Goal: Task Accomplishment & Management: Manage account settings

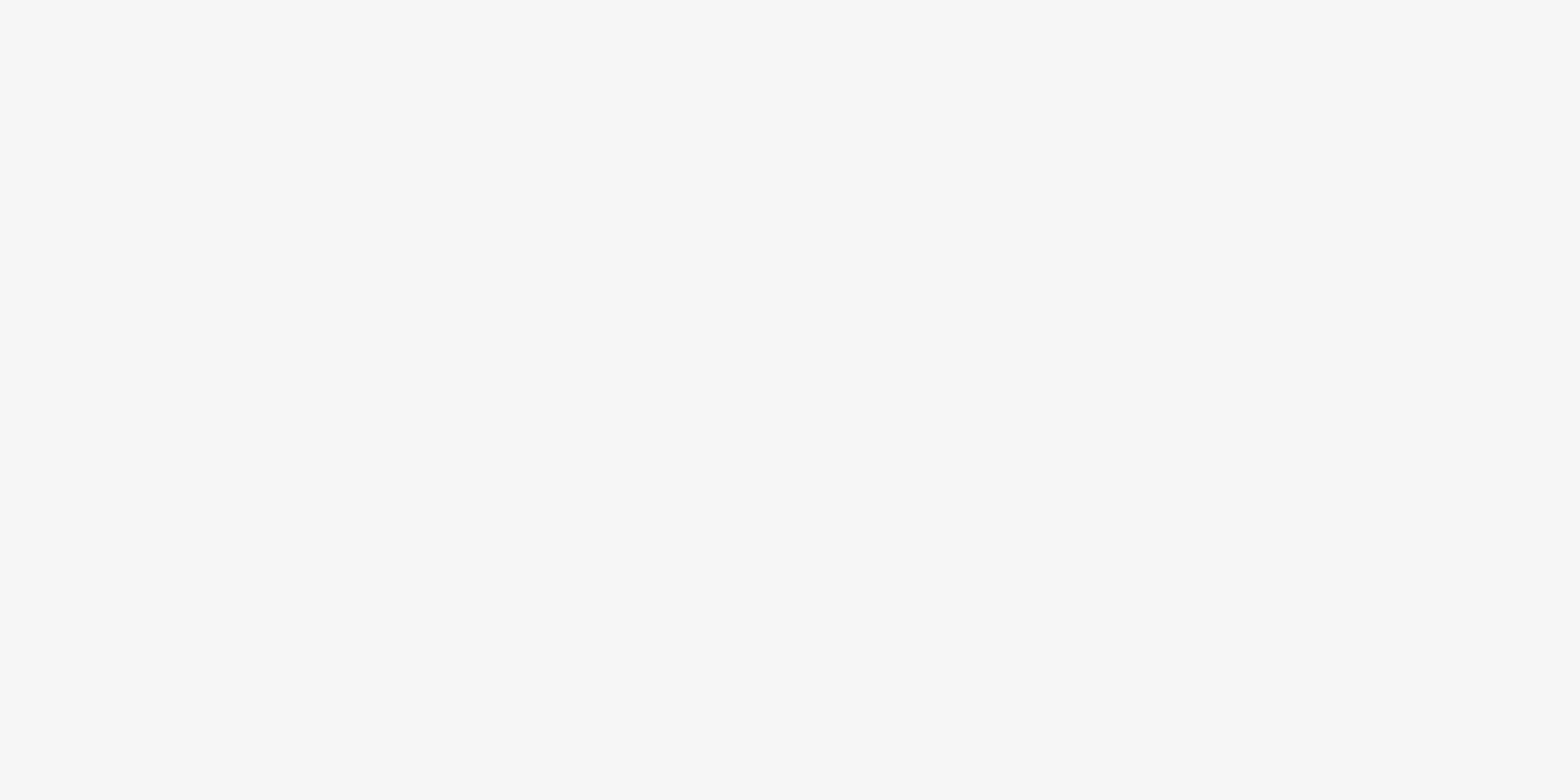
select select "11a7df10-284f-415c-b52a-427acf4c31ae"
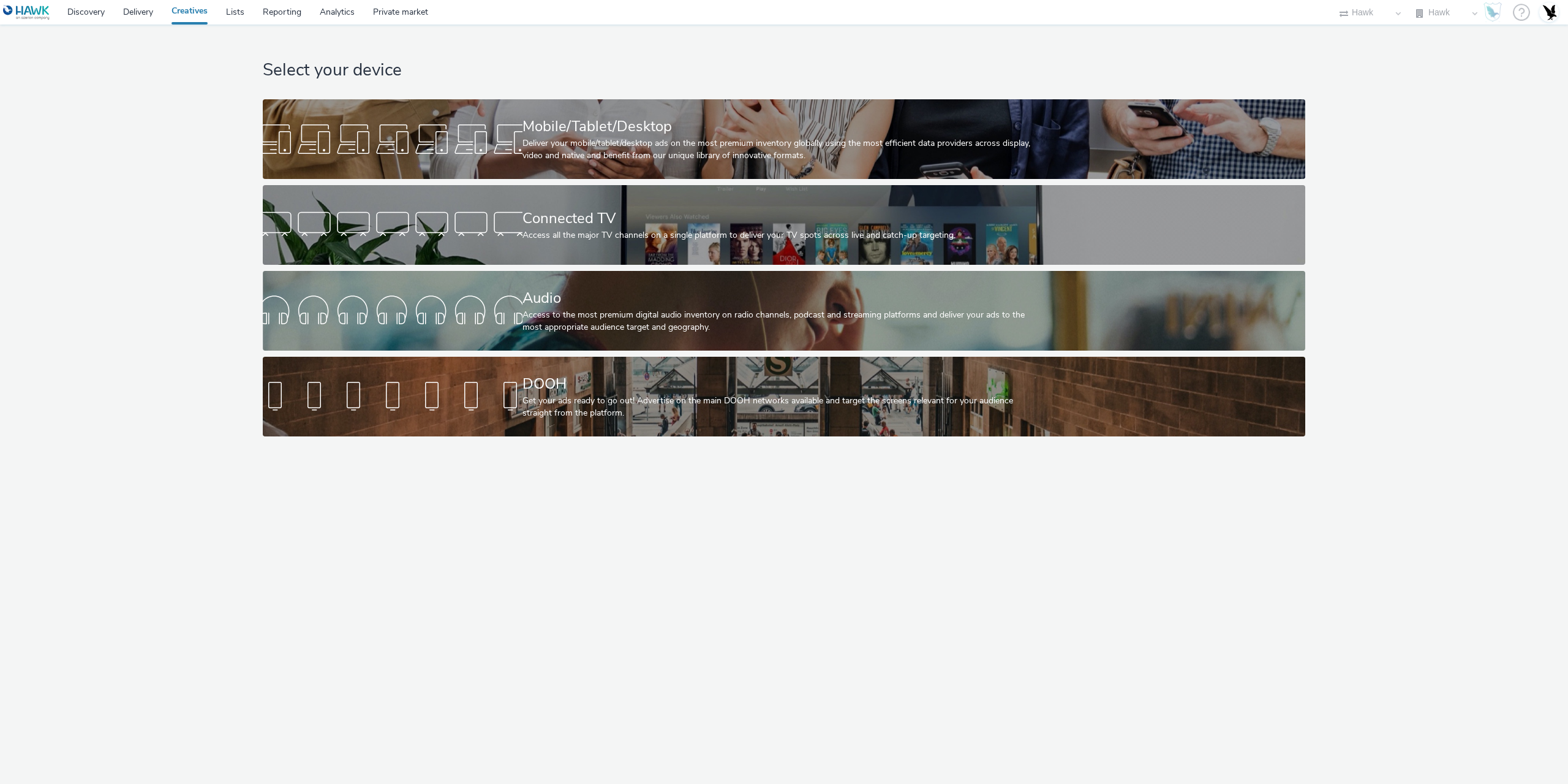
select select "11a7df10-284f-415c-b52a-427acf4c31ae"
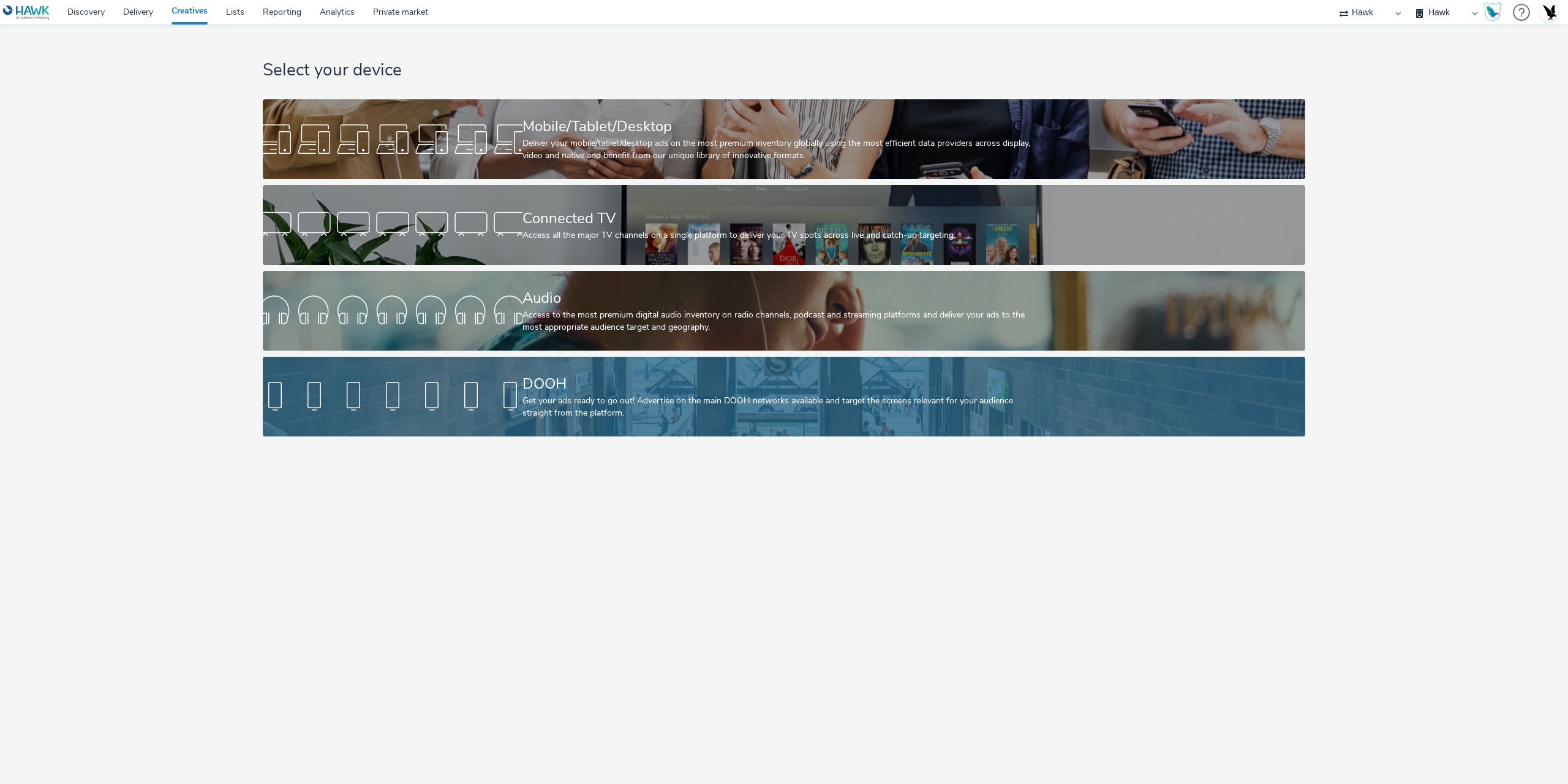
click at [564, 406] on div "Get your ads ready to go out! Advertise on the main DOOH networks available and…" at bounding box center [782, 407] width 519 height 25
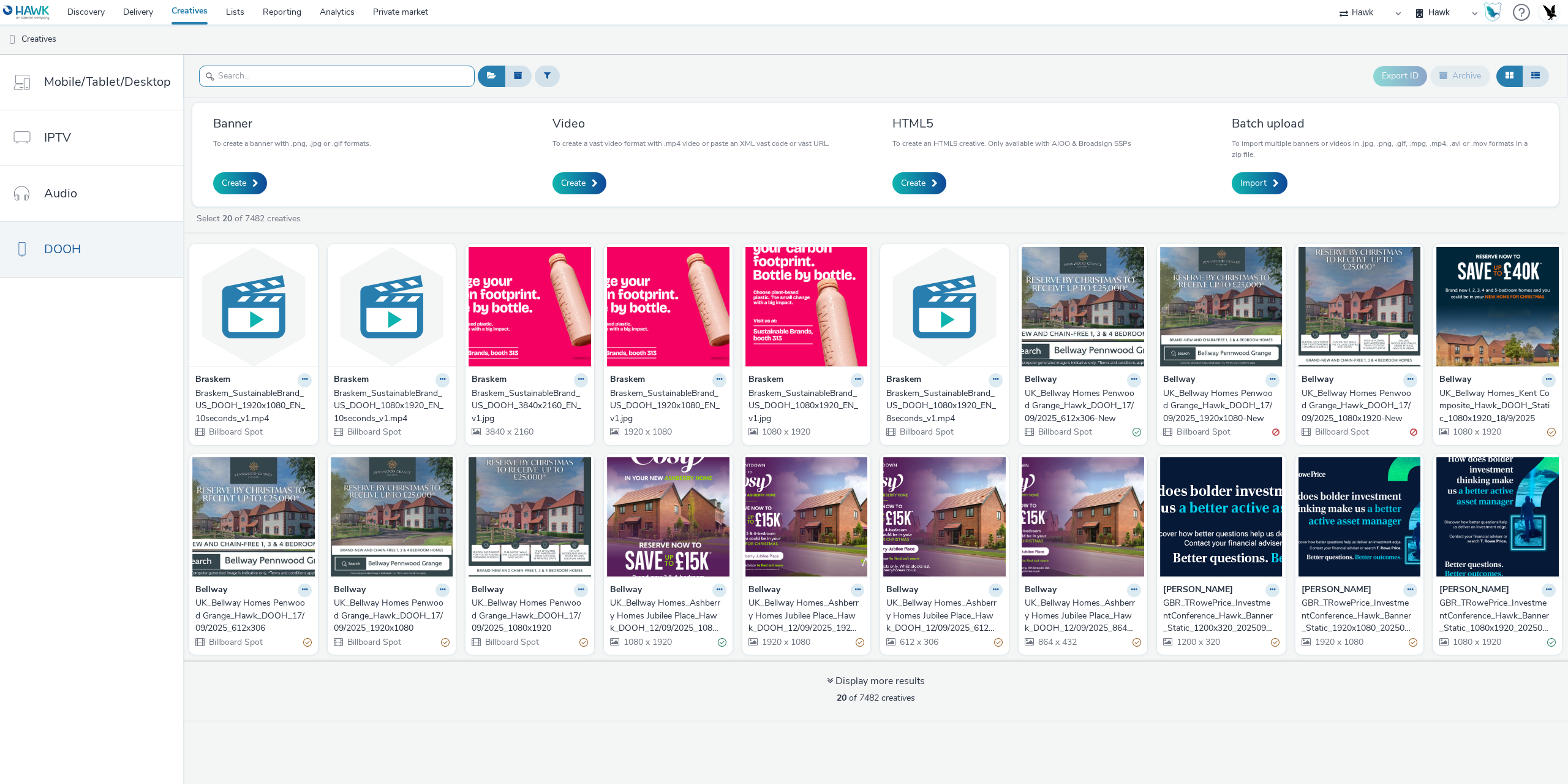
click at [278, 79] on input "text" at bounding box center [336, 76] width 275 height 21
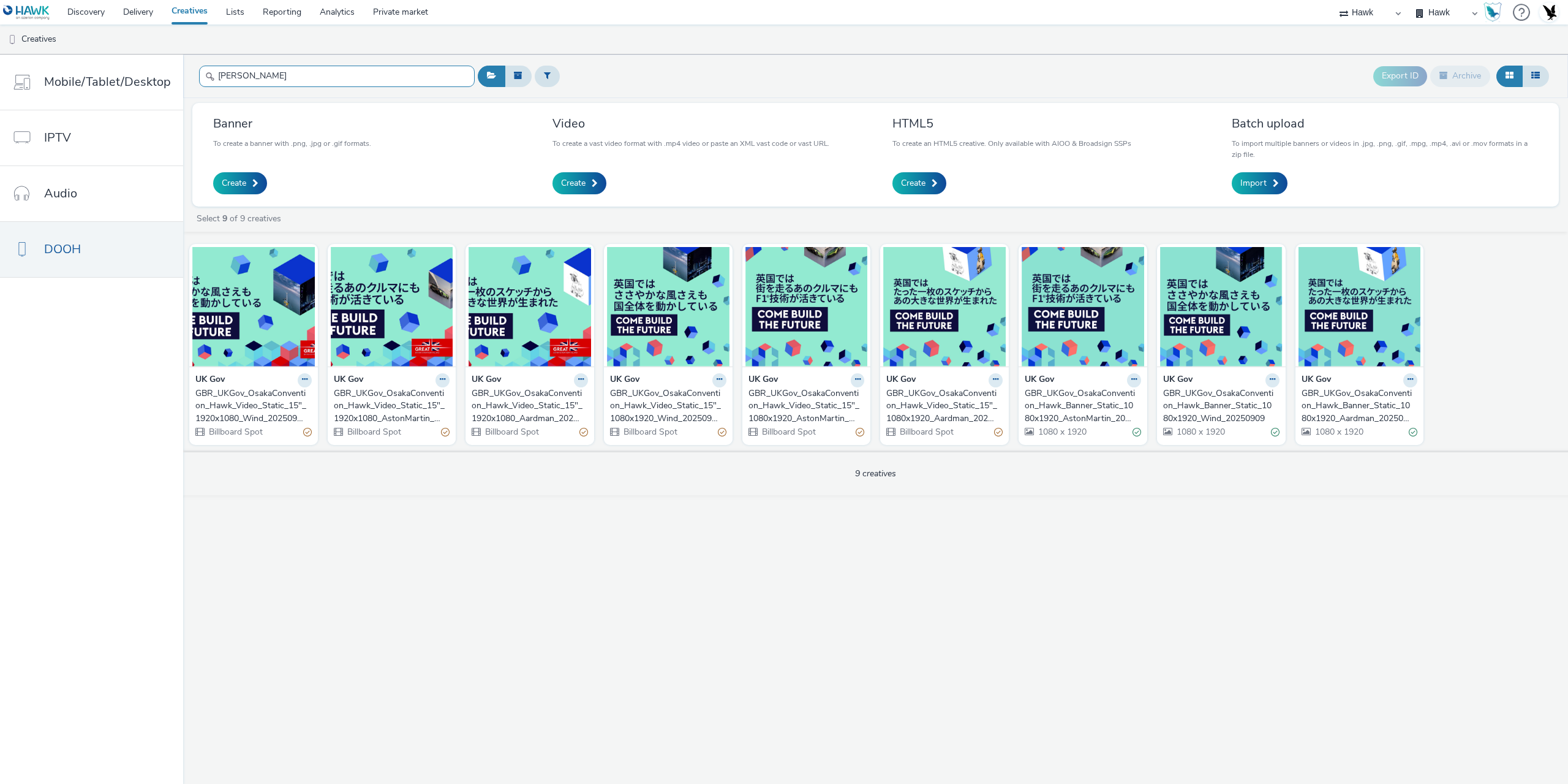
type input "osak"
click at [229, 415] on div "GBR_UKGov_OsakaConvention_Hawk_Video_Static_15"_1920x1080_Wind_20250909" at bounding box center [251, 406] width 111 height 37
click at [1085, 405] on div "GBR_UKGov_OsakaConvention_Hawk_Banner_Static_1080x1920_AstonMartin_20250909" at bounding box center [1080, 406] width 111 height 37
click at [1253, 172] on link "Import" at bounding box center [1260, 183] width 56 height 22
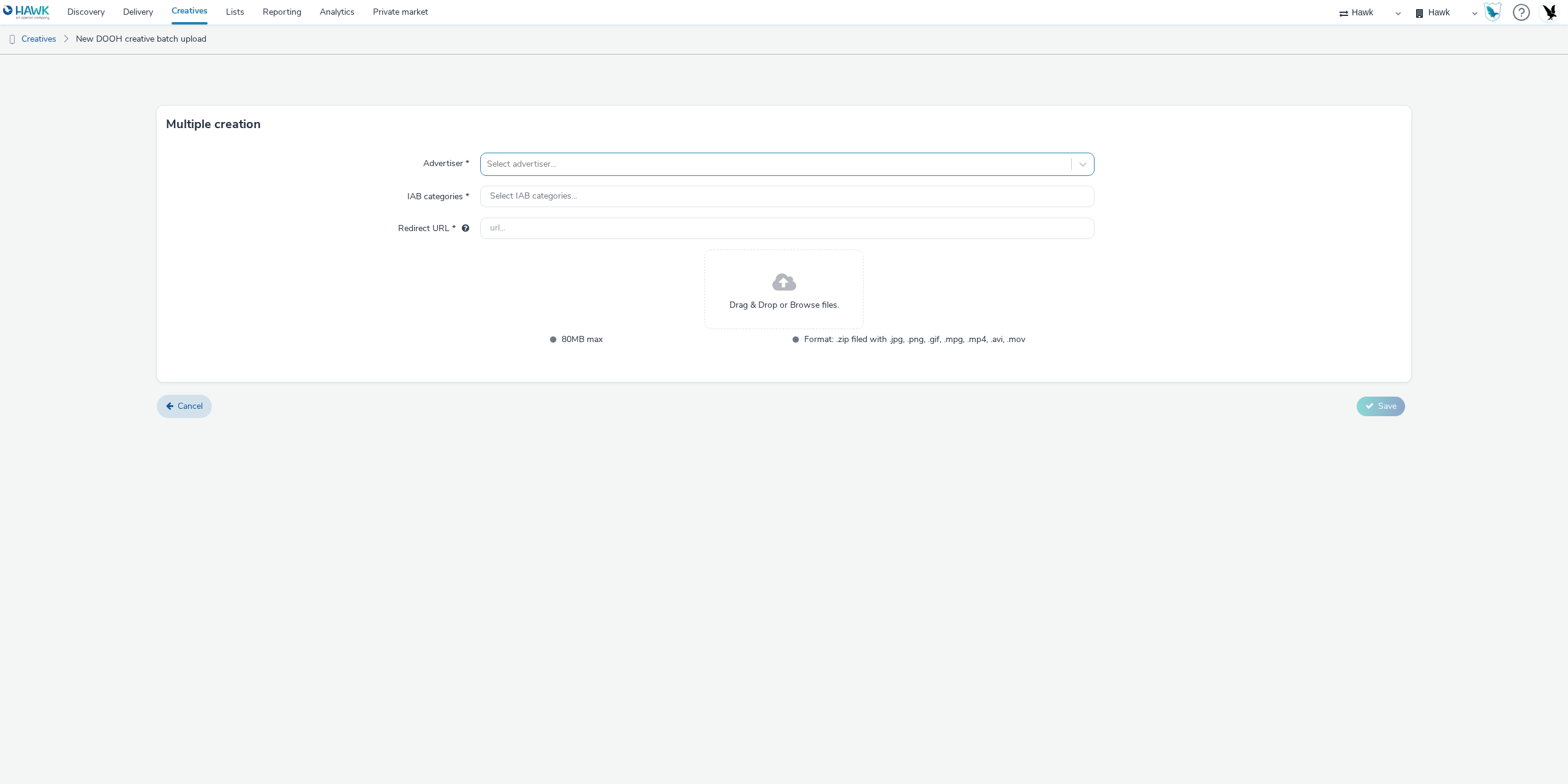
click at [536, 155] on div "Select advertiser..." at bounding box center [776, 163] width 590 height 19
type input "uk g"
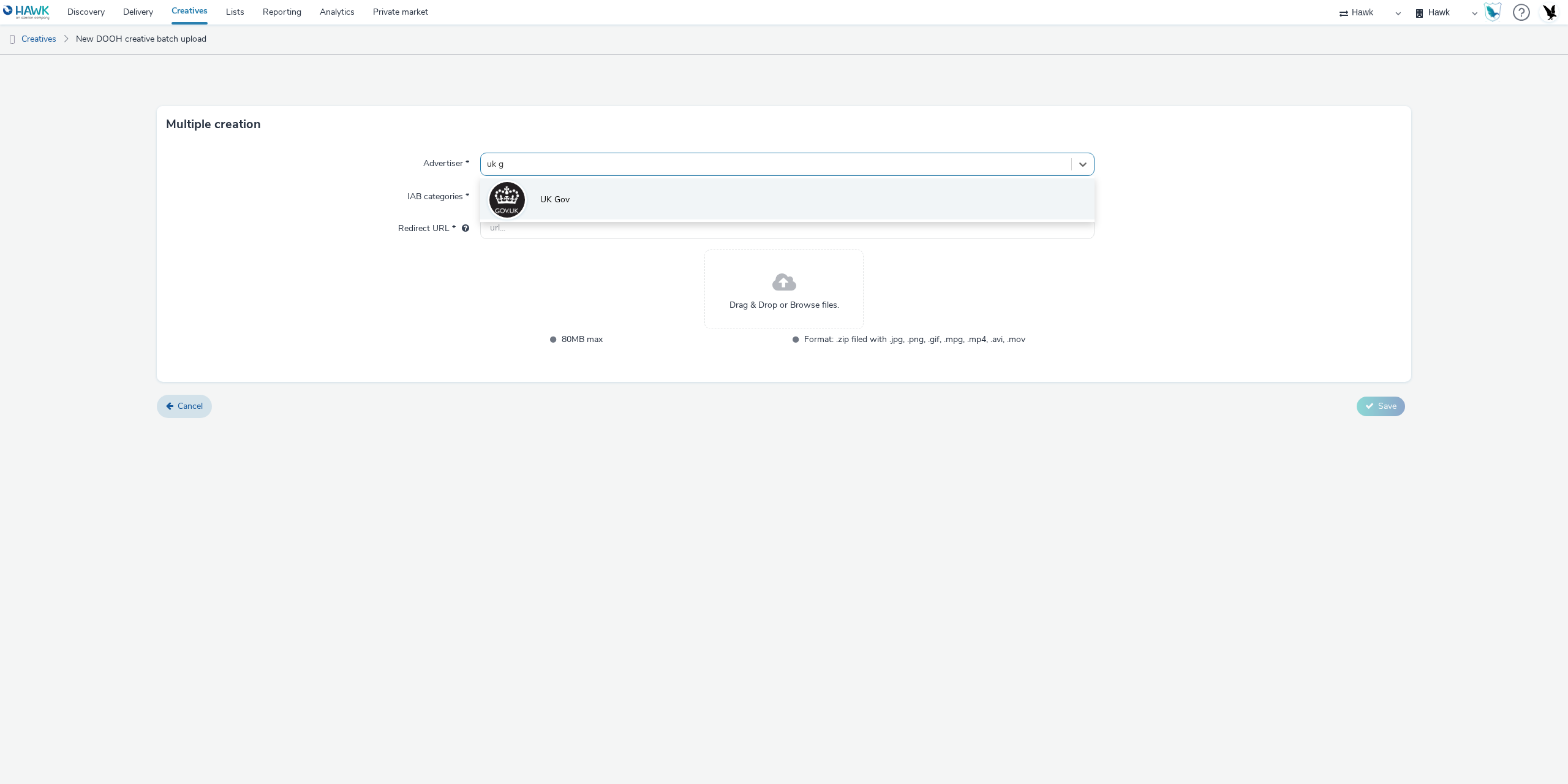
click at [554, 207] on li "UK Gov" at bounding box center [787, 199] width 614 height 41
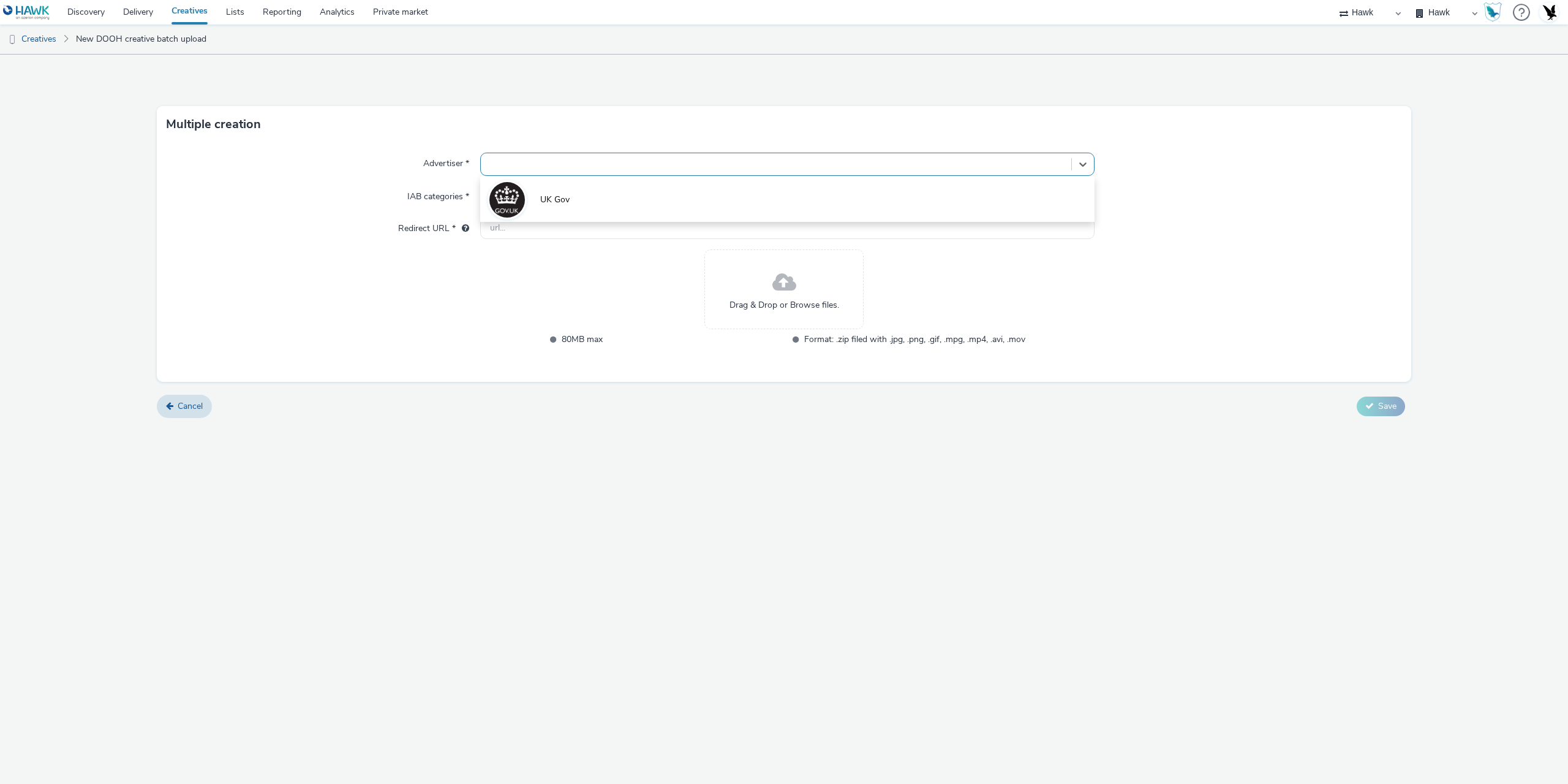
type input "[URL][DOMAIN_NAME]"
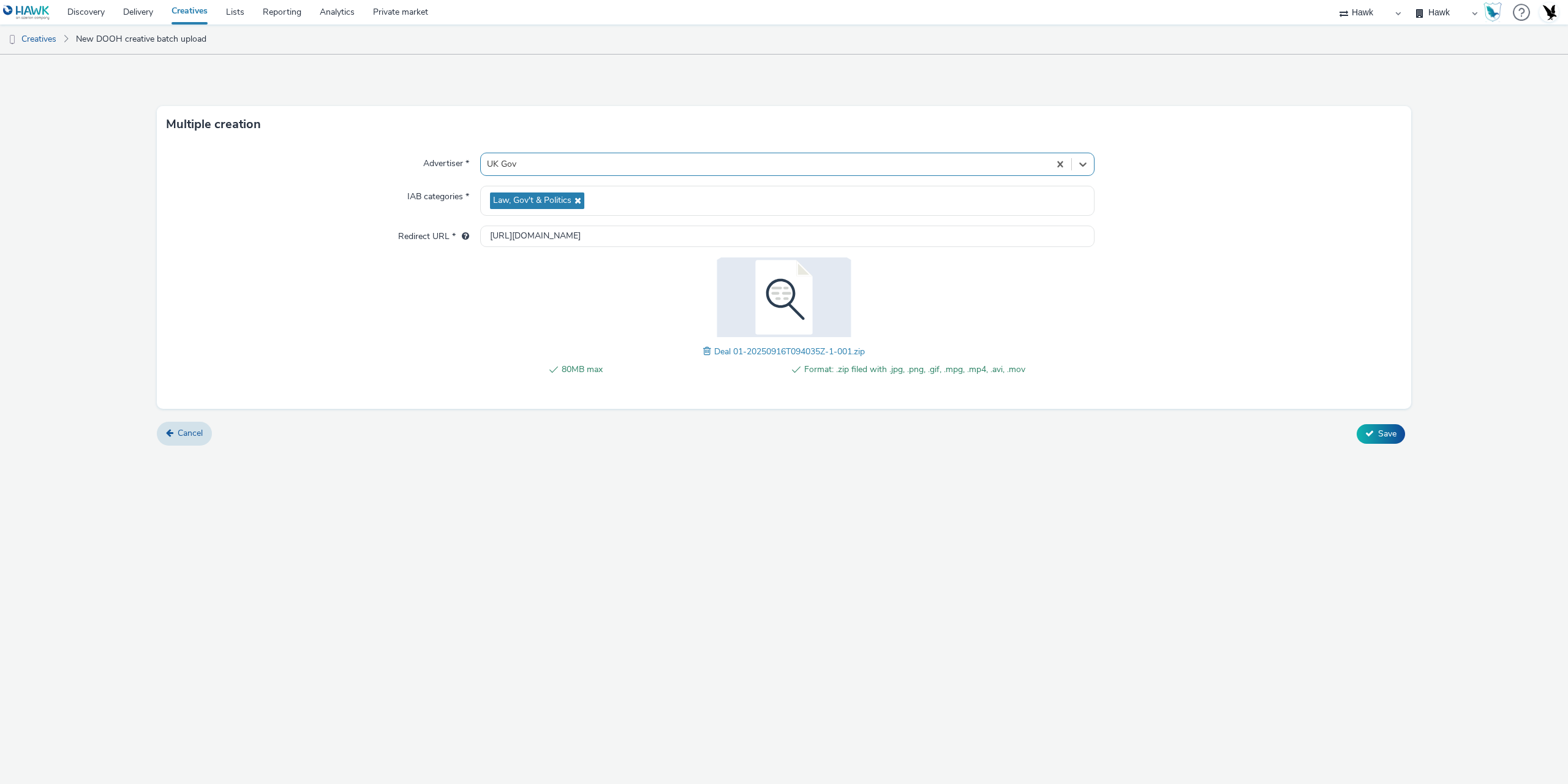
click at [1391, 446] on form "Multiple creation Advertiser * Select is focused ,type to refine list, press Do…" at bounding box center [784, 255] width 1568 height 400
click at [1378, 434] on span "Save" at bounding box center [1387, 433] width 19 height 11
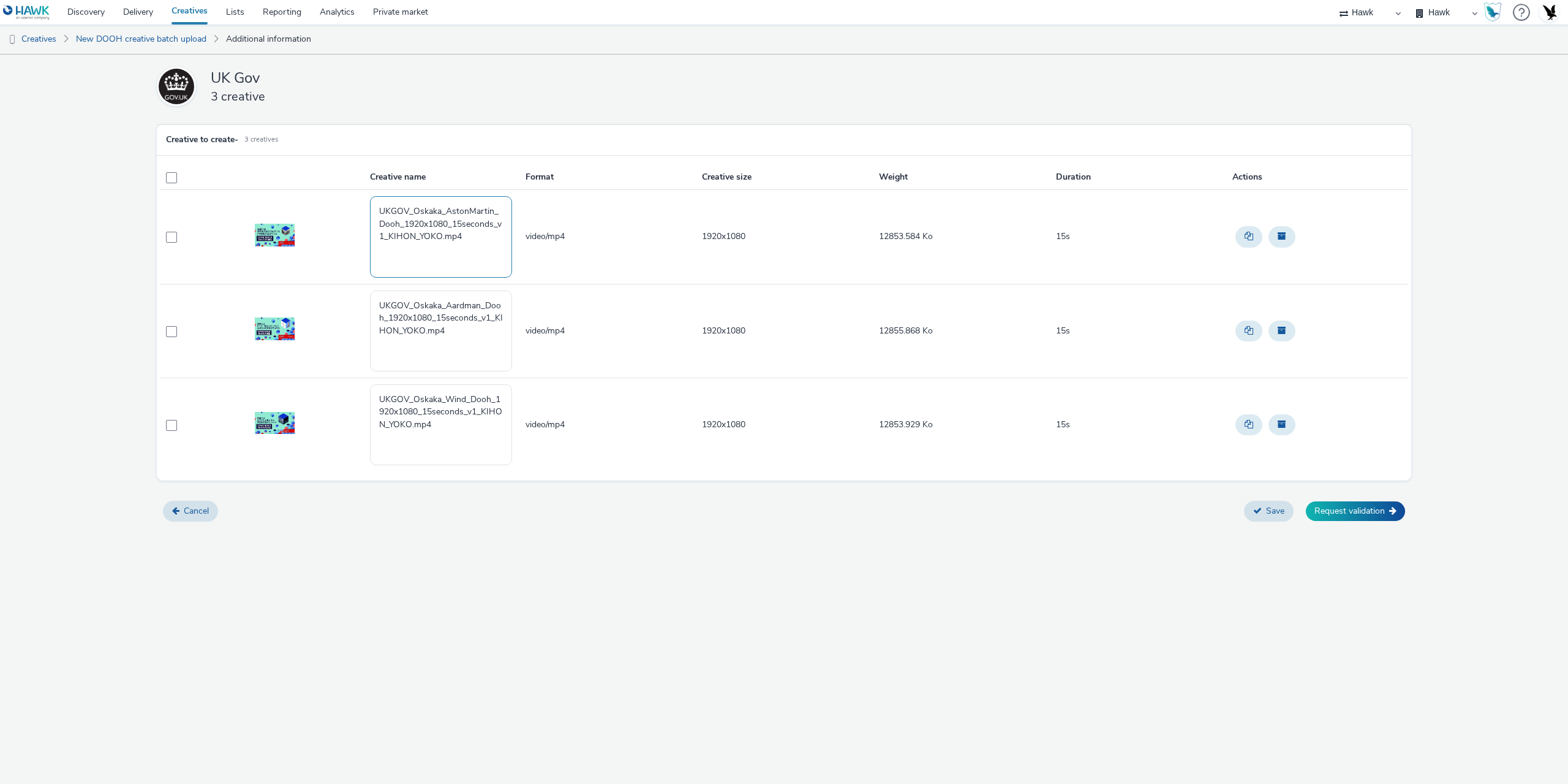
click at [439, 238] on textarea "UKGOV_Oskaka_AstonMartin_Dooh_1920x1080_15seconds_v1_KIHON_YOKO.mp4" at bounding box center [441, 236] width 142 height 81
paste textarea "GBR_UKGov_OsakaConvention_Hawk_Video_Static_15"_1920x1080_Wind_20250909"
click at [465, 248] on textarea "GBR_UKGov_OsakaConvention_Hawk_Video_Static_15"_1920x1080_AstonMartin_Deal1_202…" at bounding box center [441, 236] width 142 height 81
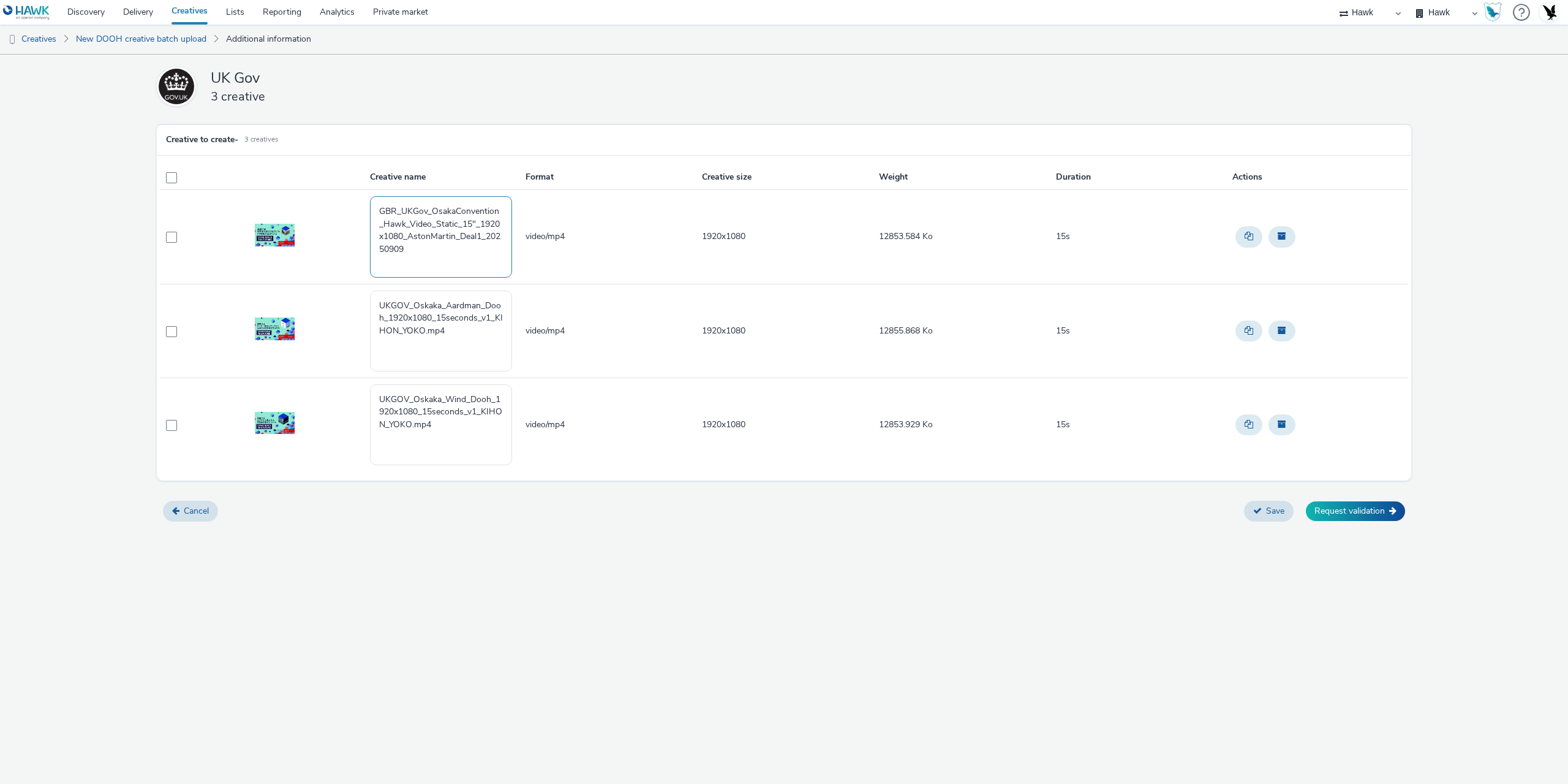
click at [465, 248] on textarea "GBR_UKGov_OsakaConvention_Hawk_Video_Static_15"_1920x1080_AstonMartin_Deal1_202…" at bounding box center [441, 236] width 142 height 81
type textarea "GBR_UKGov_OsakaConvention_Hawk_Video_Static_15"_1920x1080_AstonMartin_Deal1_202…"
click at [469, 329] on textarea "UKGOV_Oskaka_Aardman_Dooh_1920x1080_15seconds_v1_KIHON_YOKO.mp4" at bounding box center [441, 330] width 142 height 81
paste textarea "GBR_UKGov_OsakaConvention_Hawk_Video_Static_15"_1920x1080_AstonMartin_Deal1_202…"
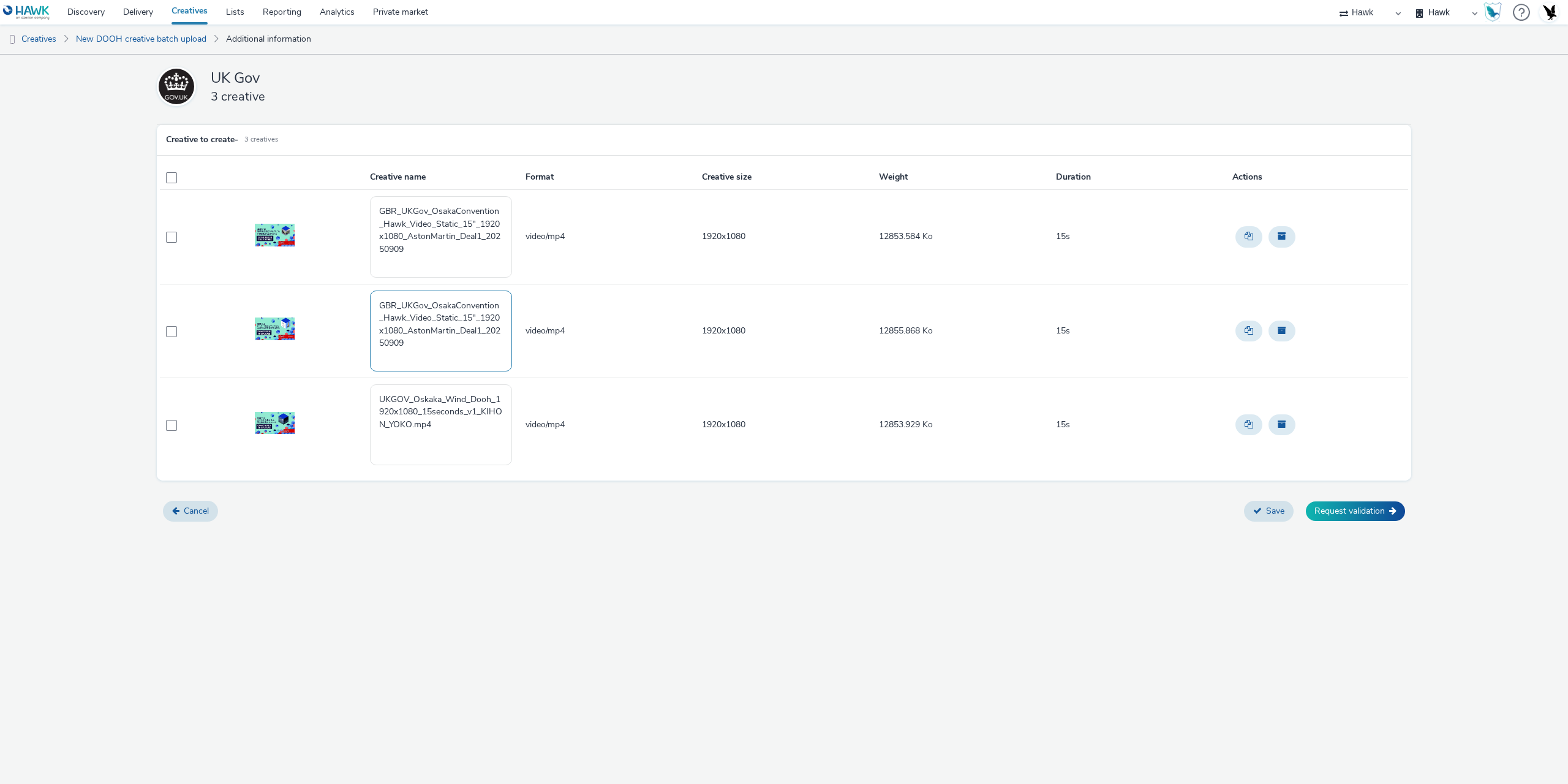
click at [452, 332] on textarea "GBR_UKGov_OsakaConvention_Hawk_Video_Static_15"_1920x1080_AstonMartin_Deal1_202…" at bounding box center [441, 330] width 142 height 81
type textarea "GBR_UKGov_OsakaConvention_Hawk_Video_Static_15"_1920x1080_Aardman_Deal1_20250909"
drag, startPoint x: 449, startPoint y: 430, endPoint x: 327, endPoint y: 376, distance: 133.4
click at [327, 376] on tbody "GBR_UKGov_OsakaConvention_Hawk_Video_Static_15"_1920x1080_AstonMartin_Deal1_202…" at bounding box center [784, 331] width 1249 height 282
paste textarea "GBR_UKGov_OsakaConvention_Hawk_Video_Static_15"_1920x1080_AstonMartin_Deal1_202…"
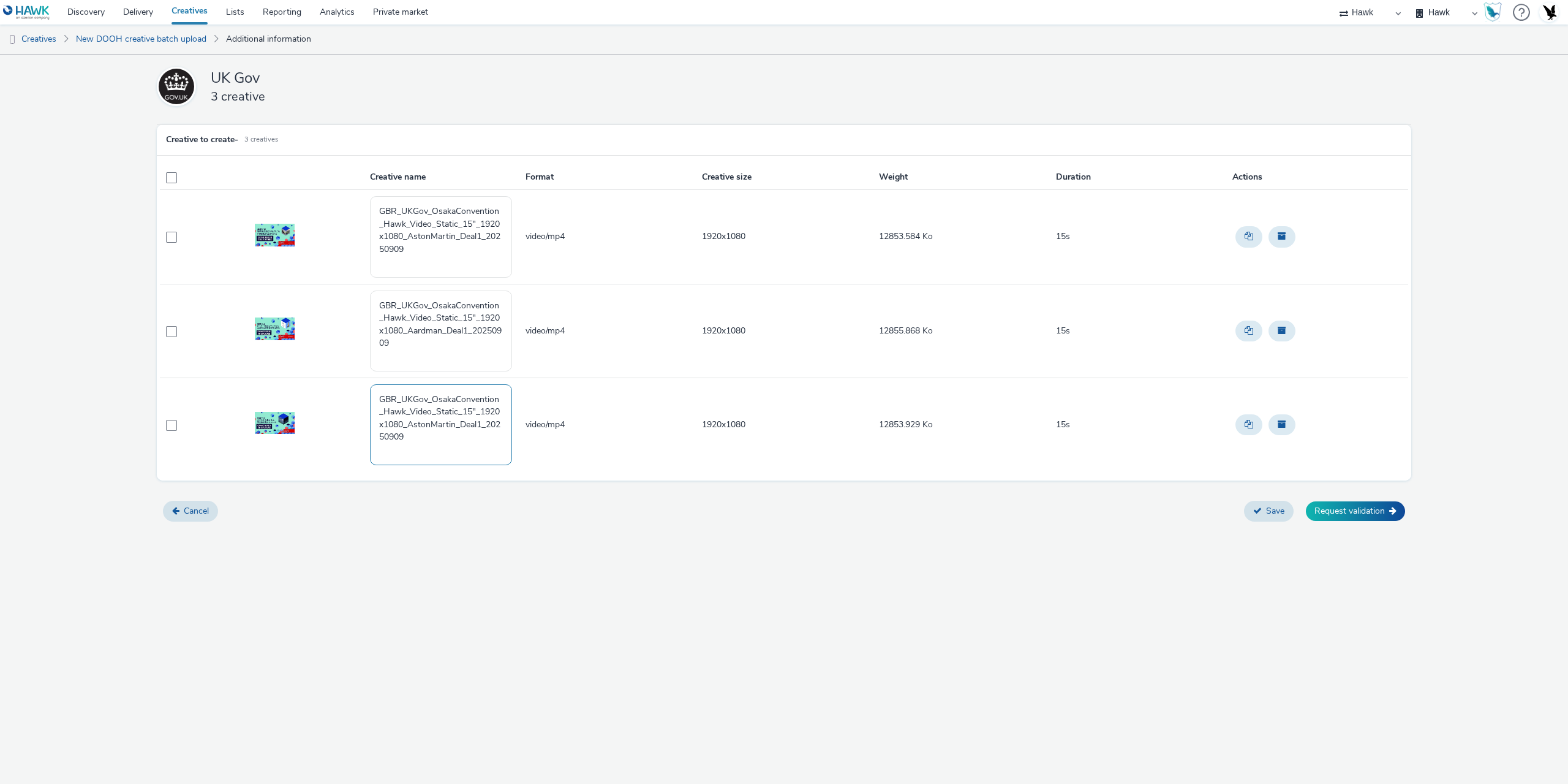
click at [458, 422] on textarea "GBR_UKGov_OsakaConvention_Hawk_Video_Static_15"_1920x1080_AstonMartin_Deal1_202…" at bounding box center [441, 424] width 142 height 81
type textarea "GBR_UKGov_OsakaConvention_Hawk_Video_Static_15"_1920x1080_Wind_Deal1_20250909"
click at [1343, 508] on button "Request validation" at bounding box center [1355, 510] width 99 height 19
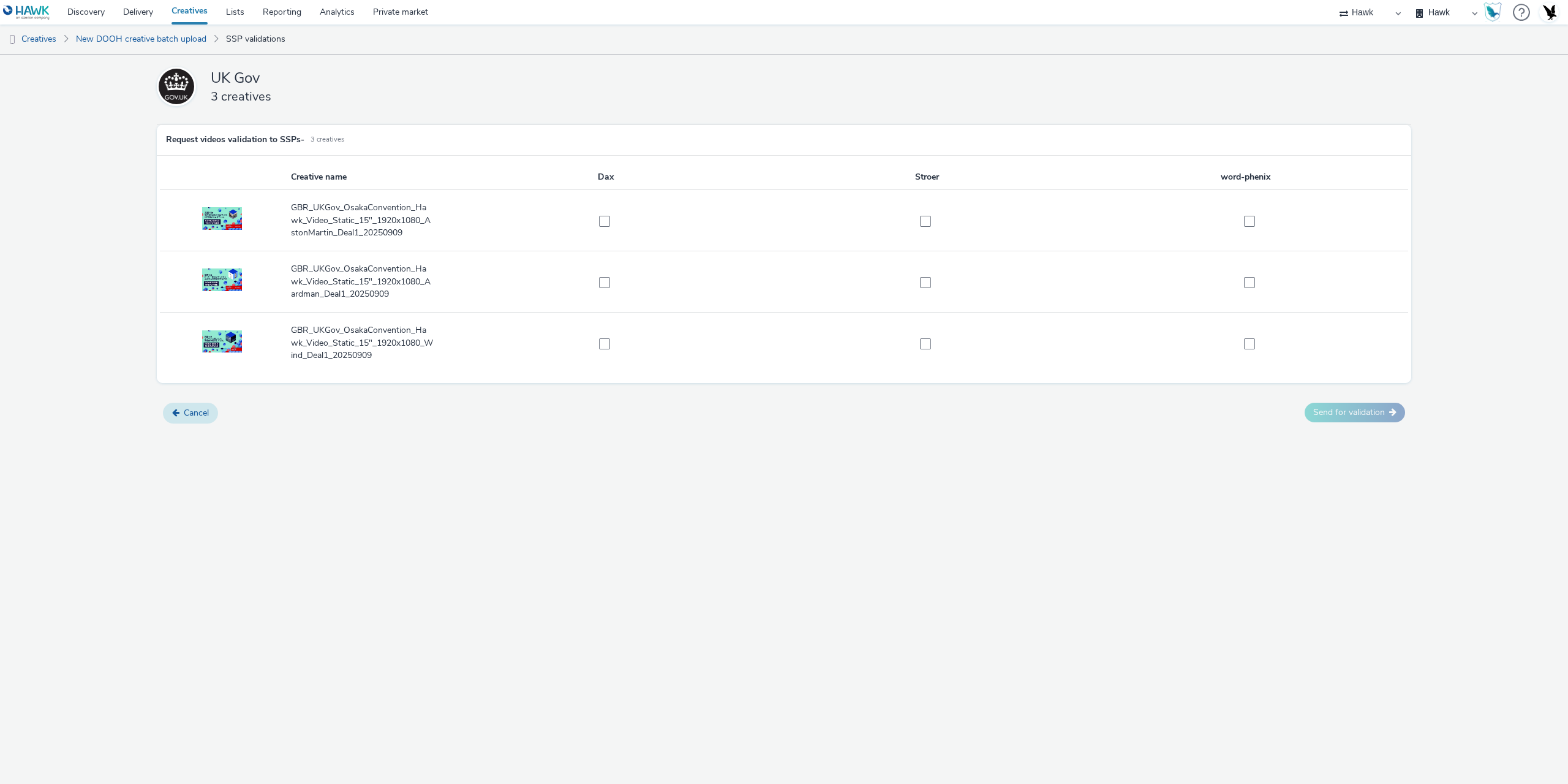
click at [200, 417] on button "Cancel" at bounding box center [190, 412] width 55 height 21
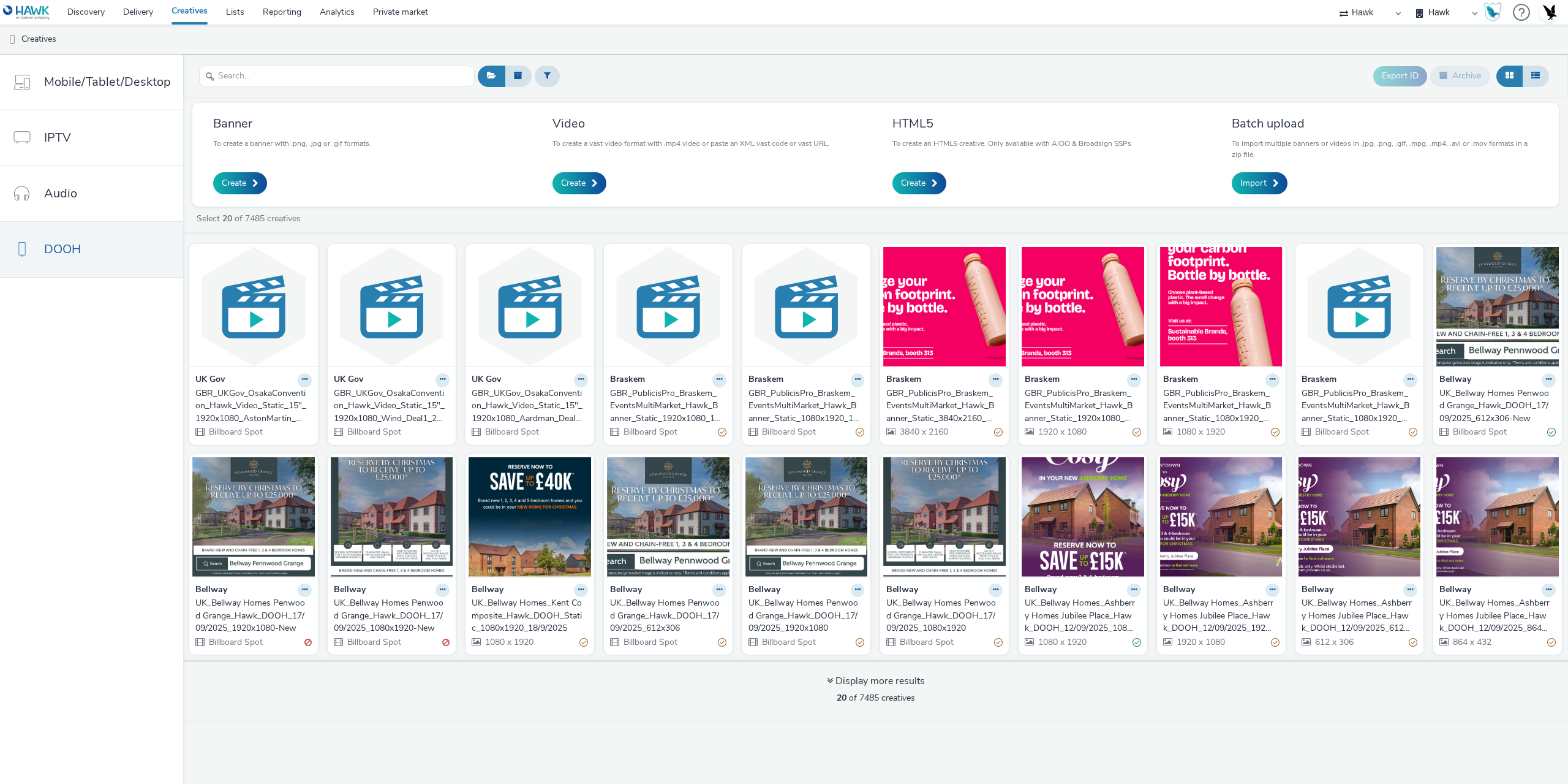
click at [266, 396] on div "GBR_UKGov_OsakaConvention_Hawk_Video_Static_15"_1920x1080_AstonMartin_Deal1_202…" at bounding box center [251, 406] width 111 height 37
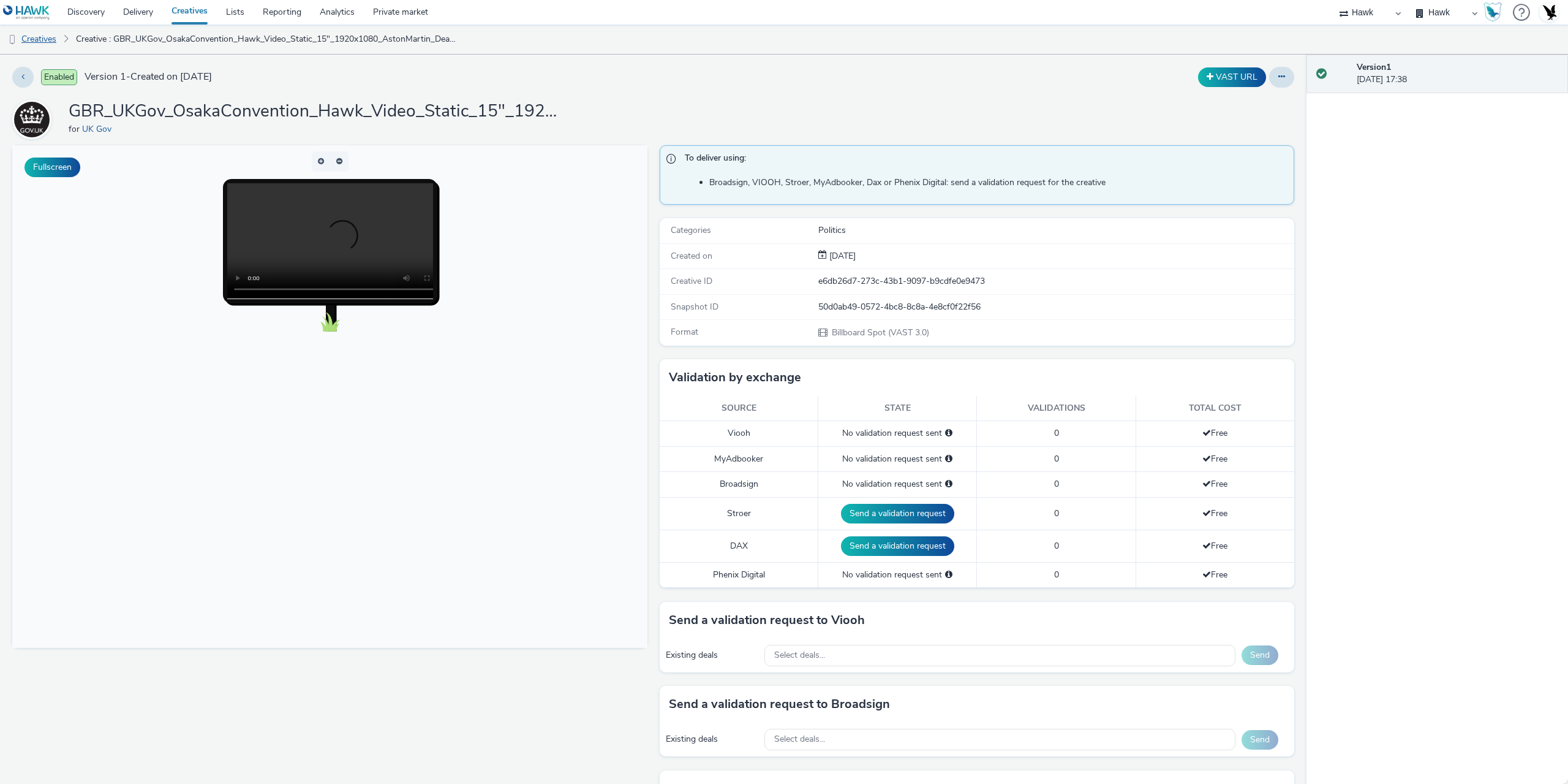
click at [49, 34] on link "Creatives" at bounding box center [31, 39] width 63 height 29
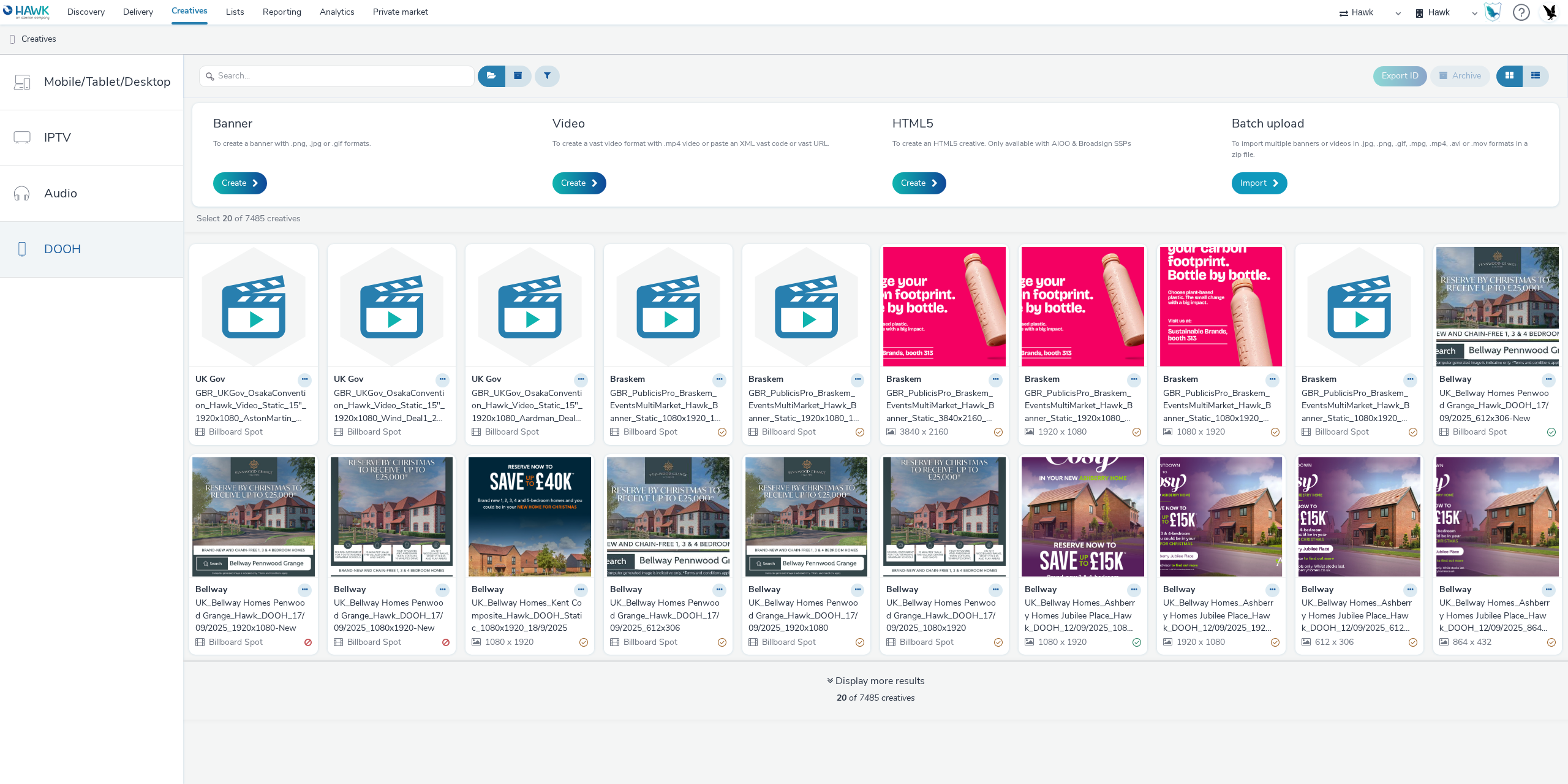
click at [1277, 181] on span at bounding box center [1275, 183] width 6 height 9
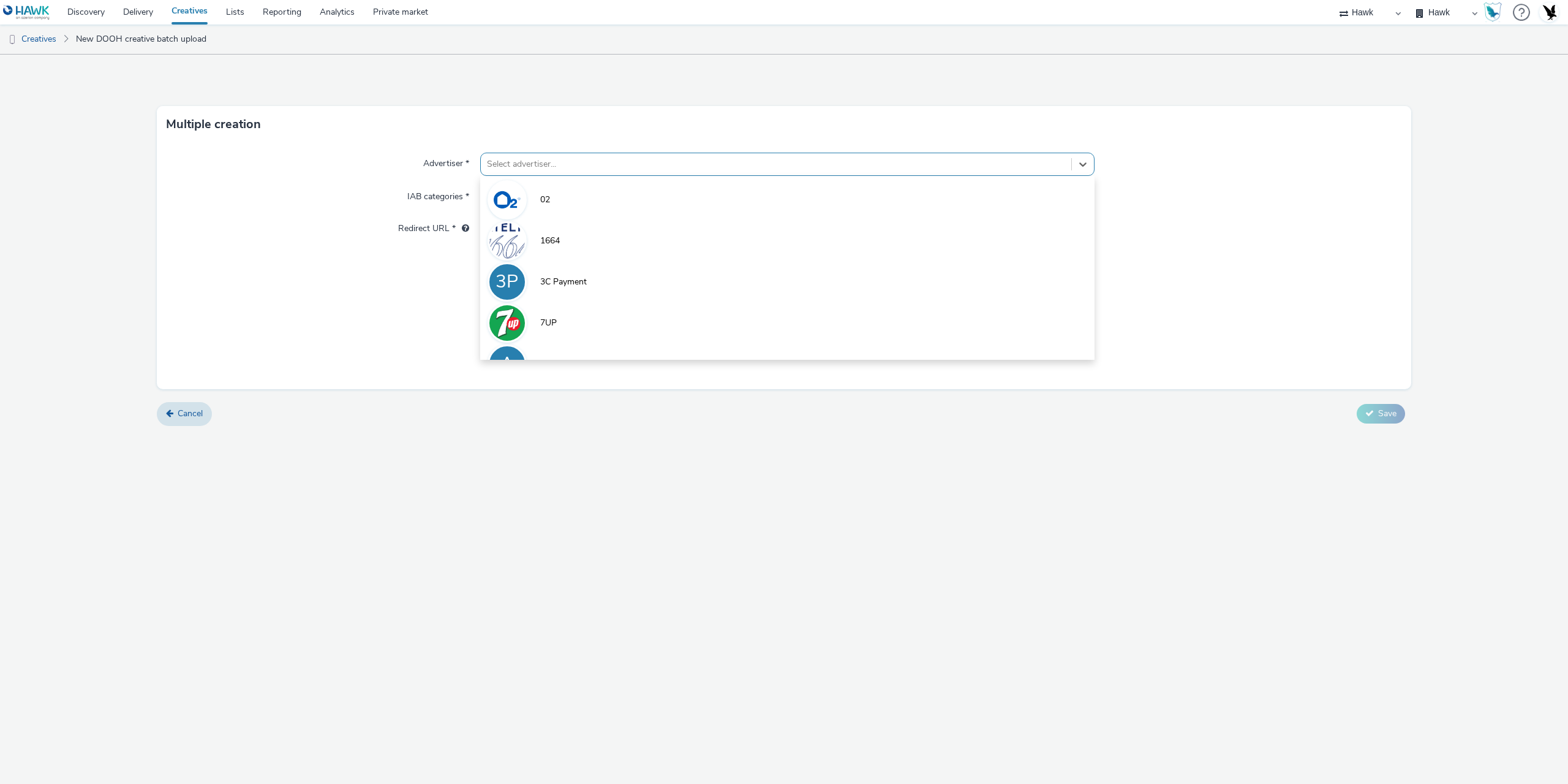
click at [608, 159] on div at bounding box center [776, 164] width 578 height 15
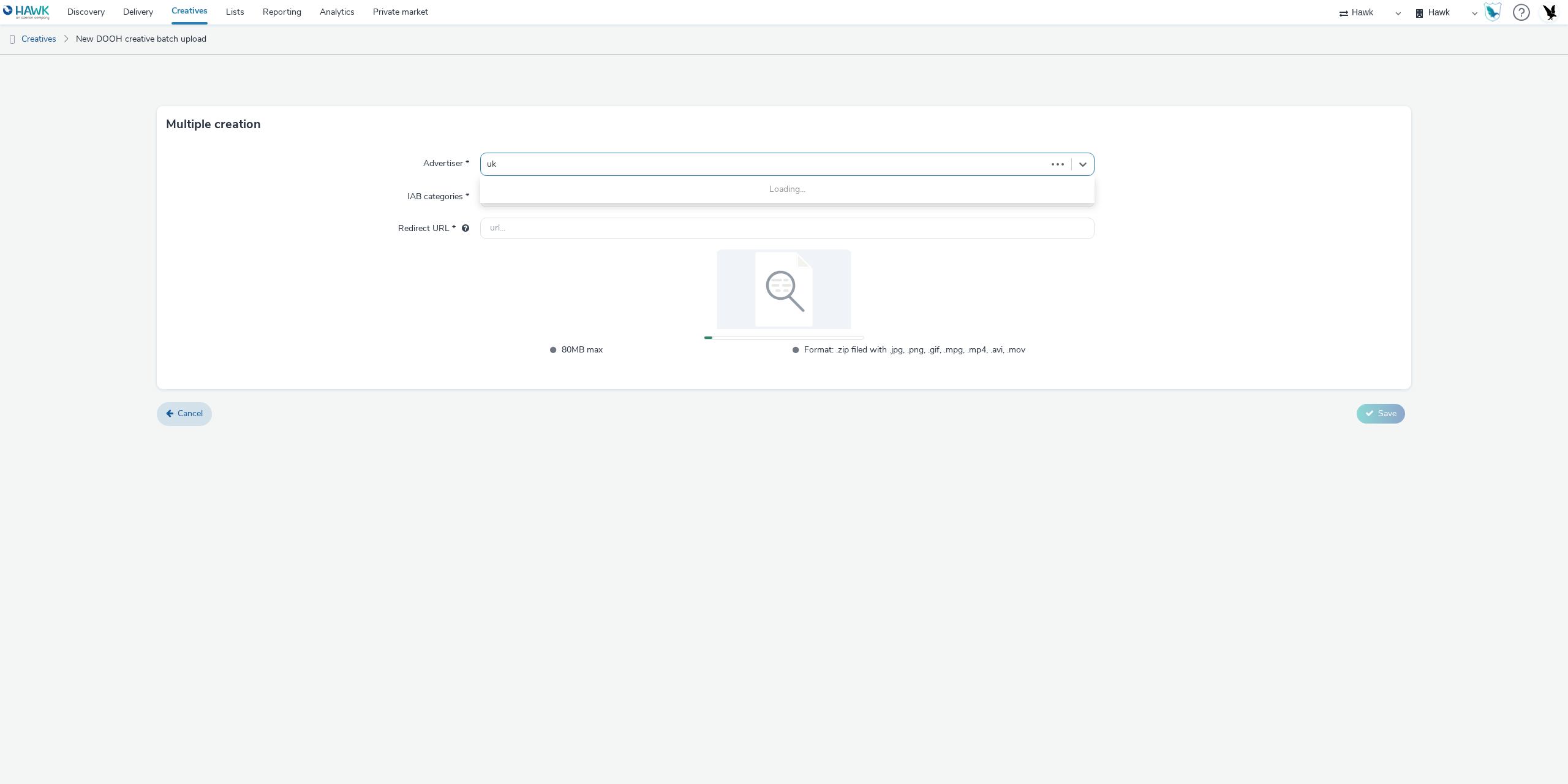
type input "uk g"
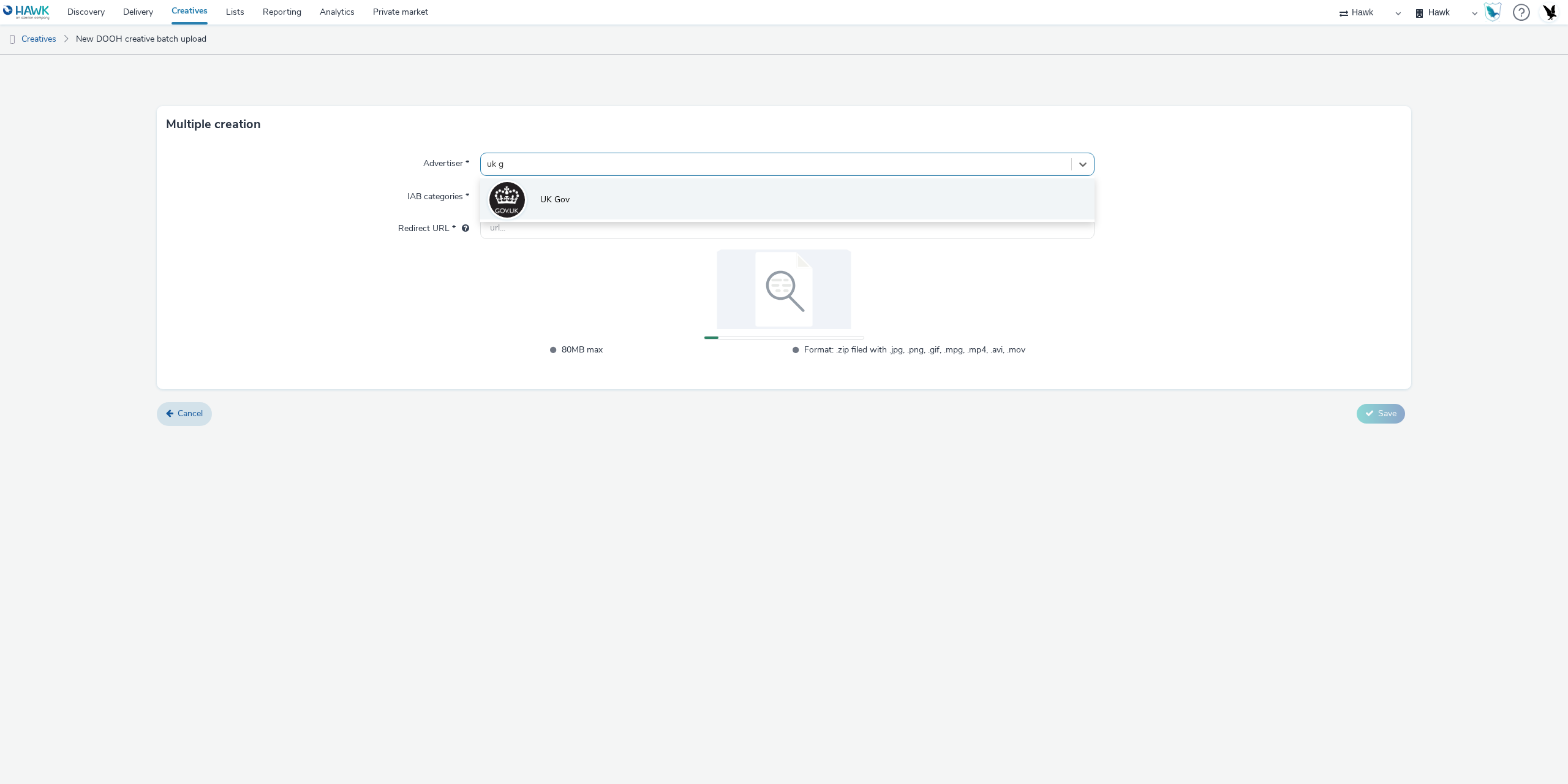
click at [649, 191] on li "UK Gov" at bounding box center [787, 199] width 614 height 41
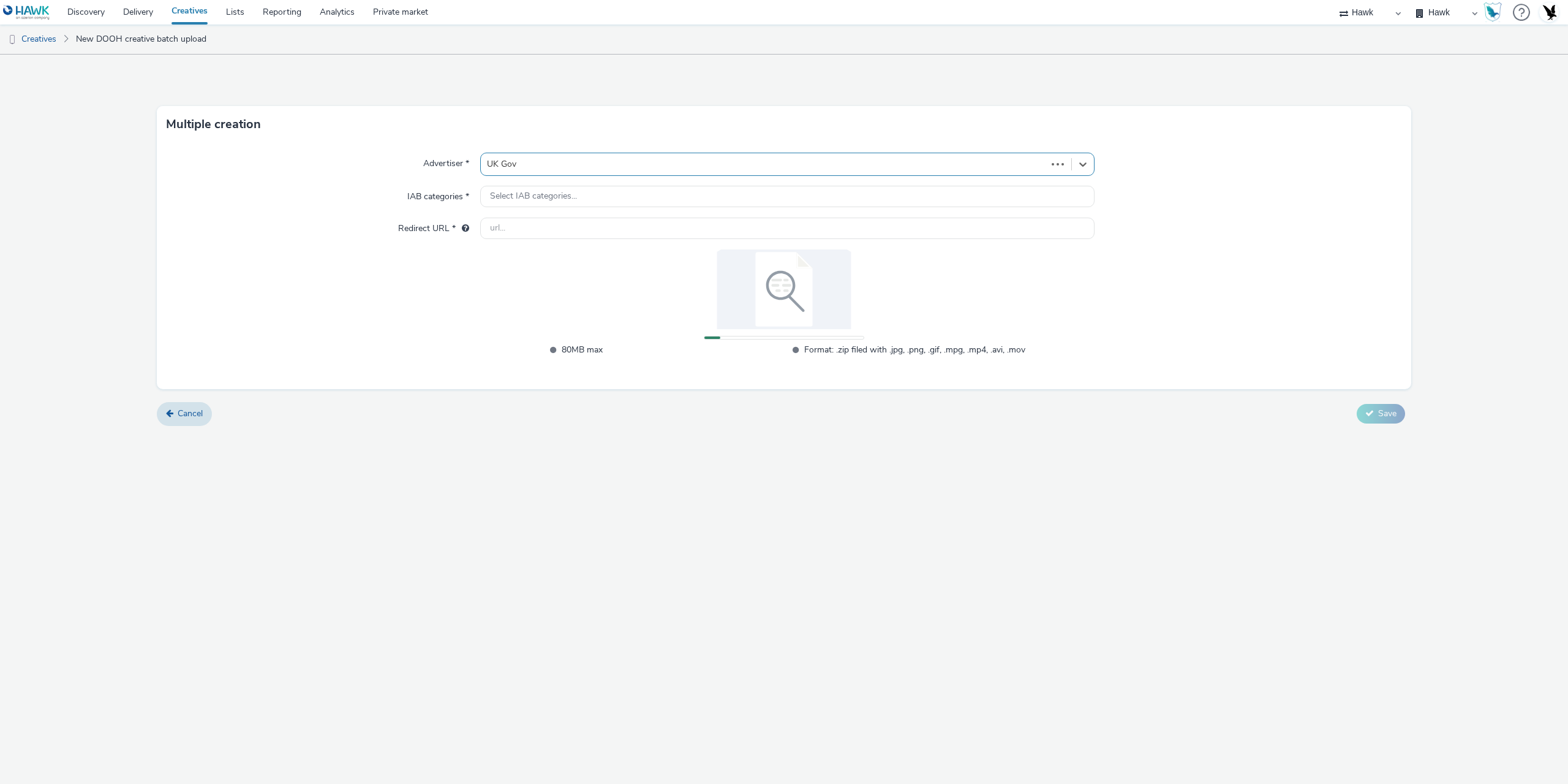
type input "http://gov.uk"
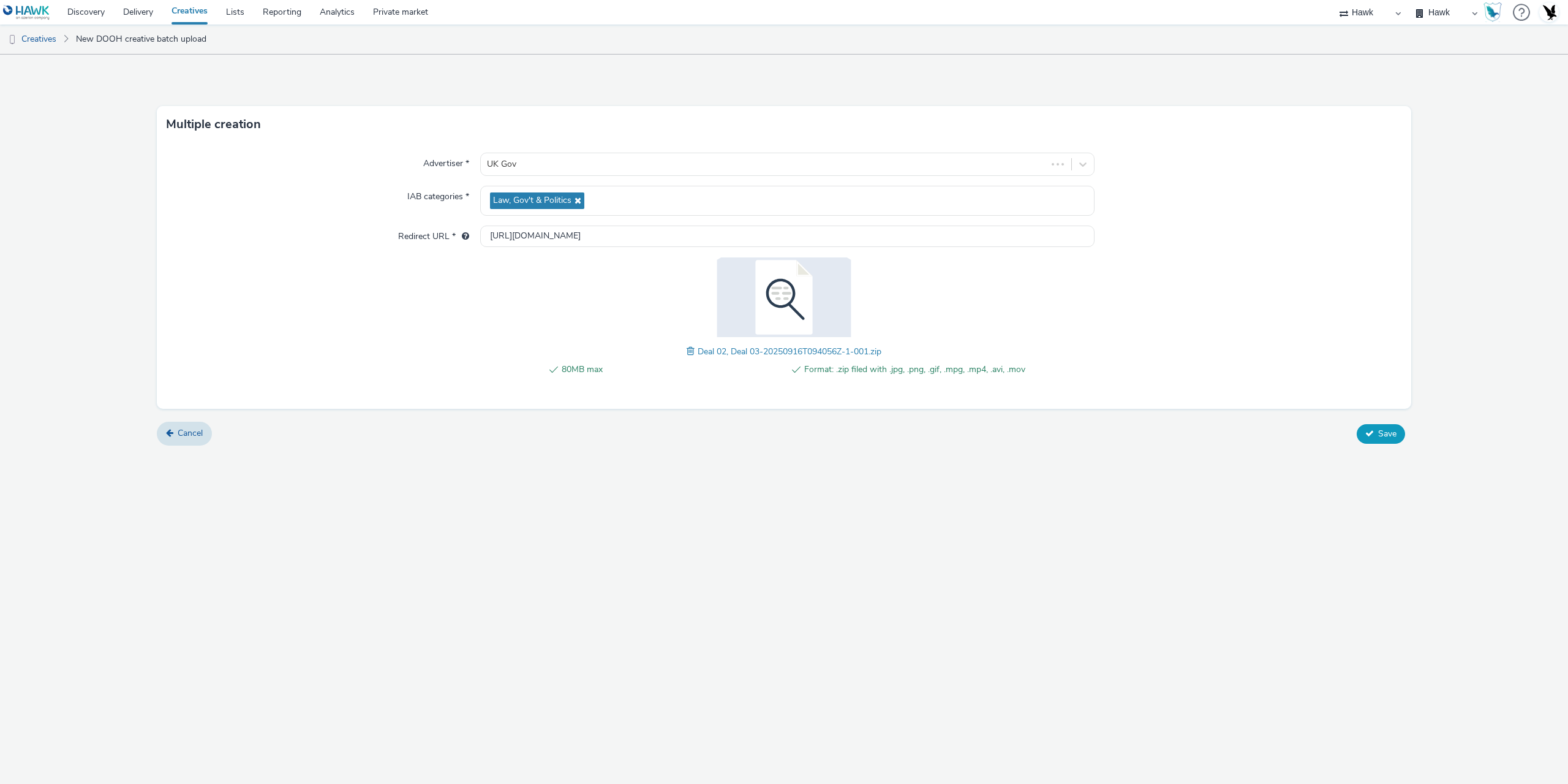
click at [1375, 438] on button "Save" at bounding box center [1381, 433] width 49 height 19
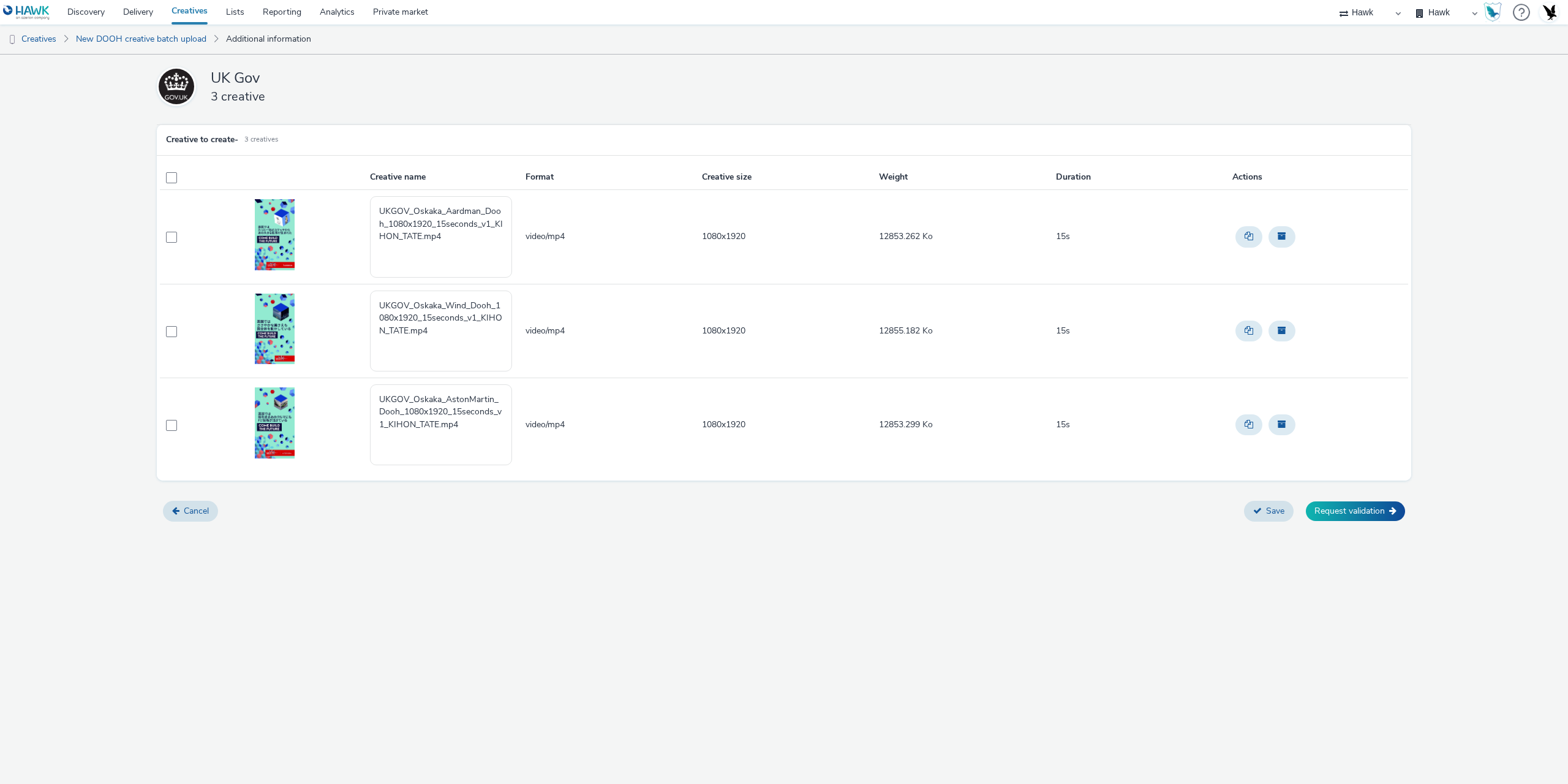
drag, startPoint x: 402, startPoint y: 603, endPoint x: 375, endPoint y: 594, distance: 28.5
click at [403, 603] on div "UK Gov 3 creative Creative to create - 3 creatives Creative name Format Creativ…" at bounding box center [784, 419] width 1568 height 729
drag, startPoint x: 459, startPoint y: 240, endPoint x: 294, endPoint y: 173, distance: 178.1
click at [294, 173] on table "Creative name Format Creative size Weight Duration Actions UKGOV_Oskaka_Aardman…" at bounding box center [784, 318] width 1249 height 306
paste textarea "GBR_UKGov_OsakaConvention_Hawk_Video_Static_15"_1920x1080_AstonMartin_Deal1_202…"
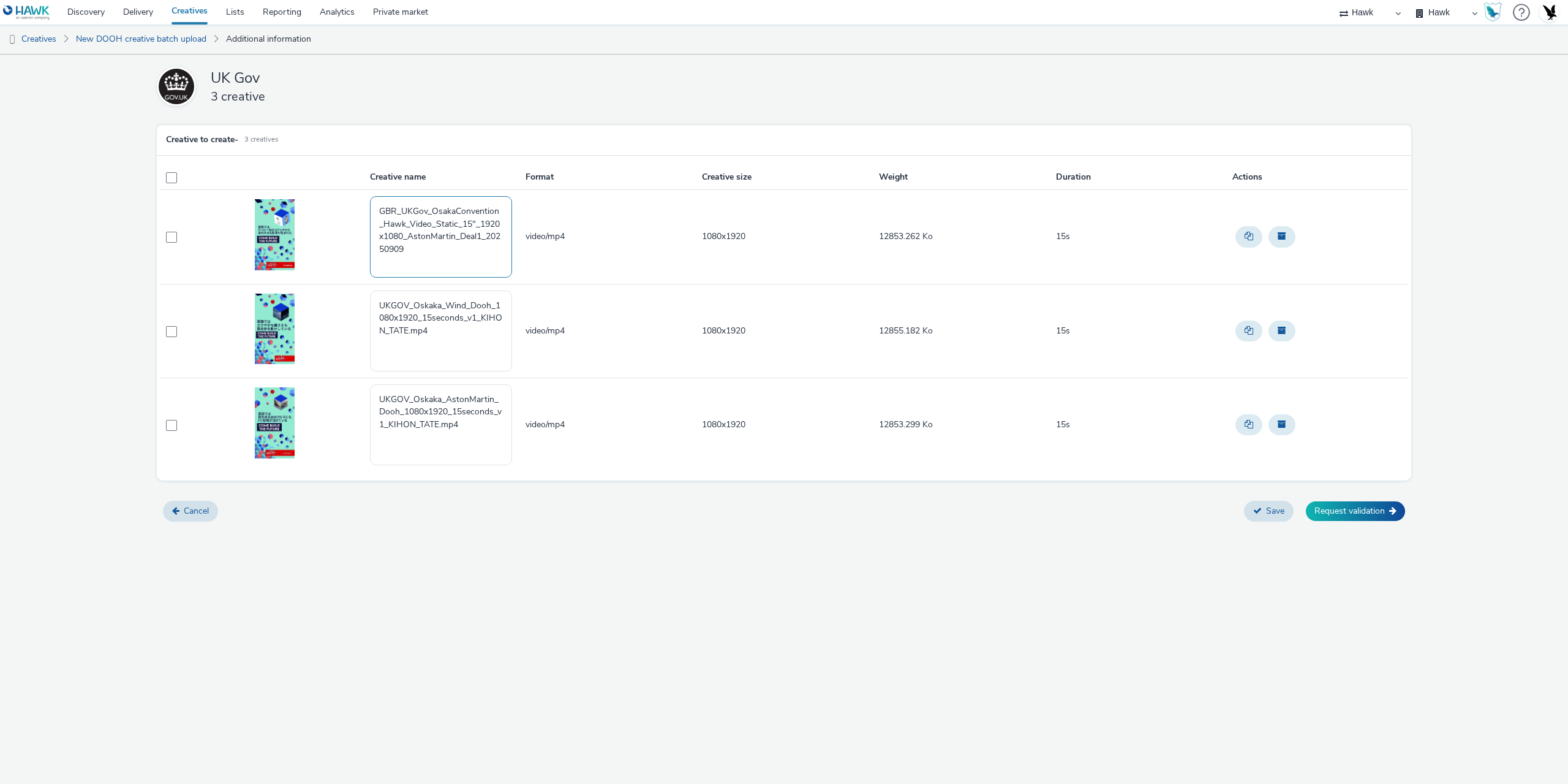
click at [454, 238] on textarea "GBR_UKGov_OsakaConvention_Hawk_Video_Static_15"_1920x1080_AstonMartin_Deal1_202…" at bounding box center [441, 236] width 142 height 81
click at [440, 238] on textarea "GBR_UKGov_OsakaConvention_Hawk_Video_Static_15"_1920x1080_Aardman_Deal2+3_20250…" at bounding box center [441, 236] width 142 height 81
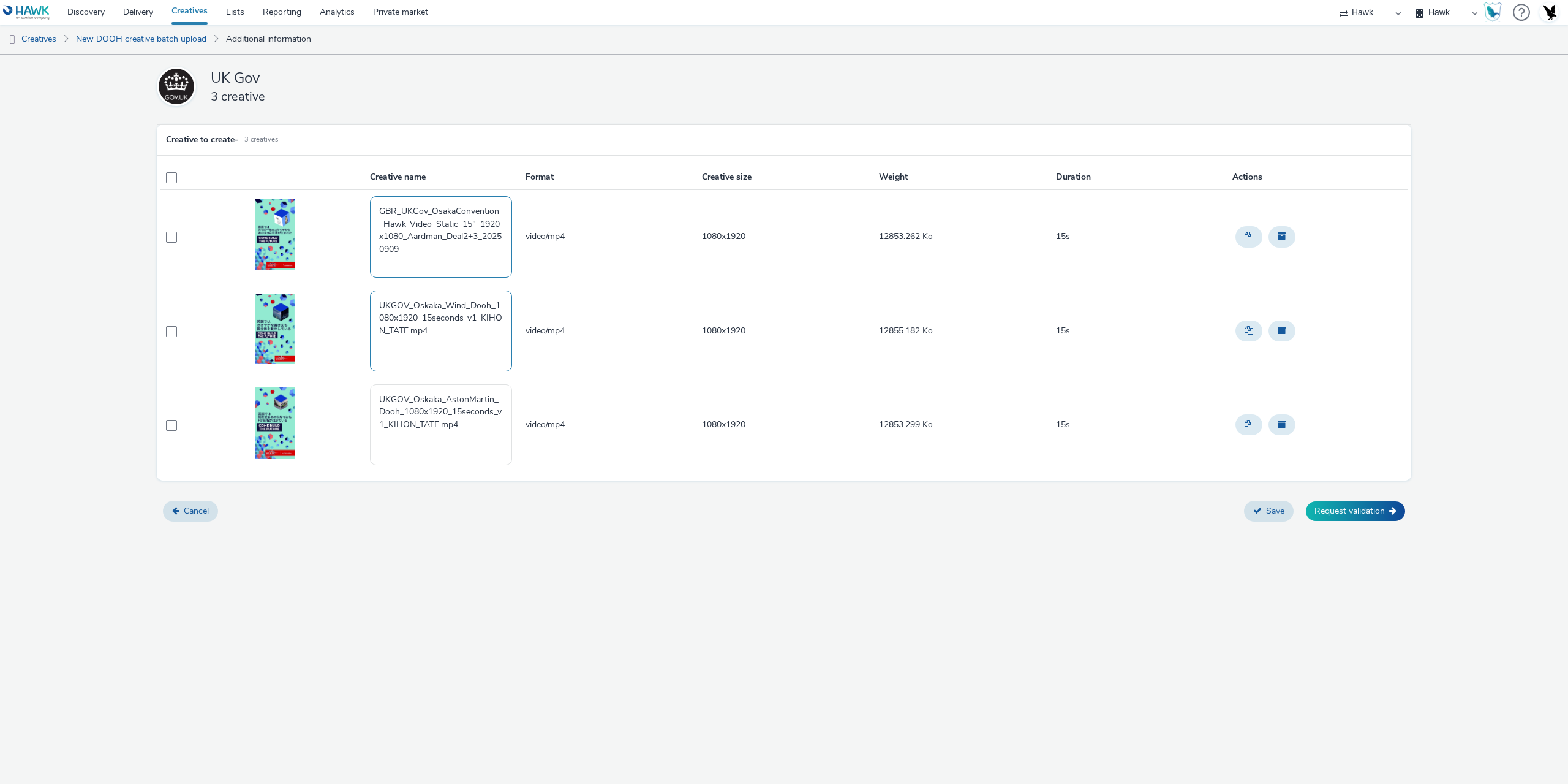
type textarea "GBR_UKGov_OsakaConvention_Hawk_Video_Static_15"_1920x1080_Aardman_Deal2+3_20250…"
drag, startPoint x: 459, startPoint y: 336, endPoint x: 313, endPoint y: 279, distance: 156.7
click at [314, 279] on tbody "GBR_UKGov_OsakaConvention_Hawk_Video_Static_15"_1920x1080_Aardman_Deal2+3_20250…" at bounding box center [784, 331] width 1249 height 282
paste textarea "GBR_UKGov_OsakaConvention_Hawk_Video_Static_15"_1920x1080_Aardman_Deal2+3_20250…"
type textarea "GBR_UKGov_OsakaConvention_Hawk_Video_Static_15"_1920x1080_Aardman_Deal2+3_20250…"
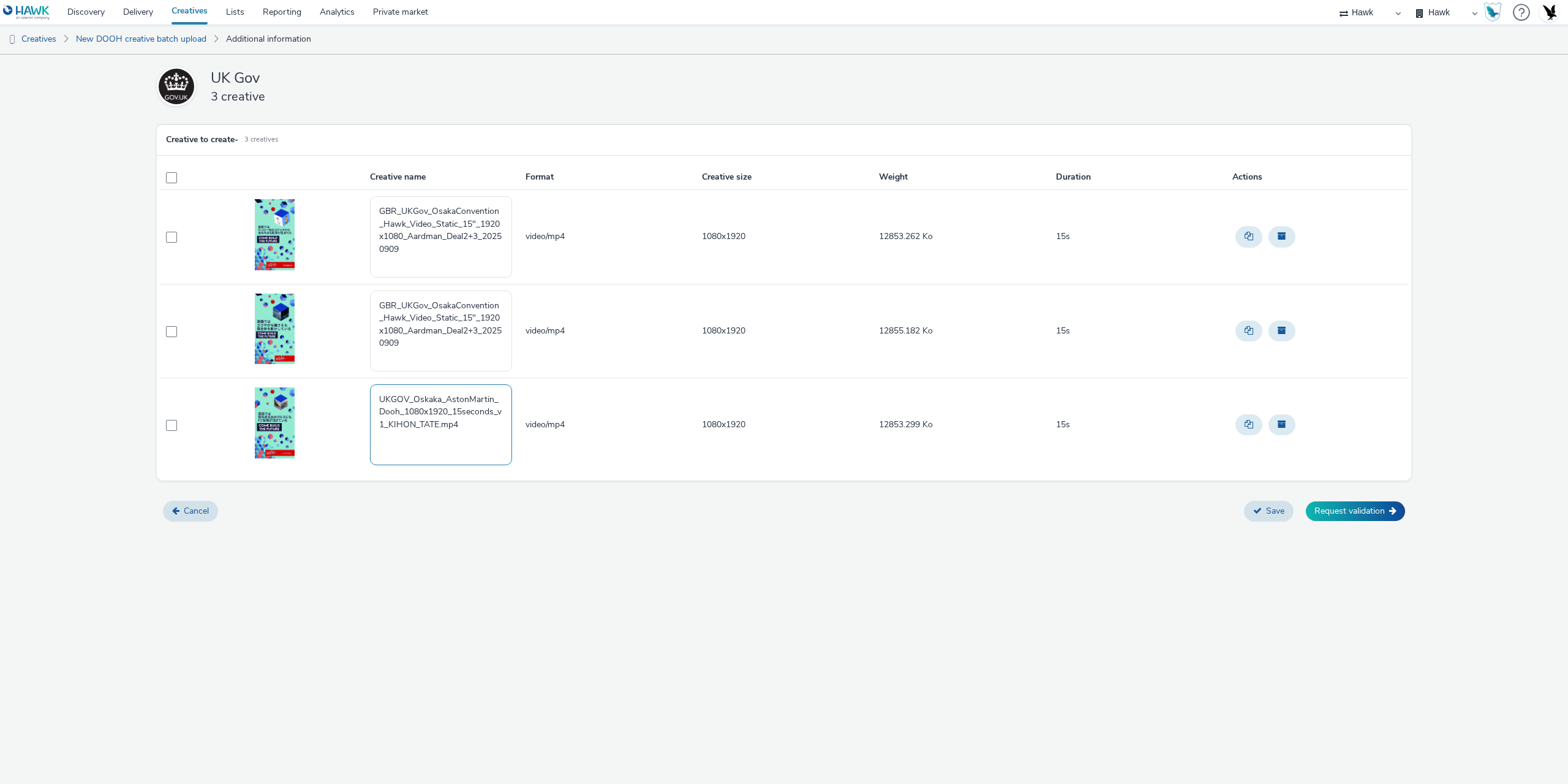
drag, startPoint x: 476, startPoint y: 428, endPoint x: 287, endPoint y: 353, distance: 203.3
click at [287, 354] on tbody "GBR_UKGov_OsakaConvention_Hawk_Video_Static_15"_1920x1080_Aardman_Deal2+3_20250…" at bounding box center [784, 331] width 1249 height 282
paste textarea "GBR_UKGov_OsakaConvention_Hawk_Video_Static_15"_1920x1080_Aardman_Deal2+3_20250…"
type textarea "GBR_UKGov_OsakaConvention_Hawk_Video_Static_15"_1920x1080_Aardman_Deal2+3_20250…"
click at [445, 333] on textarea "GBR_UKGov_OsakaConvention_Hawk_Video_Static_15"_1920x1080_Aardman_Deal2+3_20250…" at bounding box center [441, 330] width 142 height 81
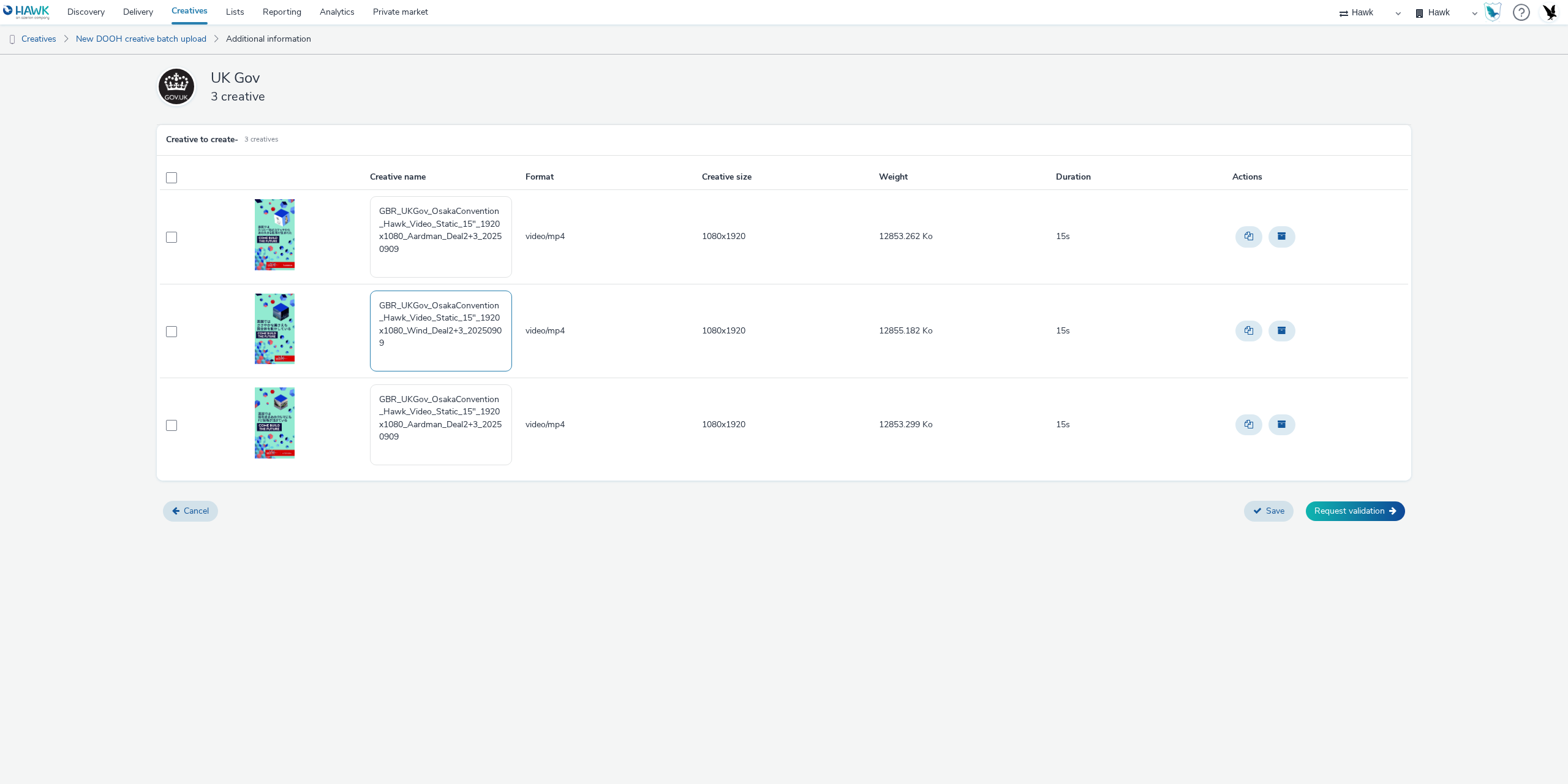
click at [456, 348] on textarea "GBR_UKGov_OsakaConvention_Hawk_Video_Static_15"_1920x1080_Wind_Deal2+3_20250909" at bounding box center [441, 330] width 142 height 81
type textarea "GBR_UKGov_OsakaConvention_Hawk_Video_Static_15"_1920x1080_Wind_Deal2+3_20250909"
click at [444, 423] on textarea "GBR_UKGov_OsakaConvention_Hawk_Video_Static_15"_1920x1080_Aardman_Deal2+3_20250…" at bounding box center [441, 424] width 142 height 81
type textarea "GBR_UKGov_OsakaConvention_Hawk_Video_Static_15"_1920x1080_AstonMartin_Deal2+3_2…"
click at [1275, 512] on button "Save" at bounding box center [1269, 510] width 49 height 21
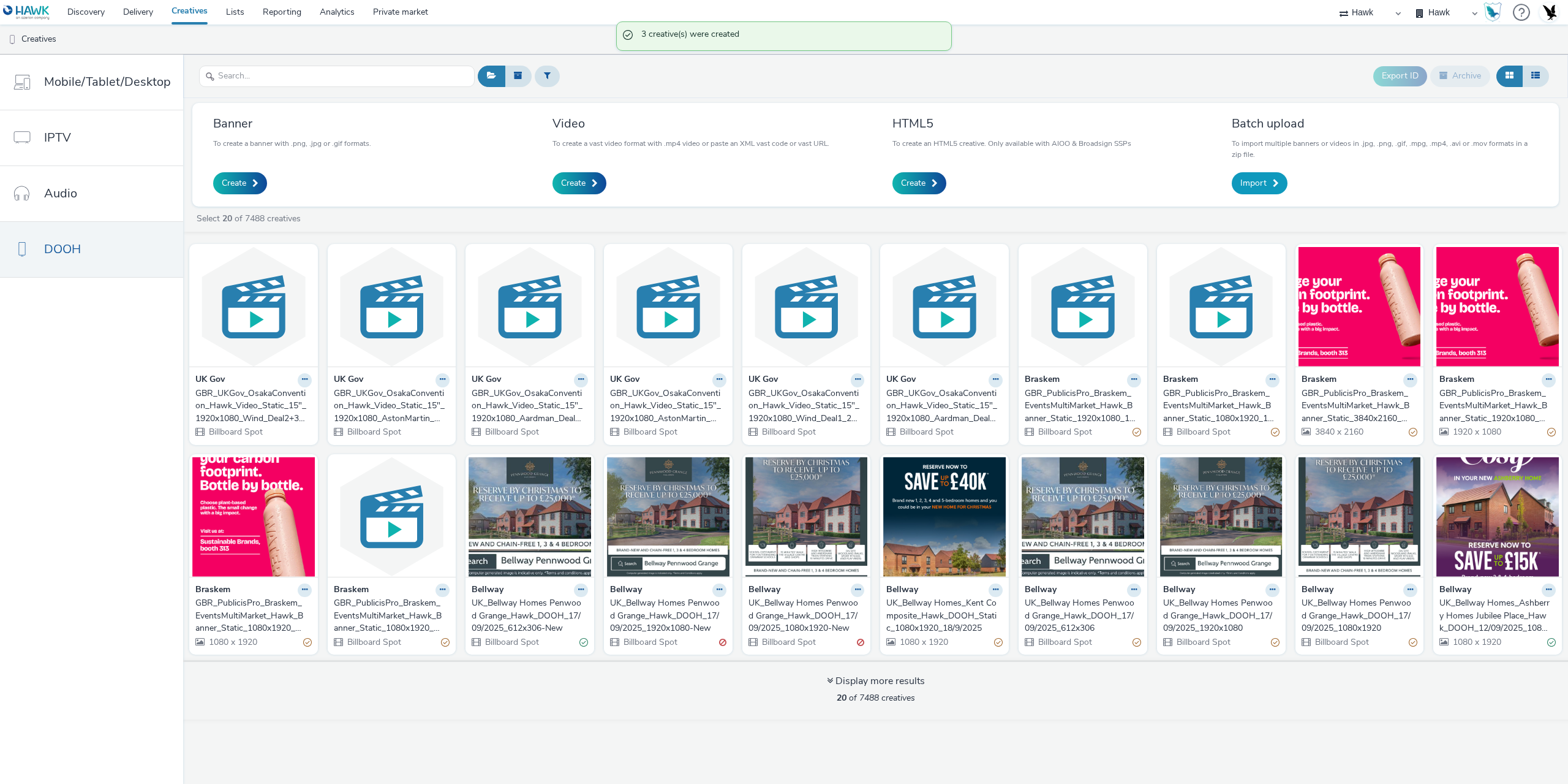
click at [1260, 188] on span "Import" at bounding box center [1253, 183] width 26 height 12
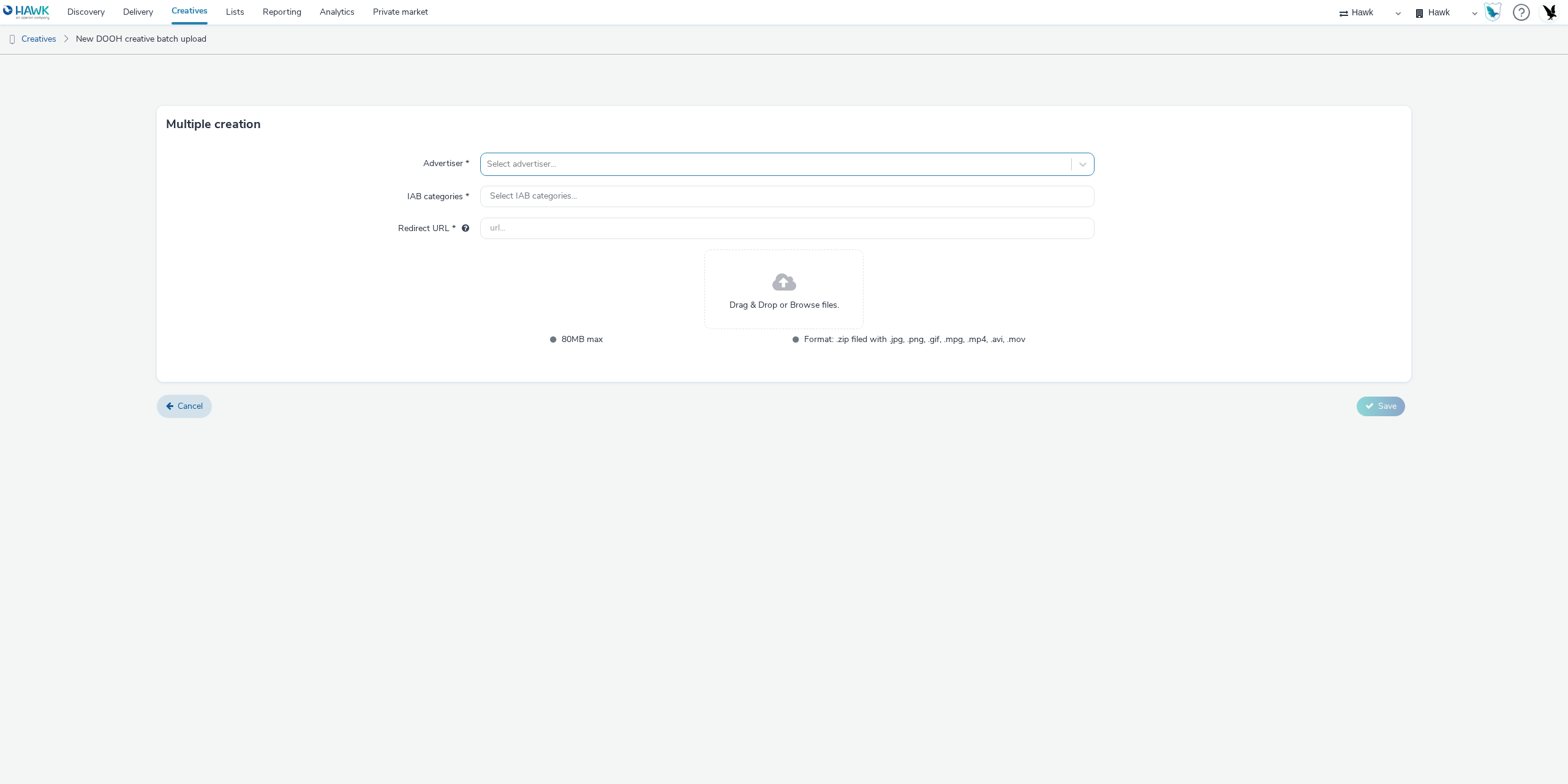
click at [591, 165] on div at bounding box center [776, 164] width 578 height 15
type input "uk g"
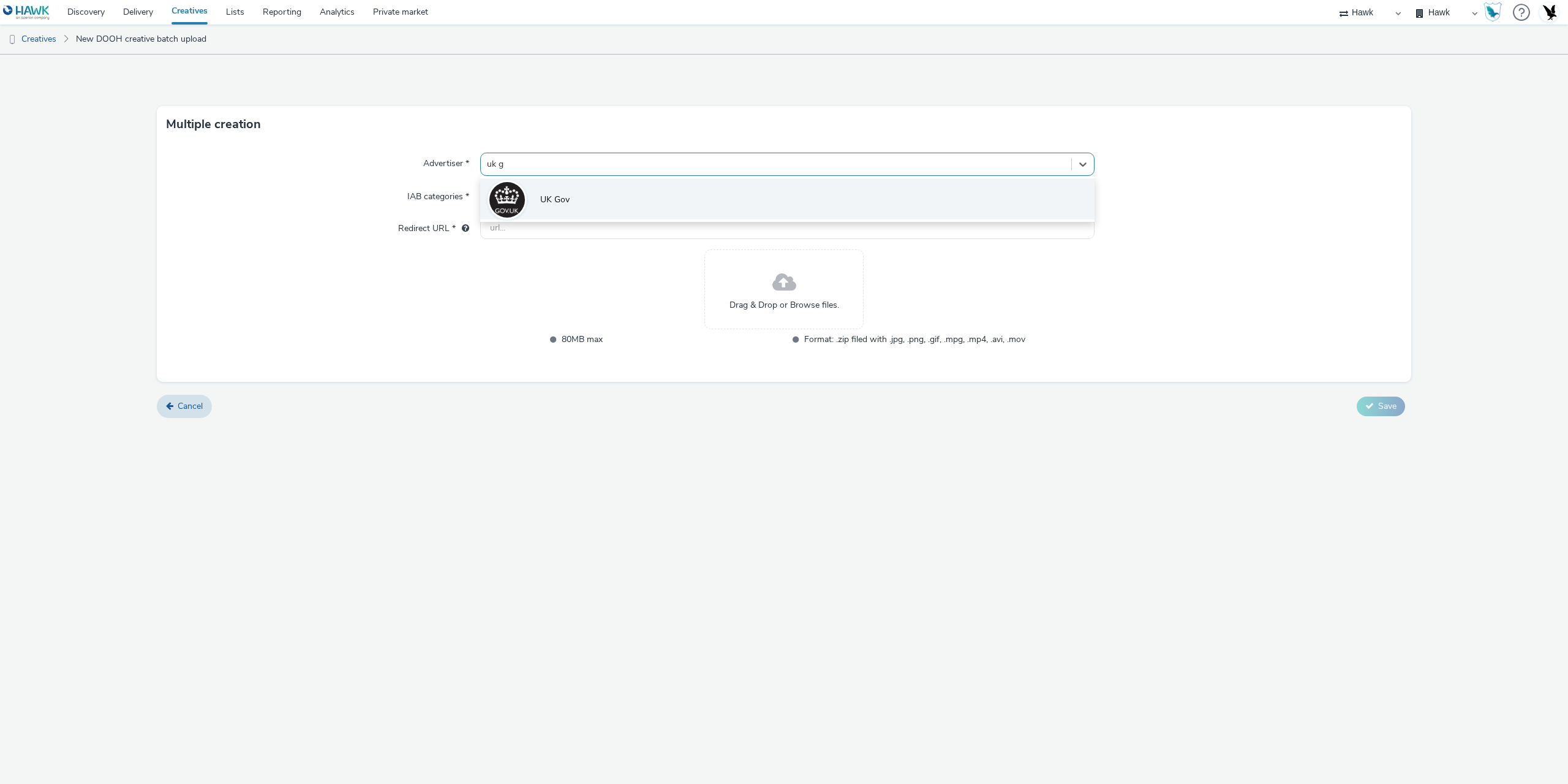
click at [673, 204] on li "UK Gov" at bounding box center [787, 199] width 614 height 41
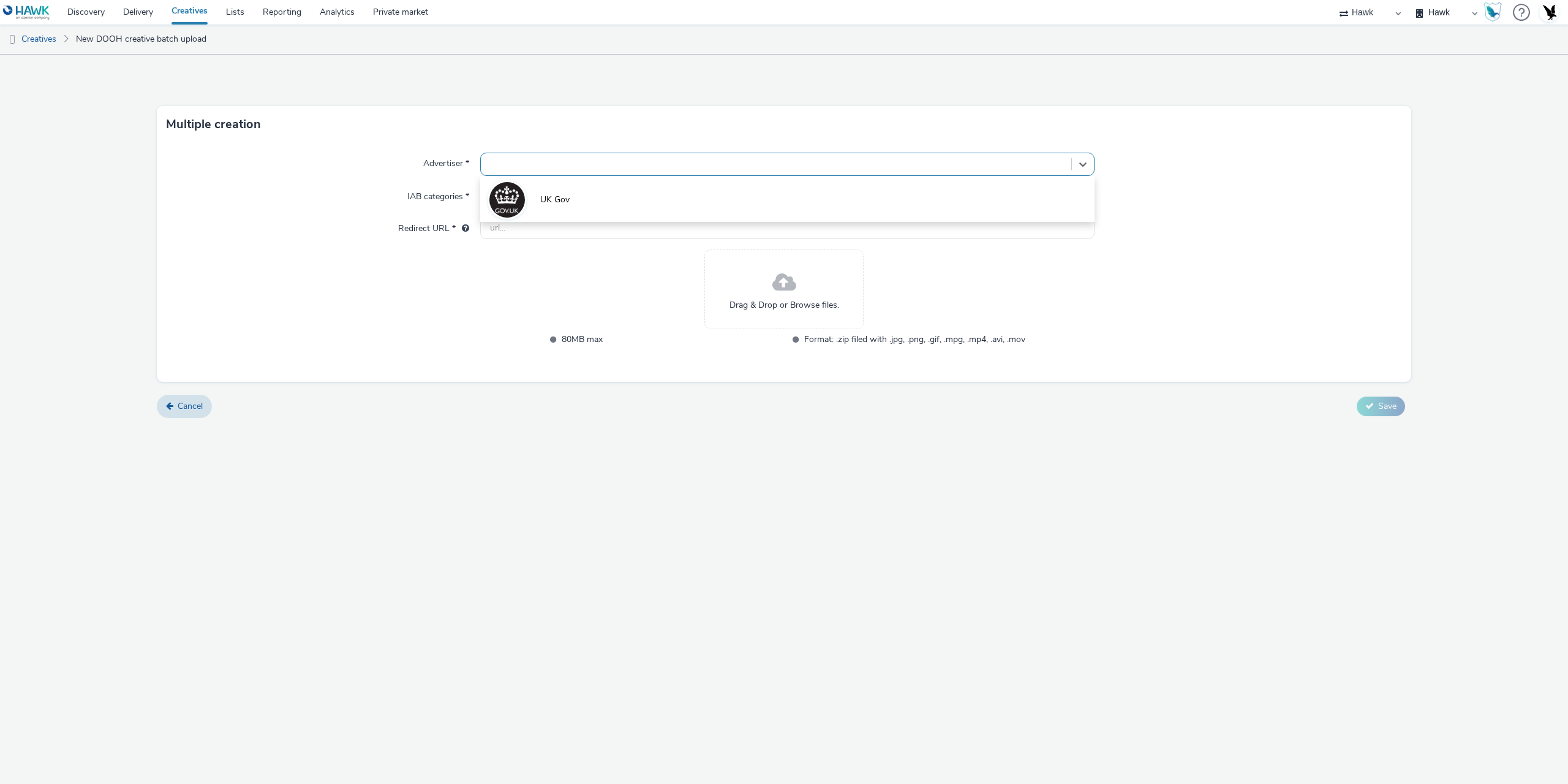
type input "http://gov.uk"
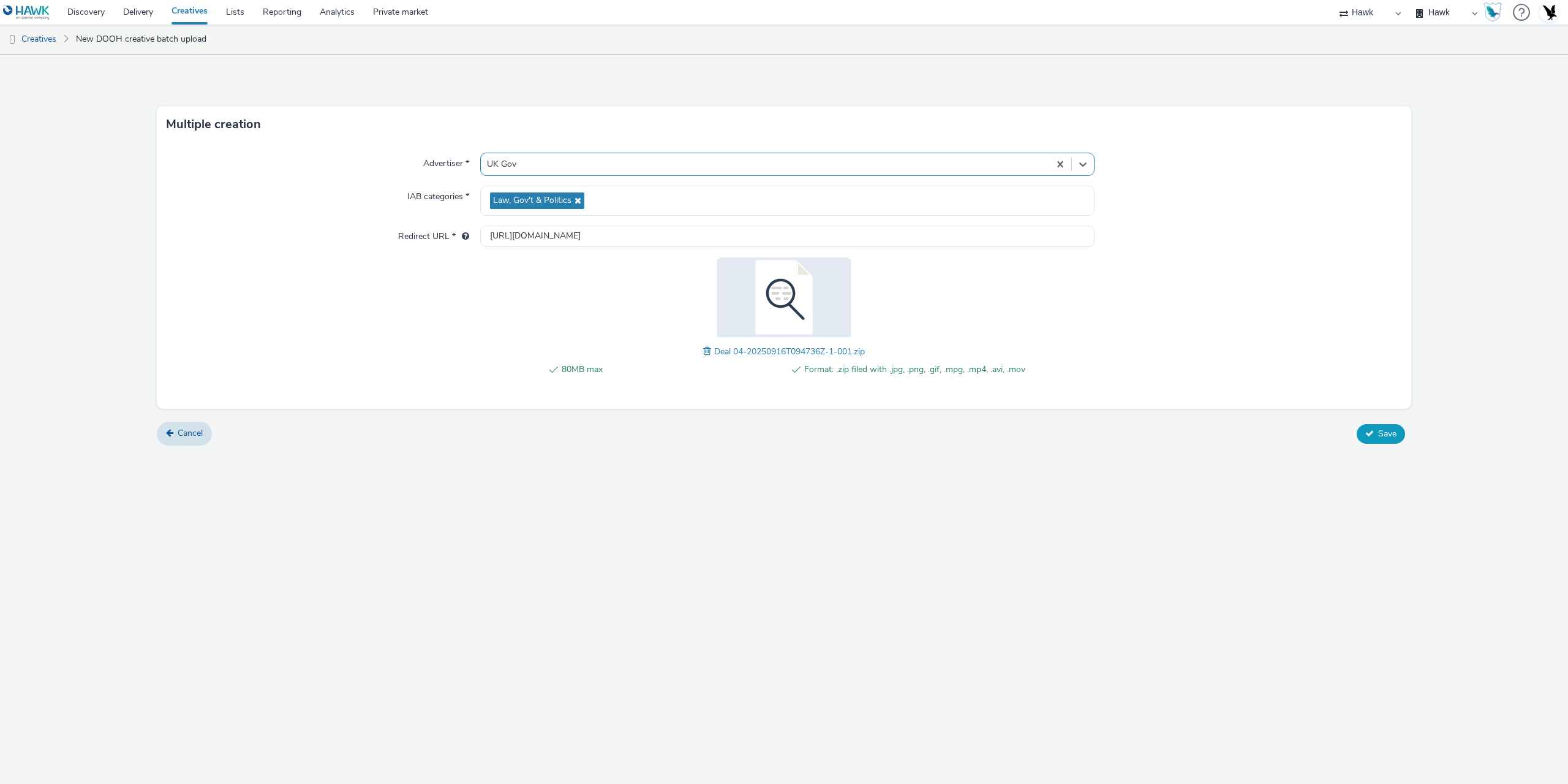
click at [1376, 441] on button "Save" at bounding box center [1381, 433] width 49 height 19
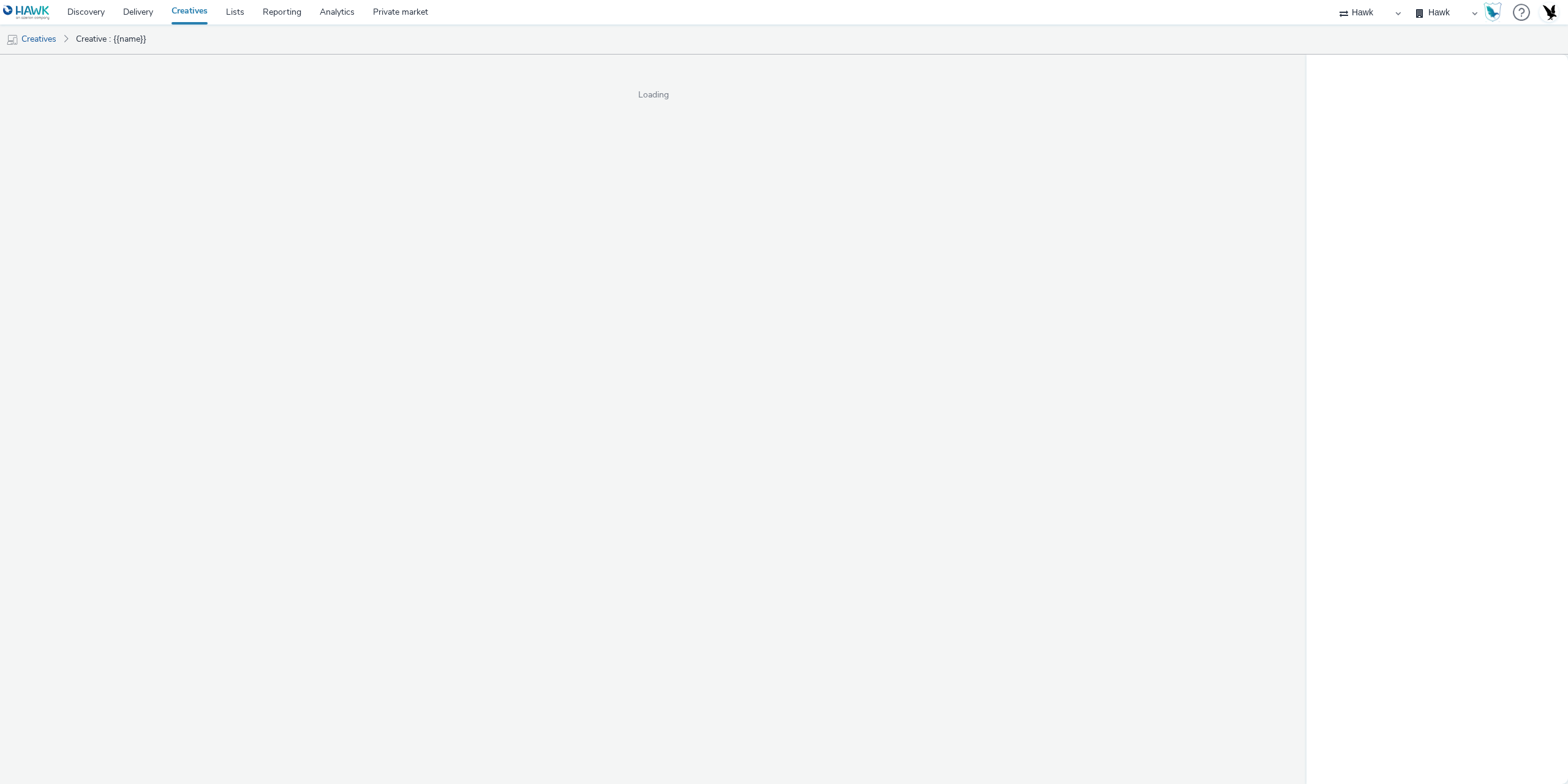
select select "11a7df10-284f-415c-b52a-427acf4c31ae"
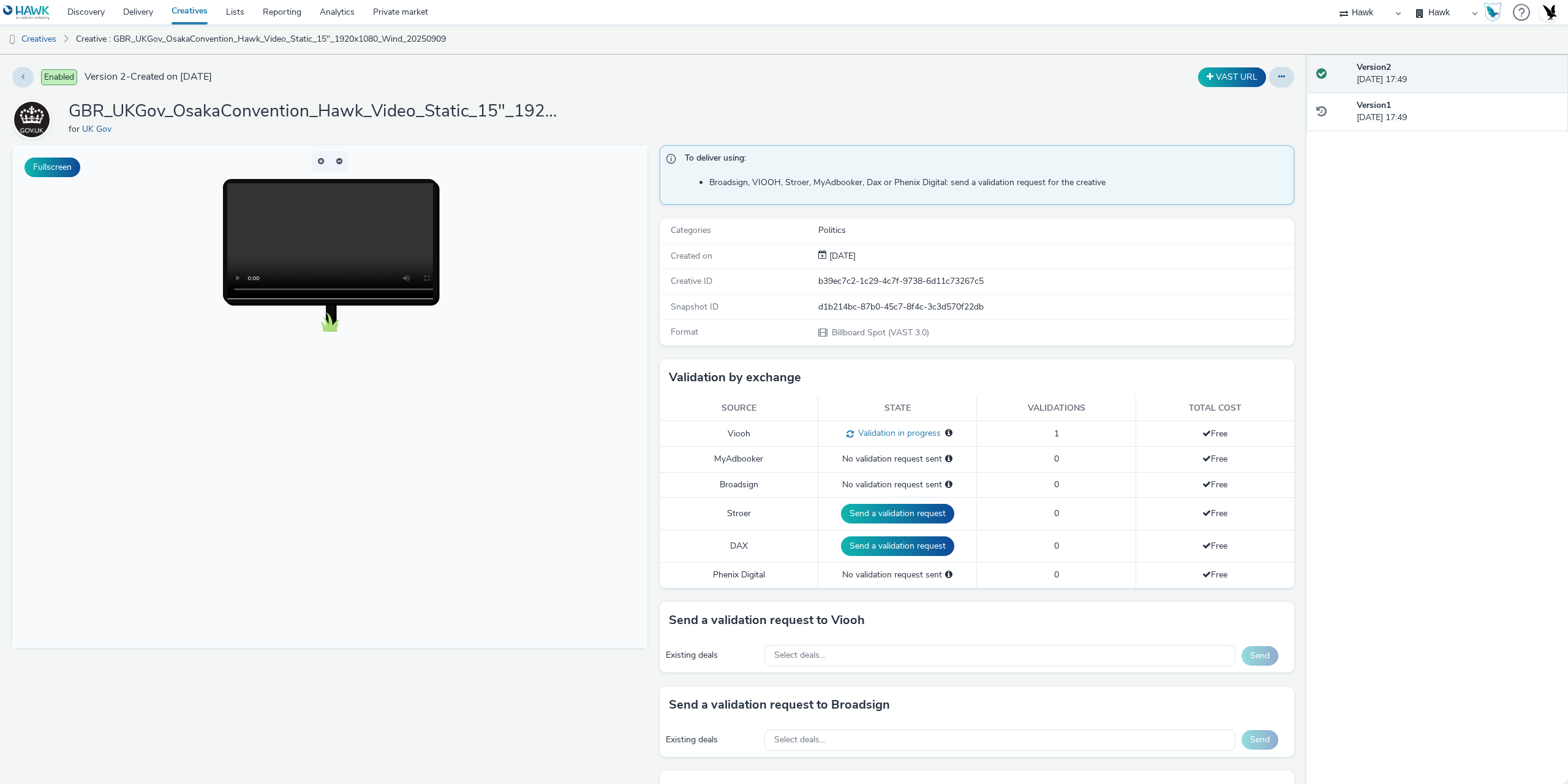
click at [470, 102] on h1 "GBR_UKGov_OsakaConvention_Hawk_Video_Static_15"_1920x1080_Wind_20250909" at bounding box center [313, 111] width 490 height 23
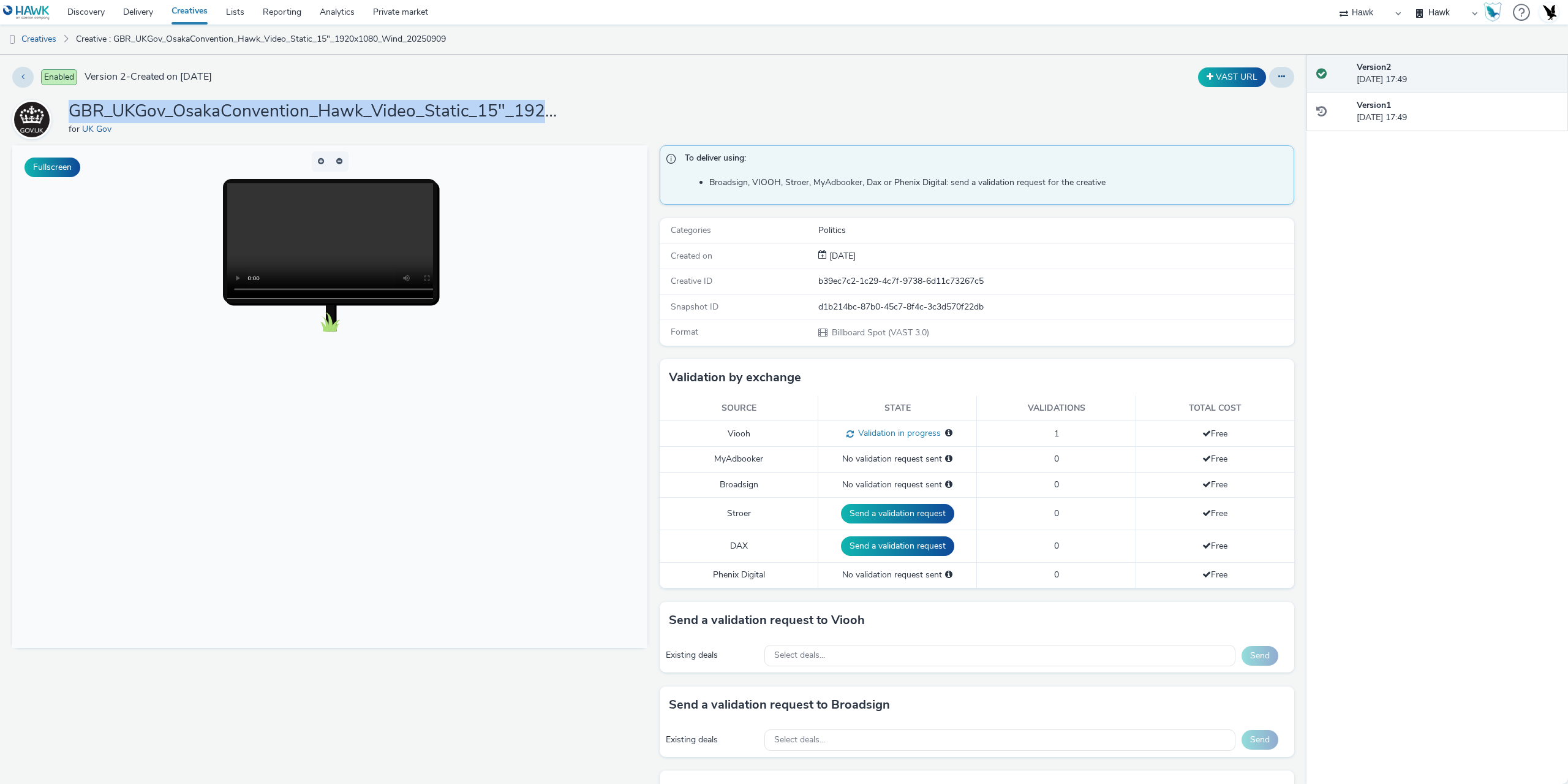
click at [470, 102] on h1 "GBR_UKGov_OsakaConvention_Hawk_Video_Static_15"_1920x1080_Wind_20250909" at bounding box center [313, 111] width 490 height 23
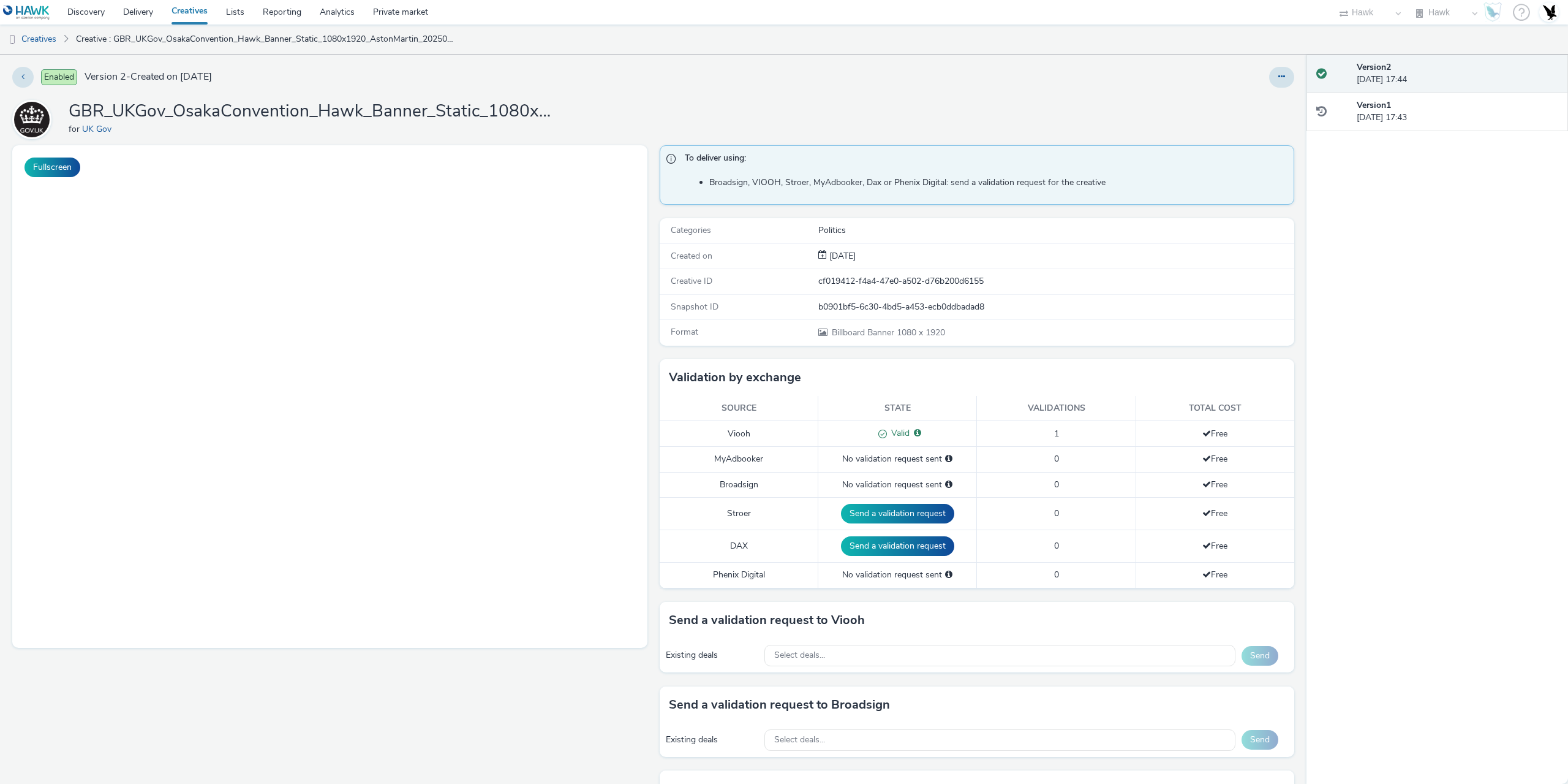
select select "11a7df10-284f-415c-b52a-427acf4c31ae"
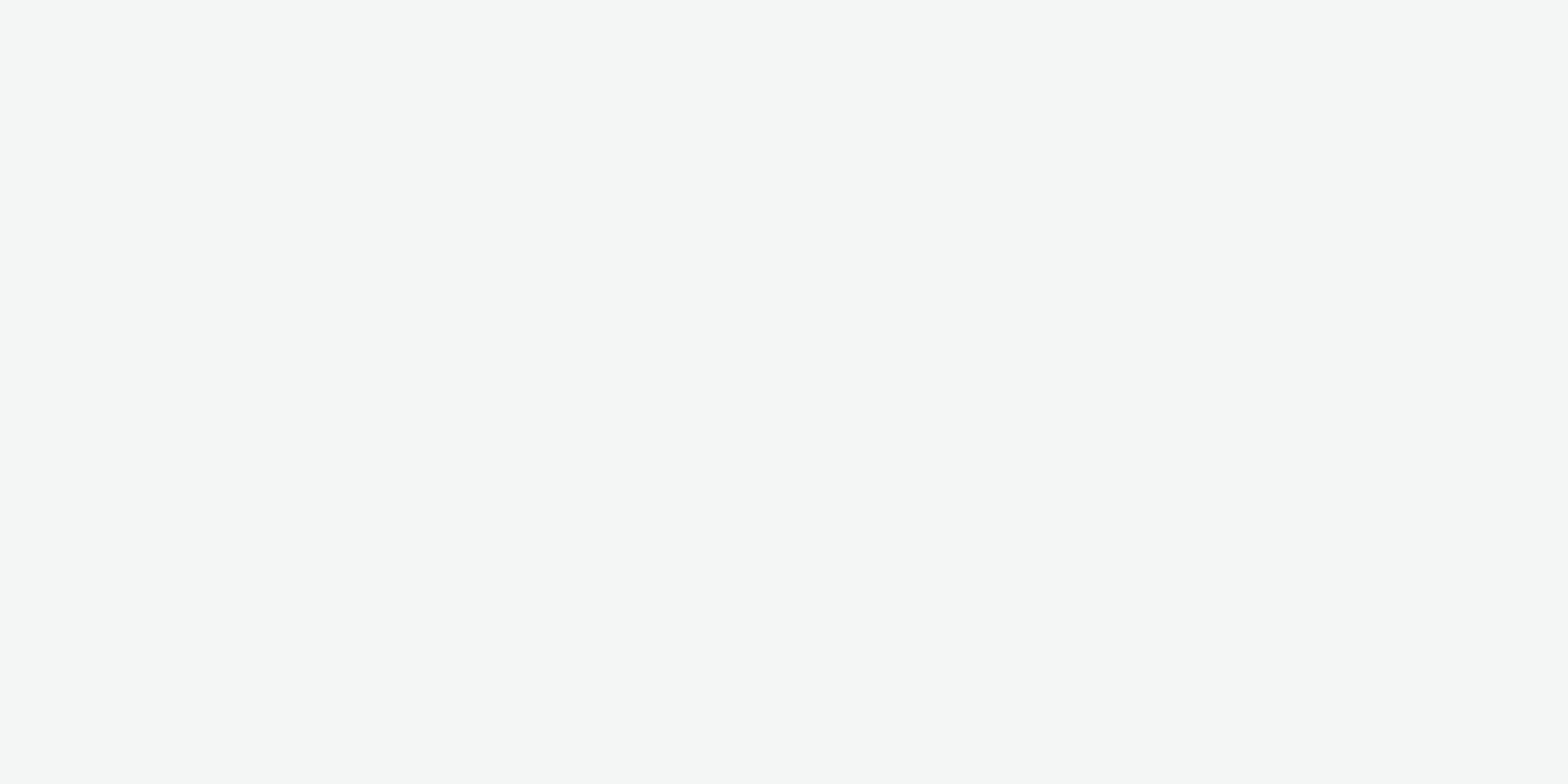
select select "11a7df10-284f-415c-b52a-427acf4c31ae"
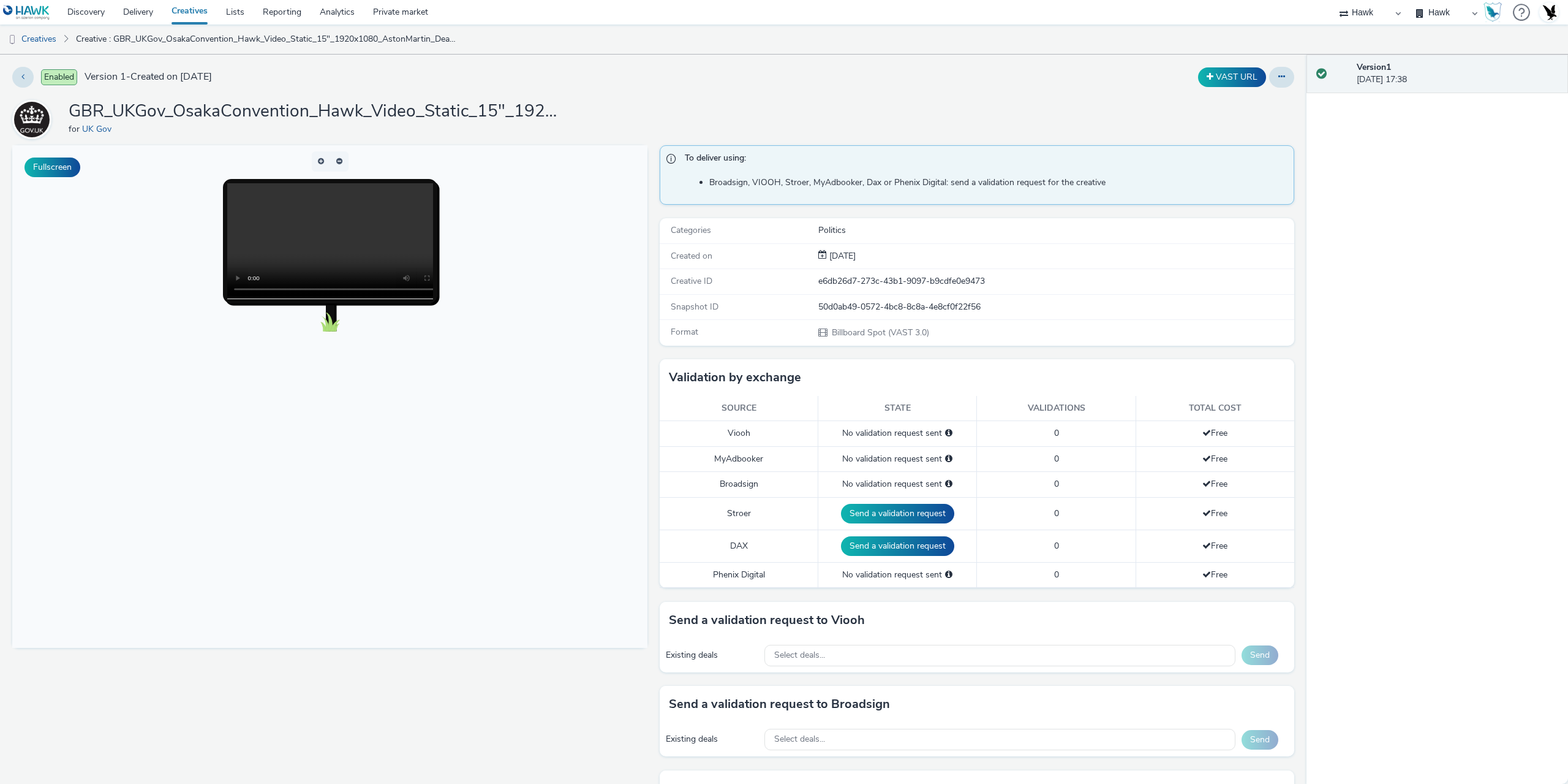
click at [367, 116] on h1 "GBR_UKGov_OsakaConvention_Hawk_Video_Static_15"_1920x1080_AstonMartin_Deal1_202…" at bounding box center [313, 111] width 490 height 23
copy h1 "GBR_UKGov_OsakaConvention_Hawk_Video_Static_15"_1920x1080_AstonMartin_Deal1_202…"
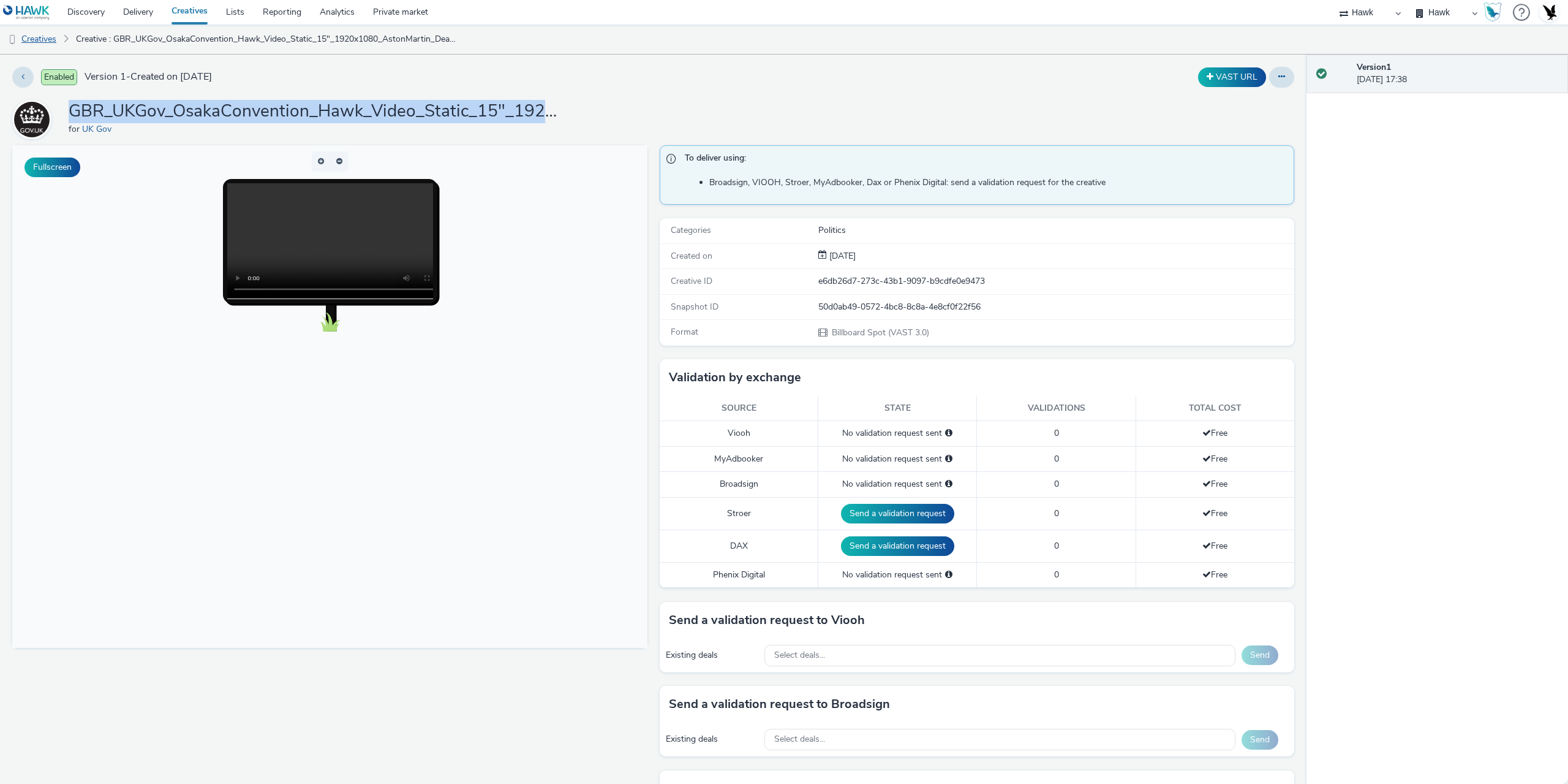
click at [40, 41] on link "Creatives" at bounding box center [31, 39] width 63 height 29
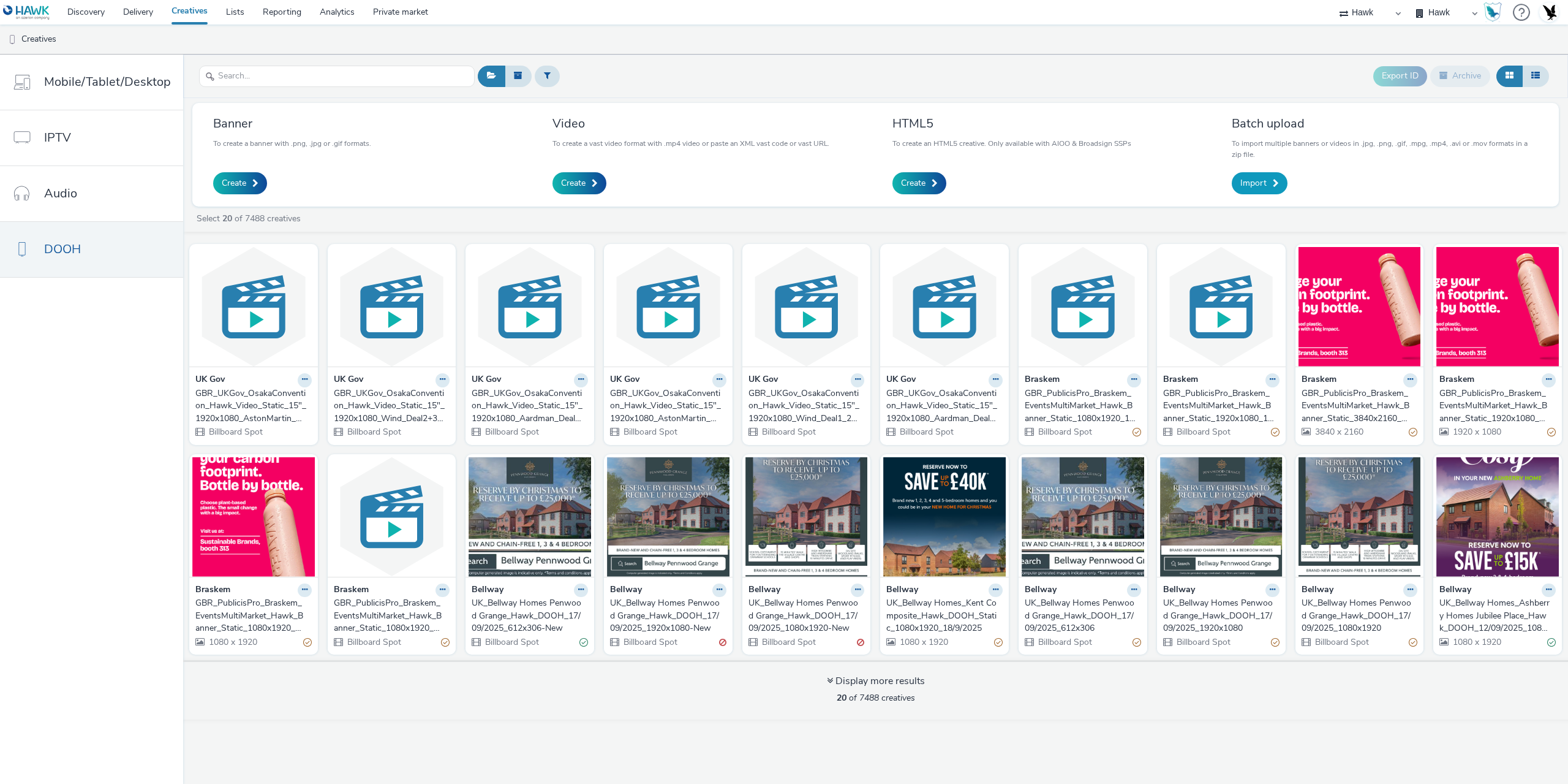
click at [1257, 176] on link "Import" at bounding box center [1260, 183] width 56 height 22
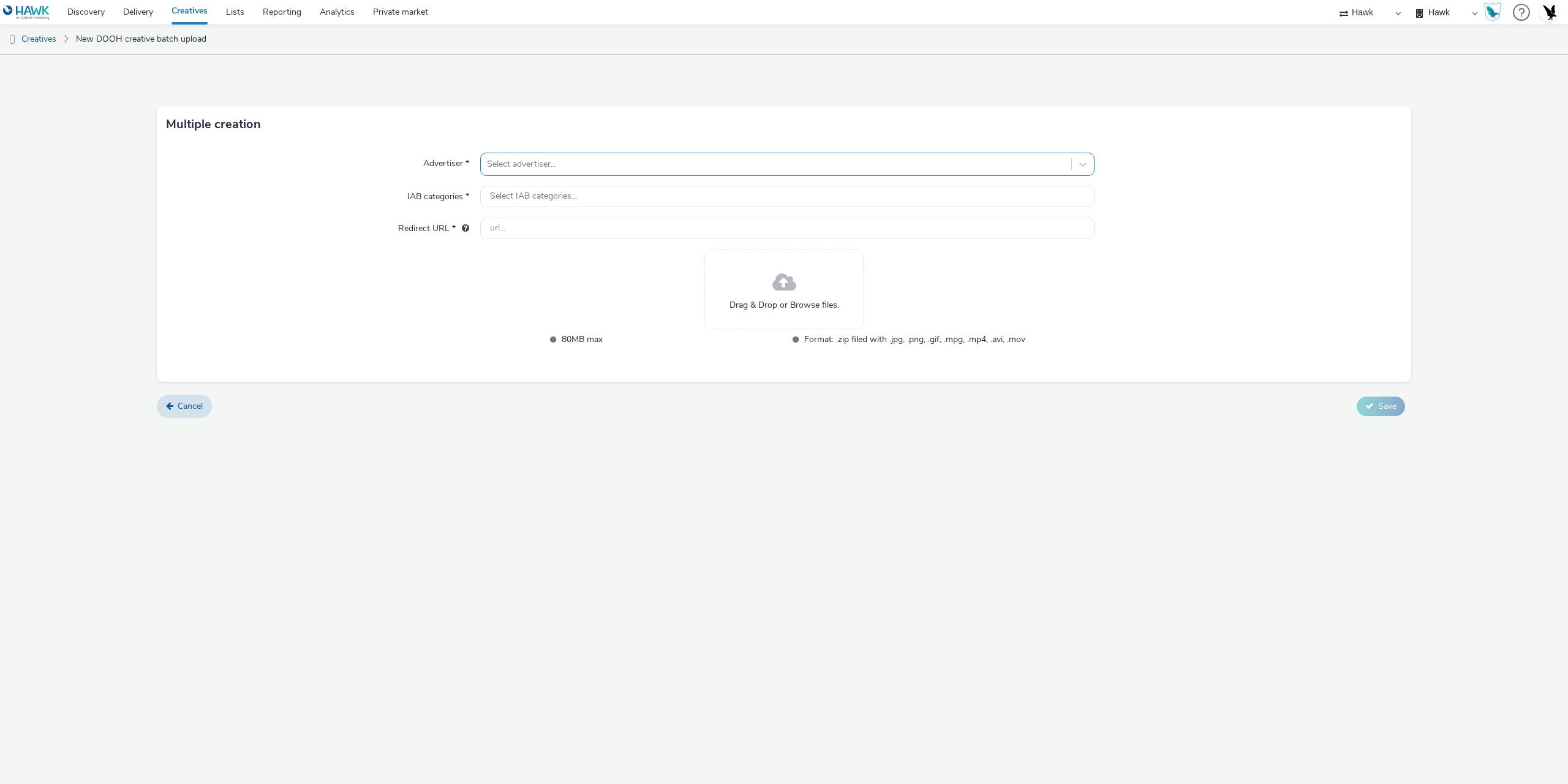
click at [518, 163] on div at bounding box center [776, 164] width 578 height 15
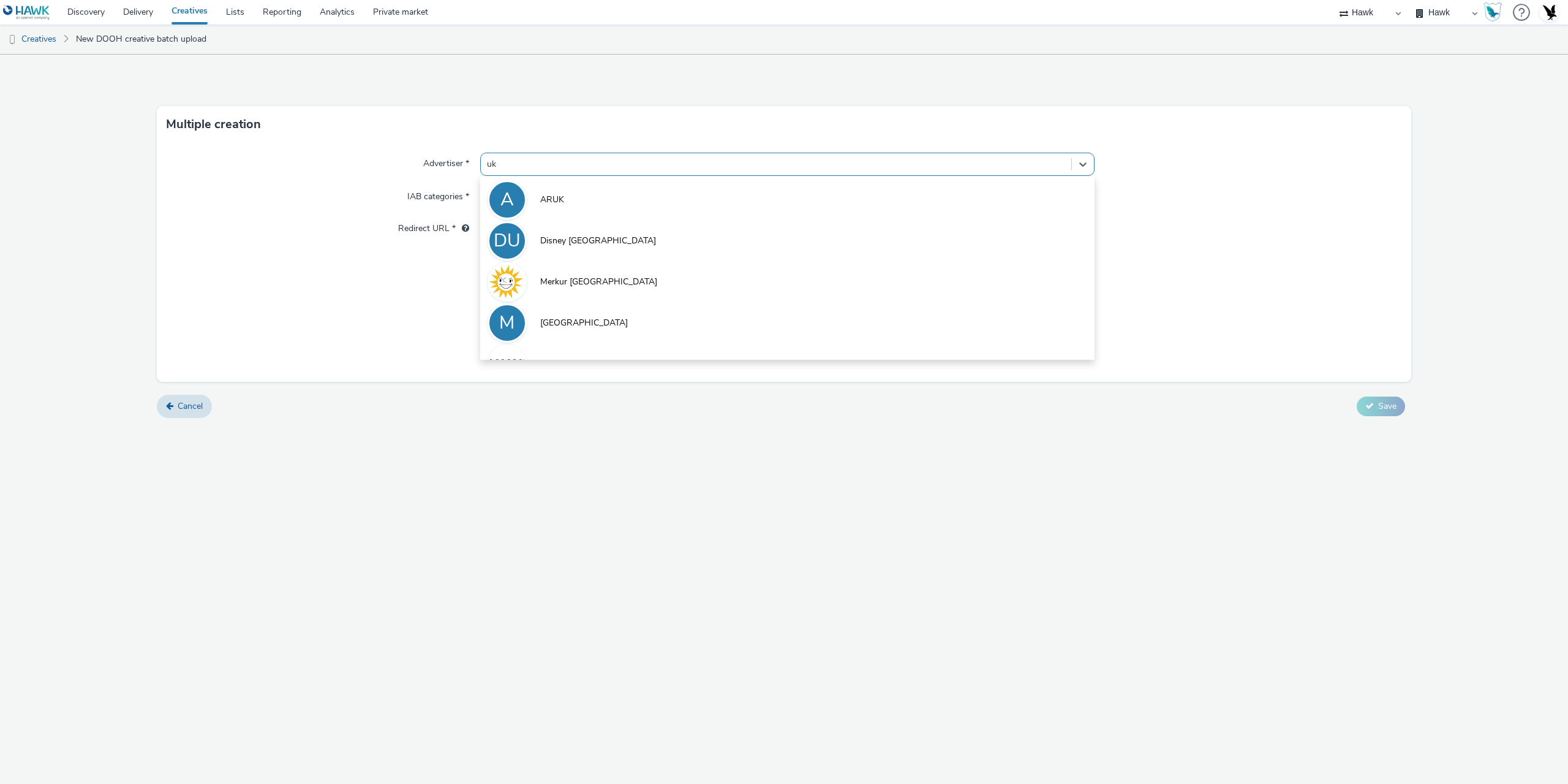
type input "uk g"
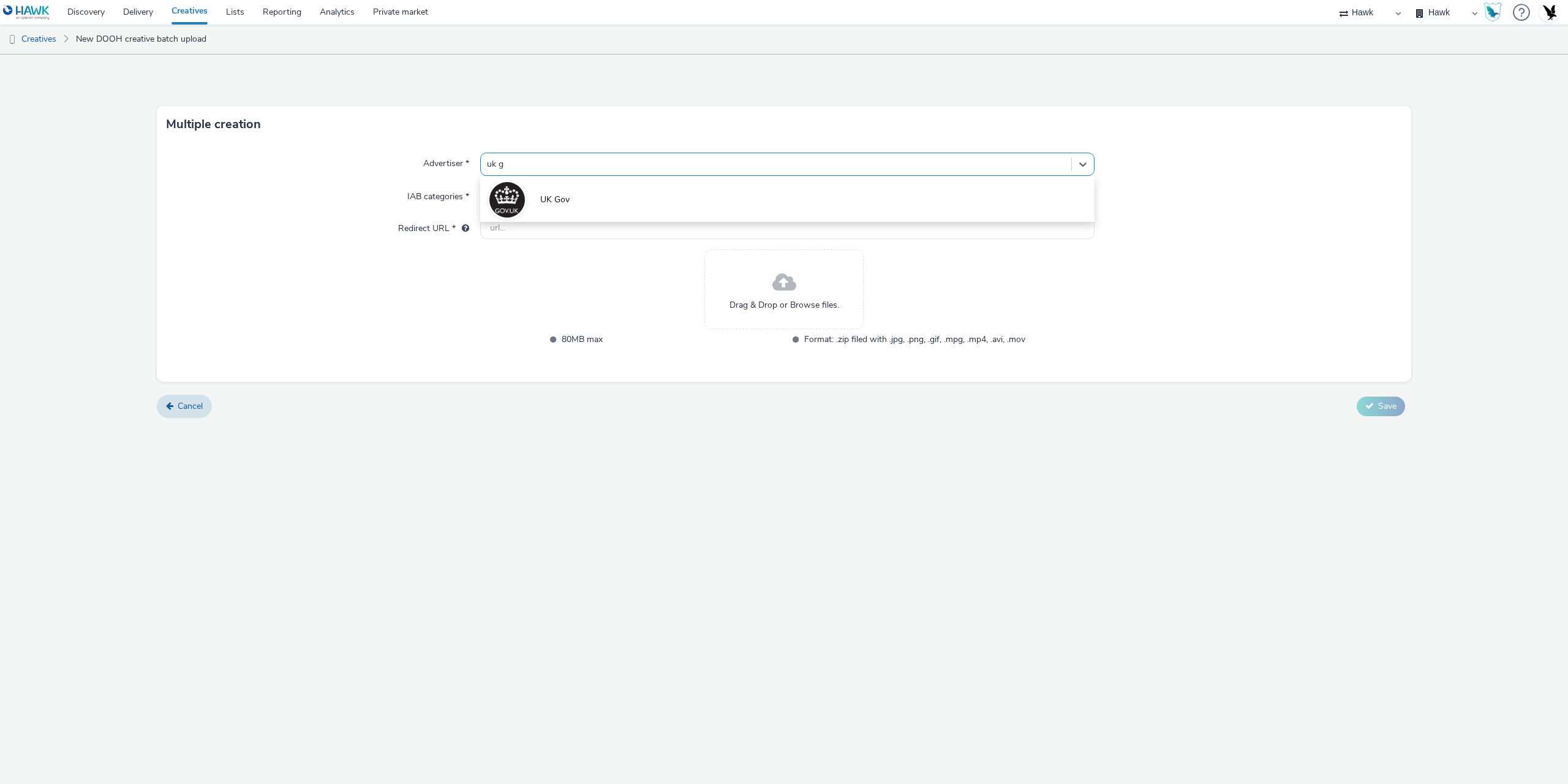
click at [585, 212] on li "UK Gov" at bounding box center [787, 199] width 614 height 41
type input "http://gov.uk"
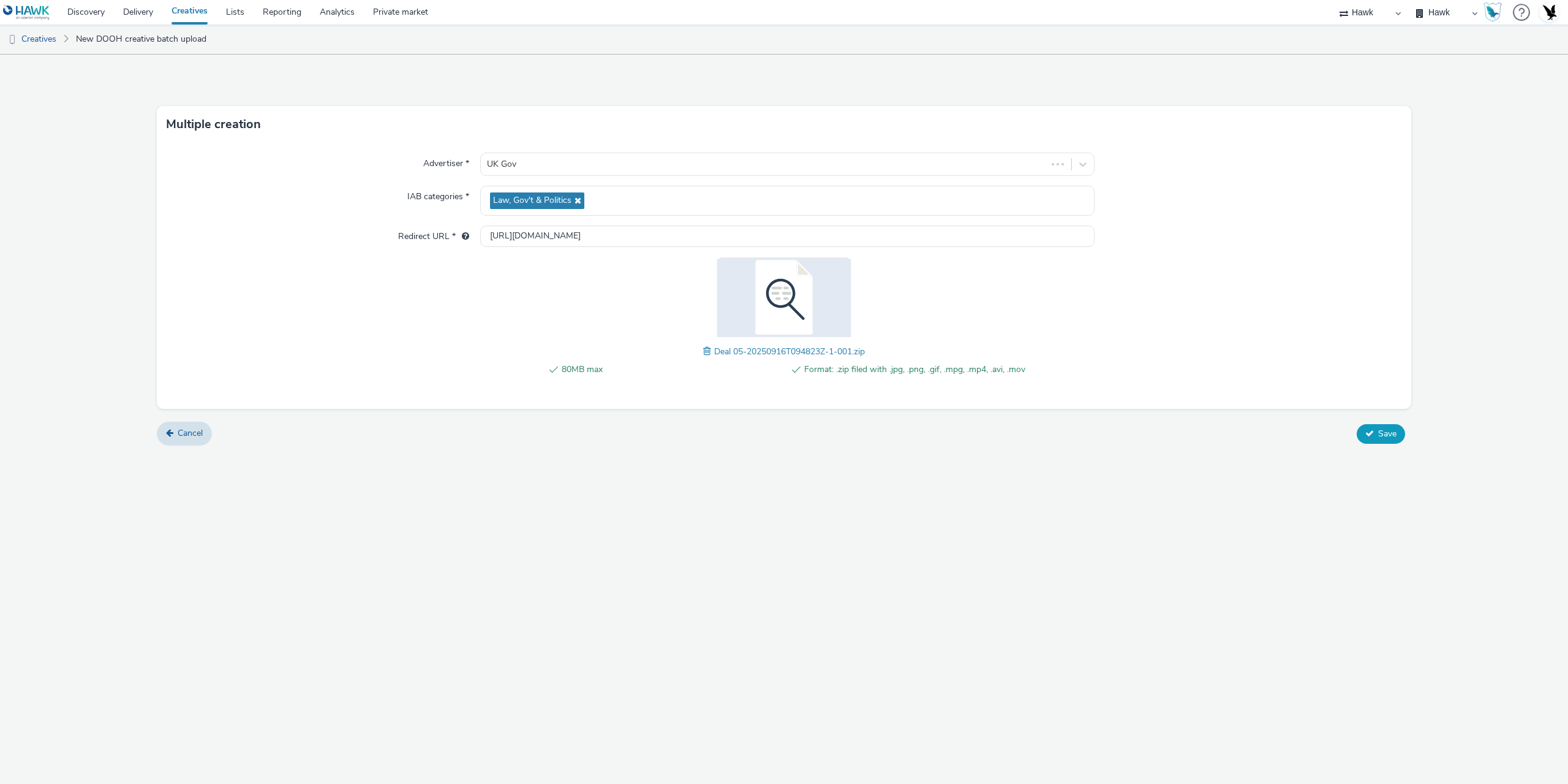
click at [1391, 434] on span "Save" at bounding box center [1387, 433] width 19 height 11
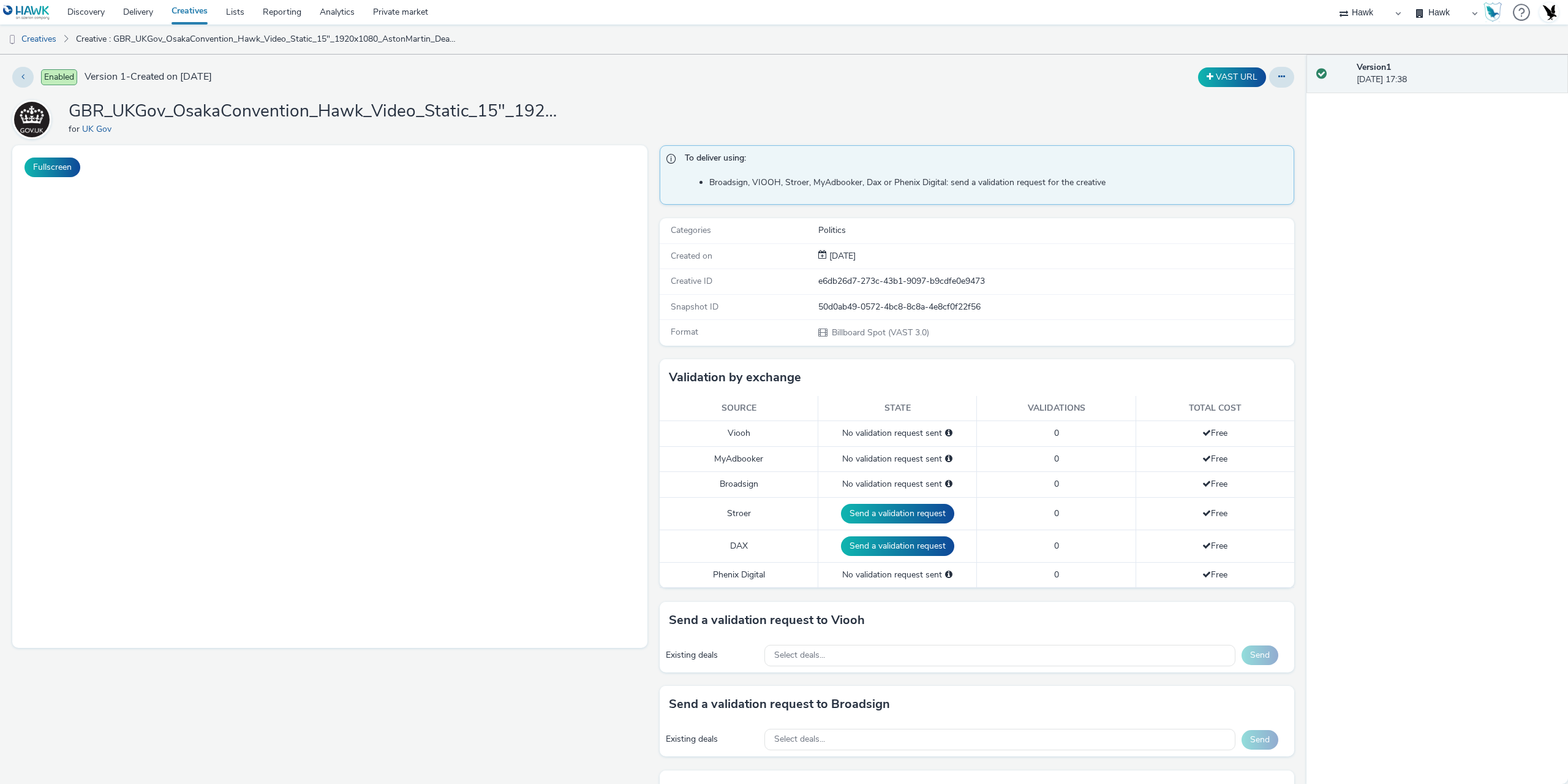
select select "11a7df10-284f-415c-b52a-427acf4c31ae"
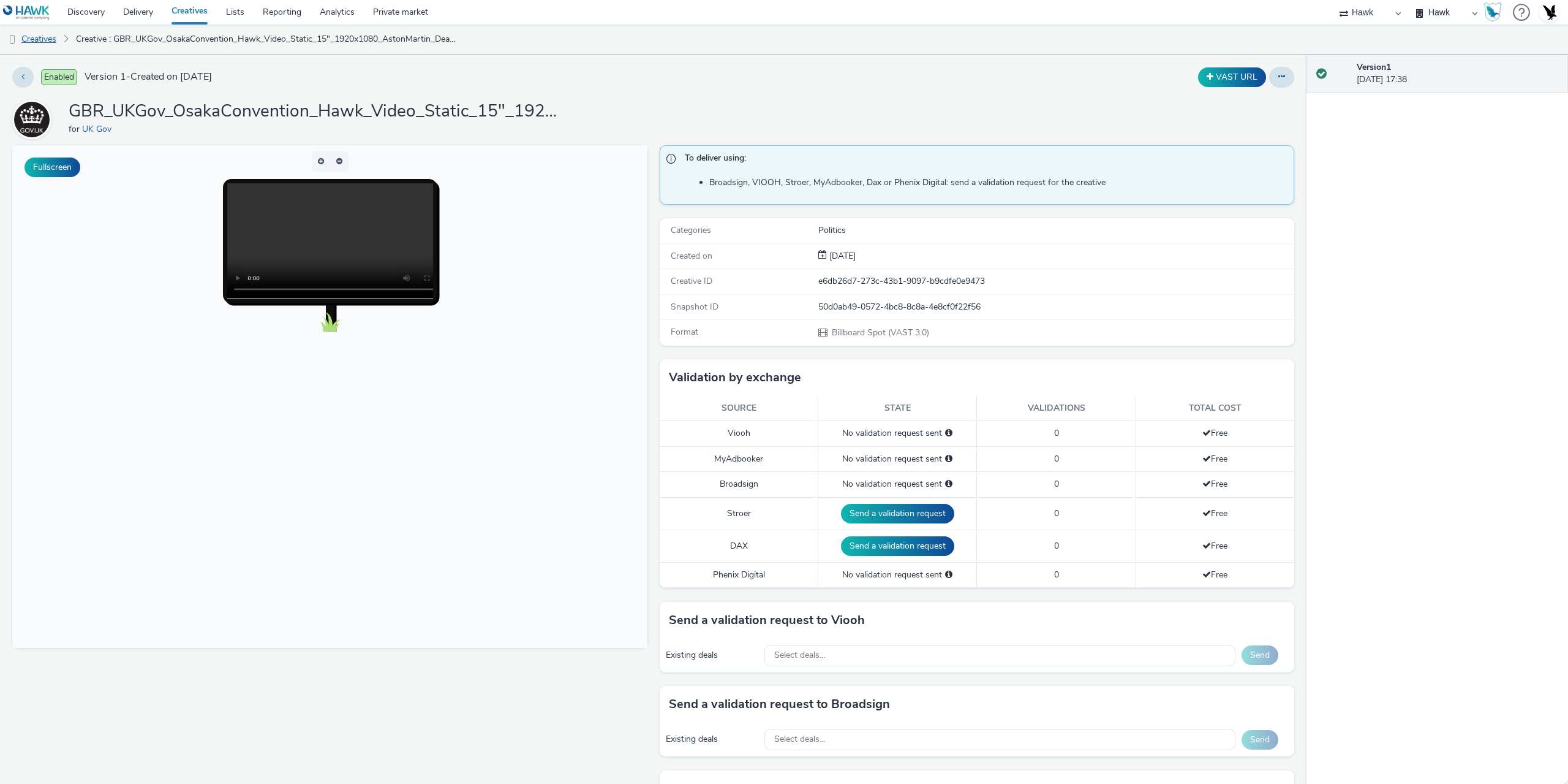
click at [41, 48] on link "Creatives" at bounding box center [31, 39] width 63 height 29
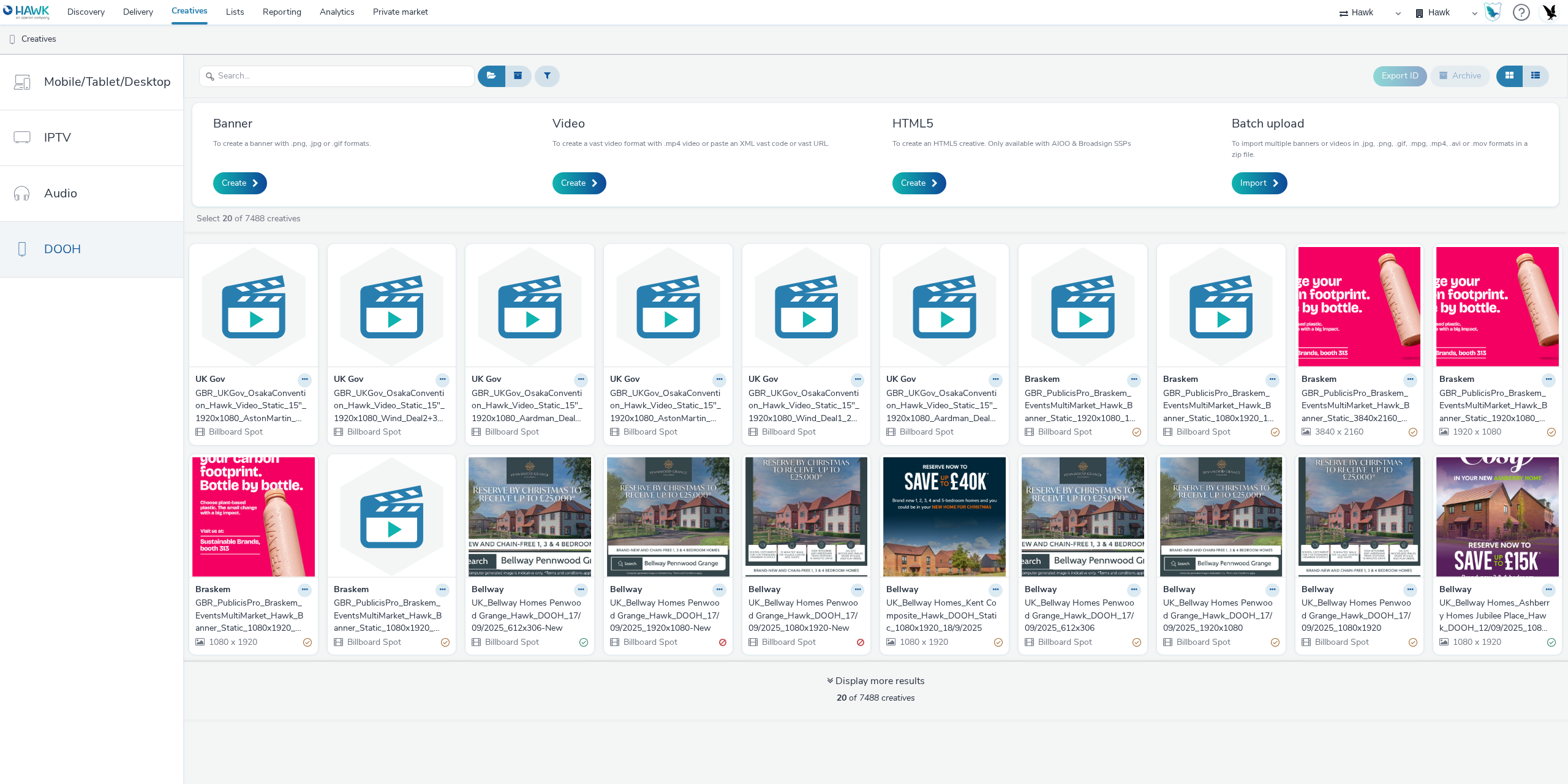
click at [935, 410] on div "GBR_UKGov_OsakaConvention_Hawk_Video_Static_15"_1920x1080_Aardman_Deal1_20250909" at bounding box center [942, 406] width 111 height 37
click at [788, 412] on div "GBR_UKGov_OsakaConvention_Hawk_Video_Static_15"_1920x1080_Wind_Deal1_20250909" at bounding box center [804, 406] width 111 height 37
click at [688, 413] on div "GBR_UKGov_OsakaConvention_Hawk_Video_Static_15"_1920x1080_AstonMartin_Deal1_202…" at bounding box center [666, 406] width 111 height 37
click at [550, 416] on div "GBR_UKGov_OsakaConvention_Hawk_Video_Static_15"_1920x1080_Aardman_Deal2+3_20250…" at bounding box center [527, 406] width 111 height 37
click at [426, 402] on div "GBR_UKGov_OsakaConvention_Hawk_Video_Static_15"_1920x1080_Wind_Deal2+3_20250909" at bounding box center [389, 406] width 111 height 37
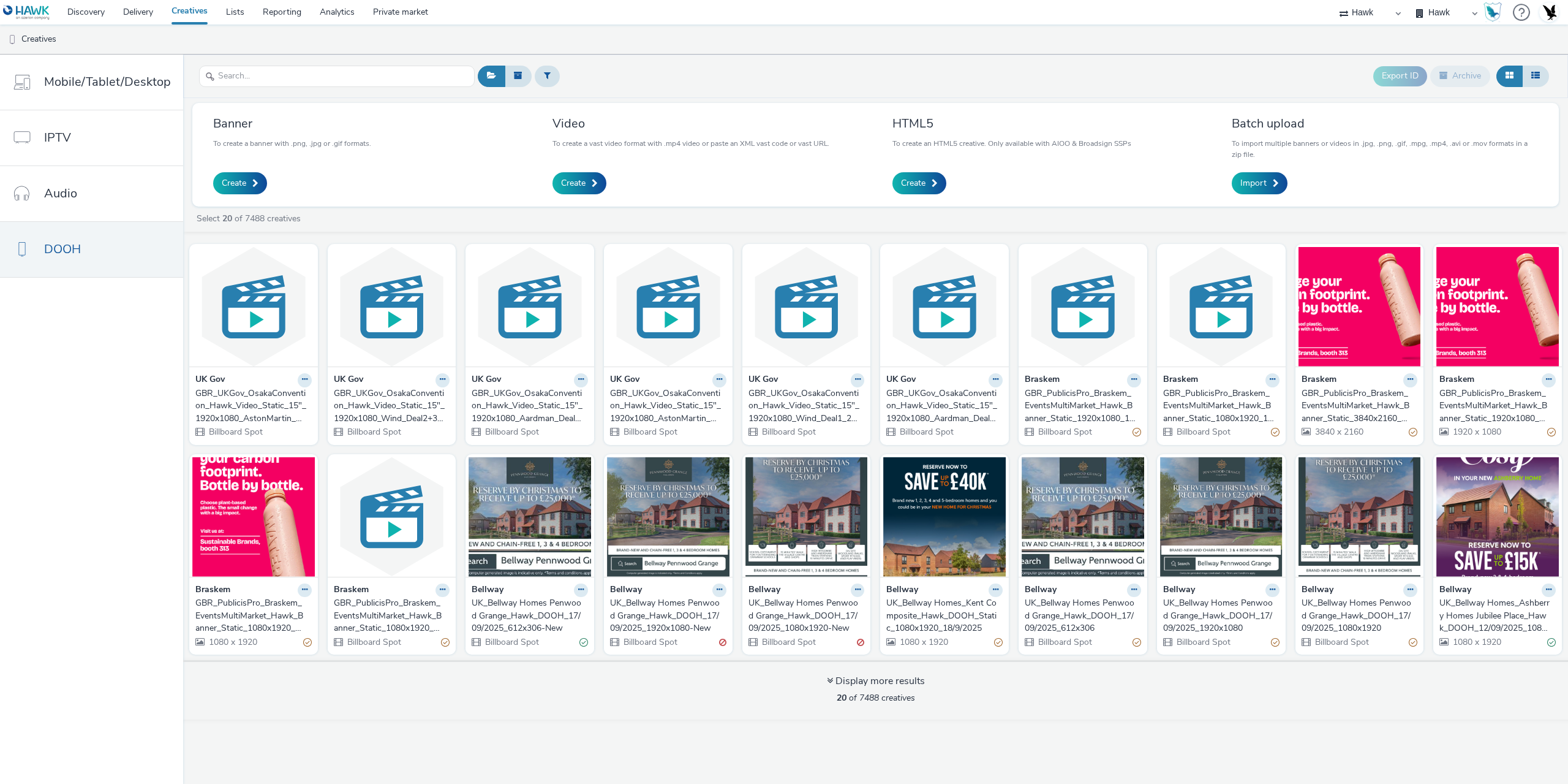
click at [266, 408] on div "GBR_UKGov_OsakaConvention_Hawk_Video_Static_15"_1920x1080_AstonMartin_Deal2+3_2…" at bounding box center [251, 406] width 111 height 37
click at [414, 13] on link "Private market" at bounding box center [400, 12] width 73 height 25
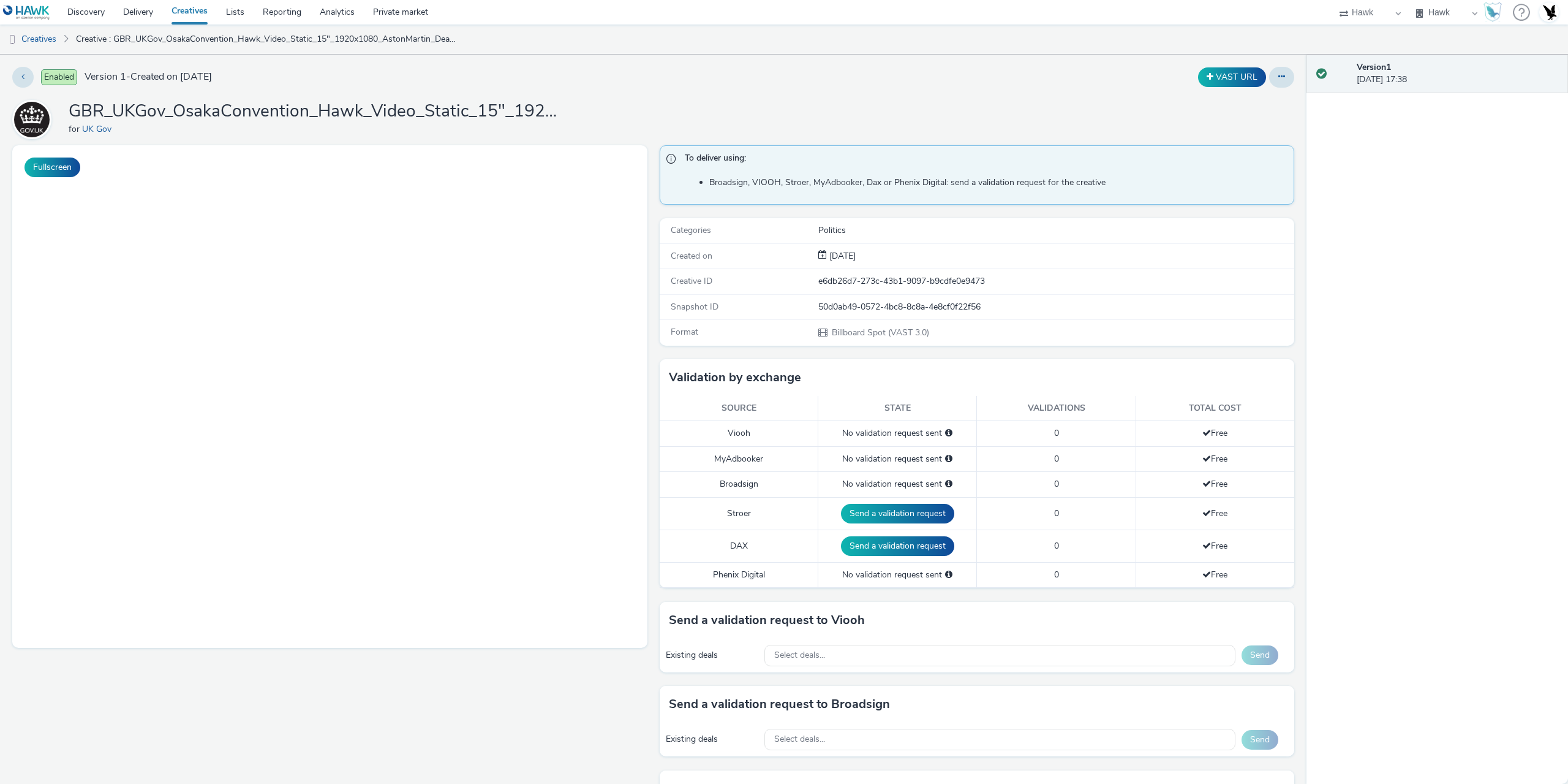
select select "11a7df10-284f-415c-b52a-427acf4c31ae"
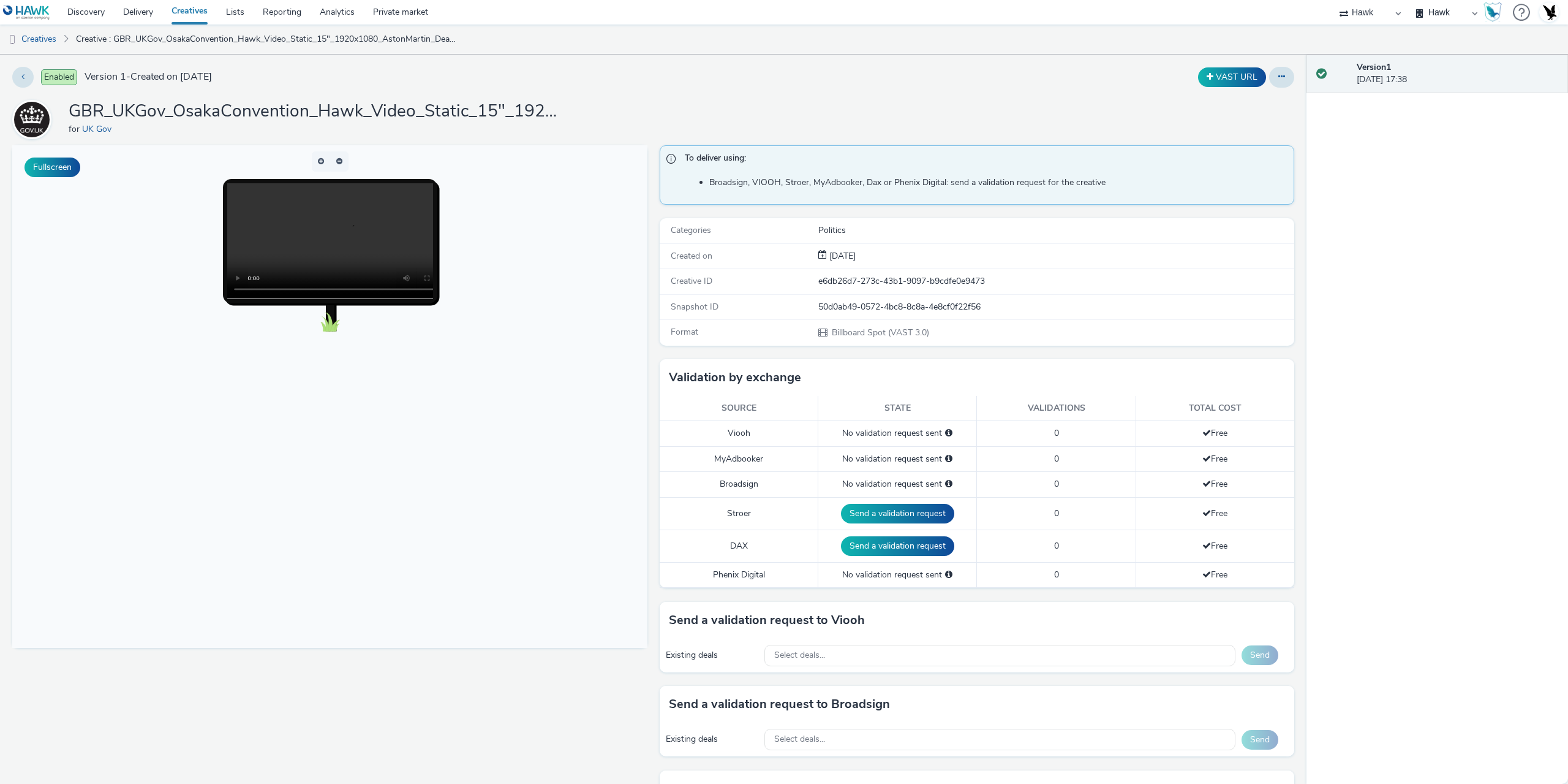
drag, startPoint x: 42, startPoint y: 41, endPoint x: 115, endPoint y: 35, distance: 73.2
click at [44, 41] on link "Creatives" at bounding box center [31, 39] width 63 height 29
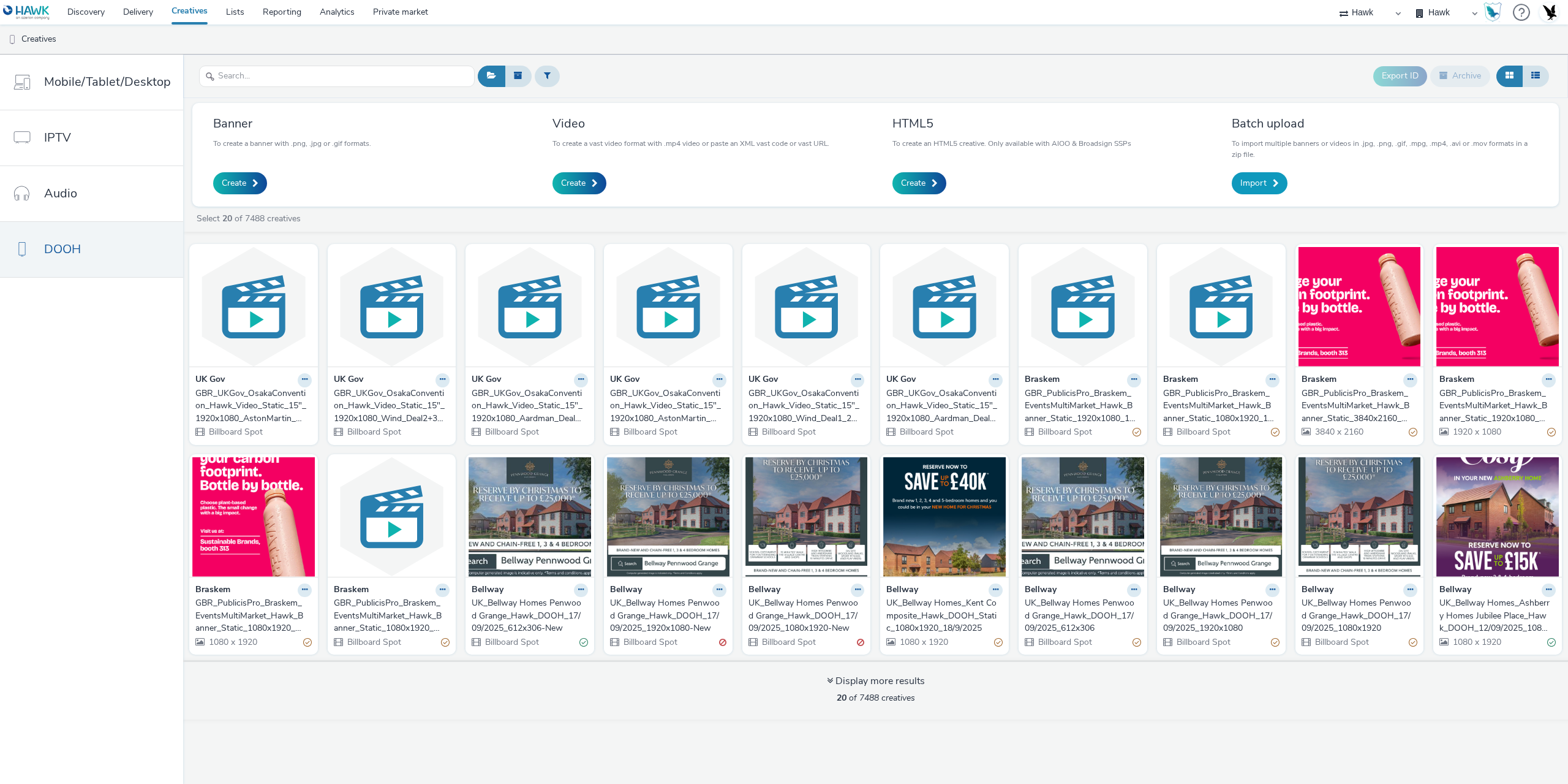
click at [1264, 188] on span "Import" at bounding box center [1253, 183] width 26 height 12
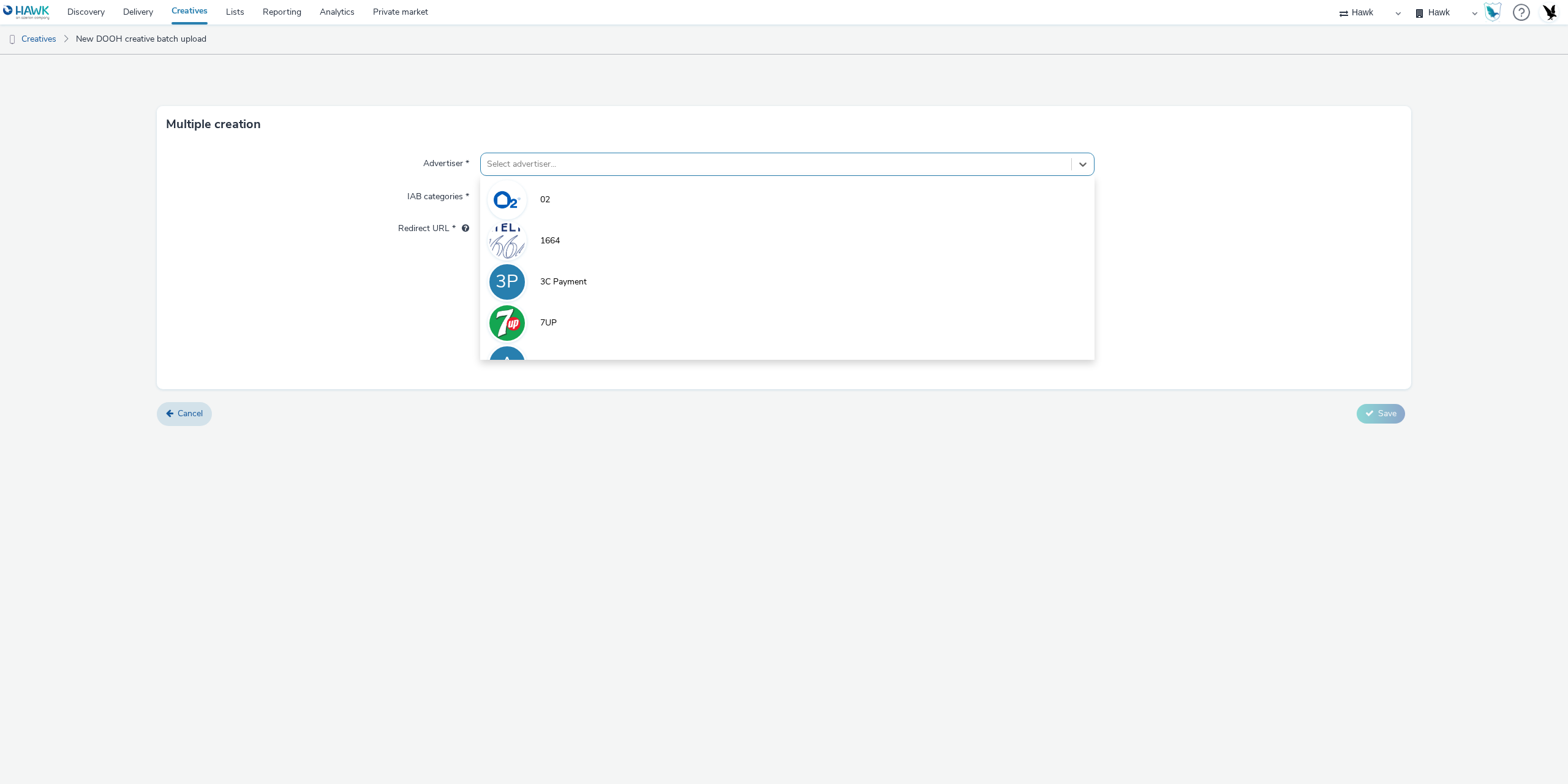
click at [580, 170] on div at bounding box center [776, 164] width 578 height 15
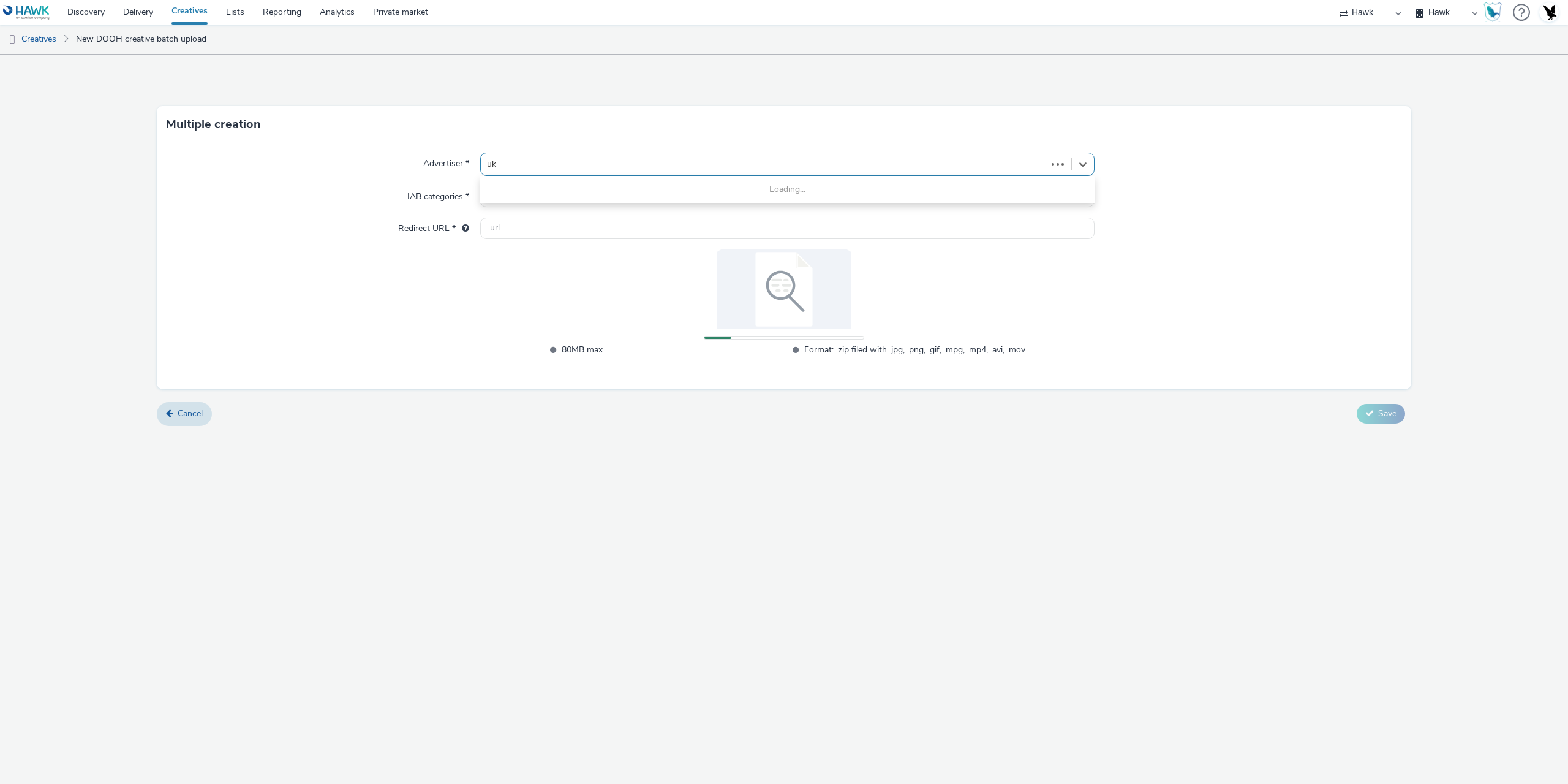
type input "uk g"
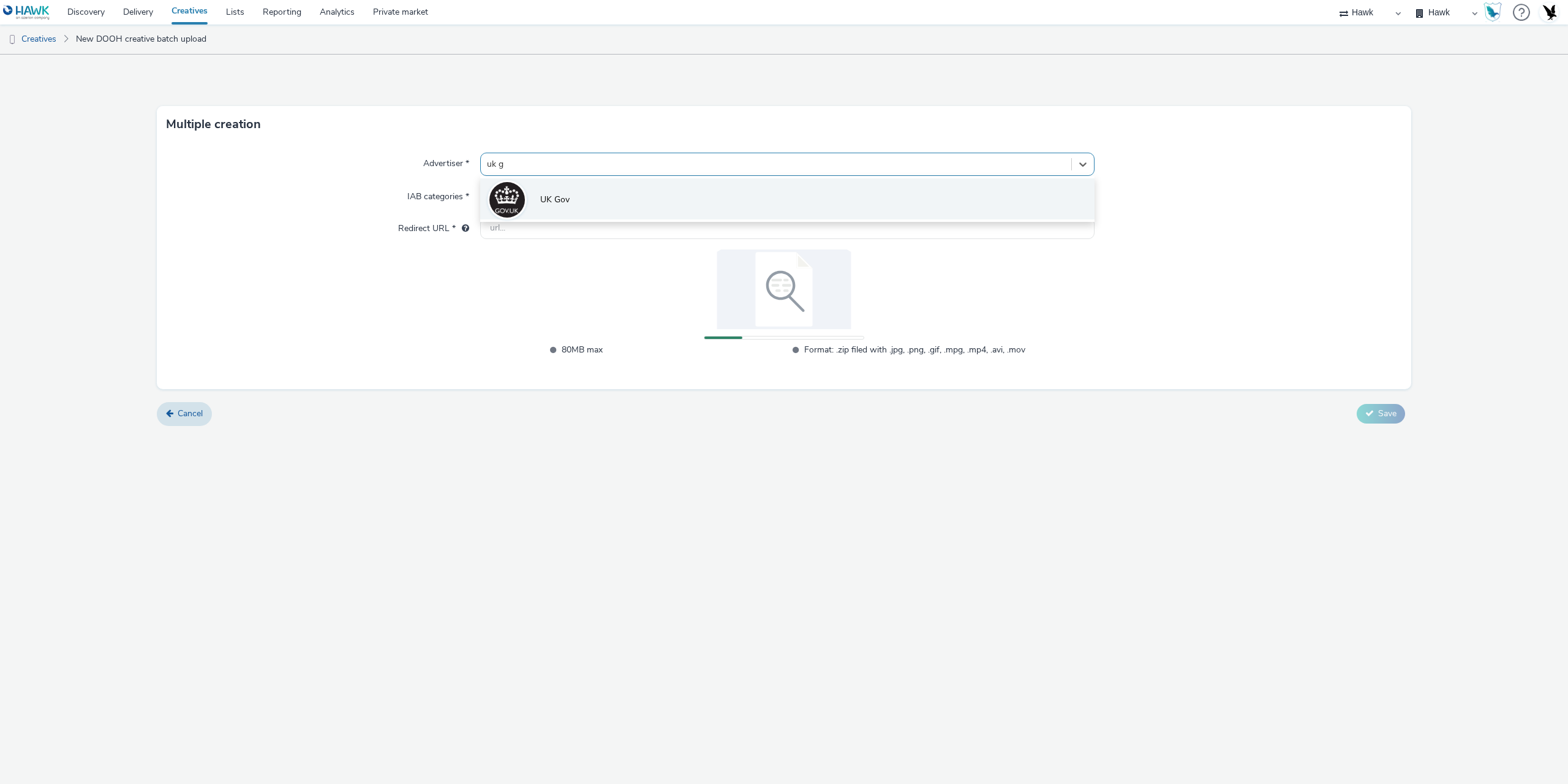
click at [589, 194] on li "UK Gov" at bounding box center [787, 199] width 614 height 41
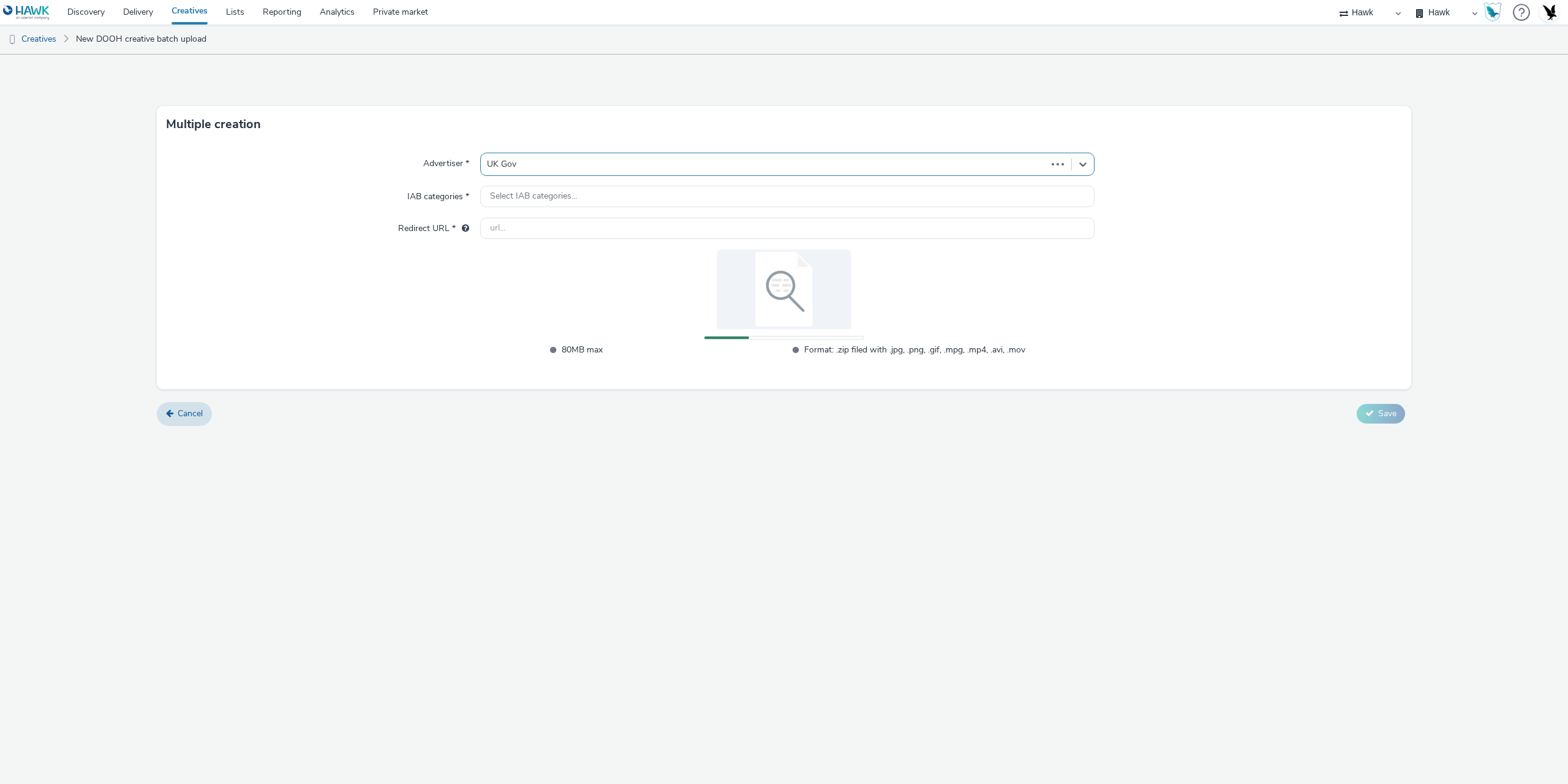
type input "[URL][DOMAIN_NAME]"
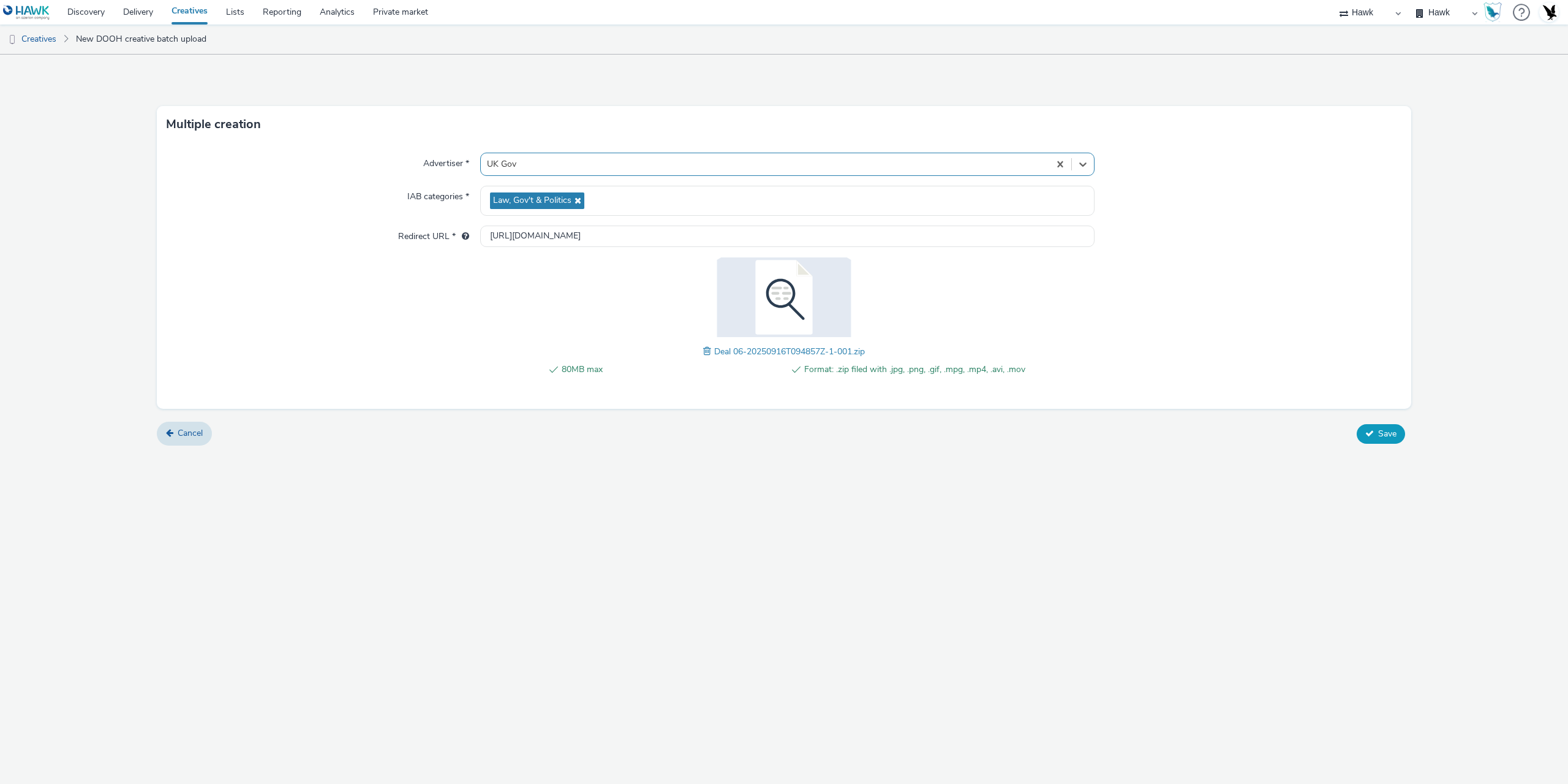
click at [1379, 434] on span "Save" at bounding box center [1387, 433] width 19 height 11
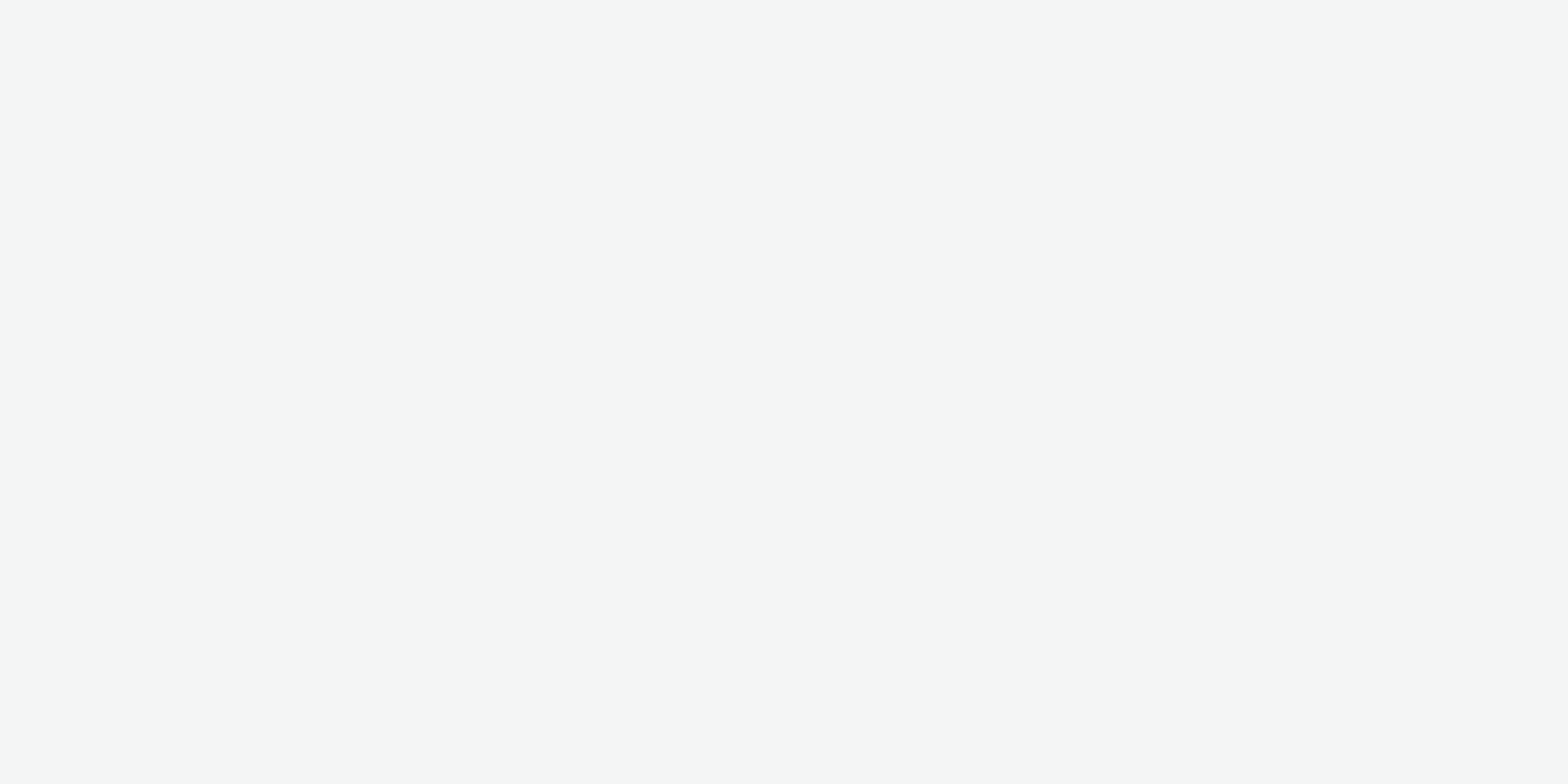
select select "11a7df10-284f-415c-b52a-427acf4c31ae"
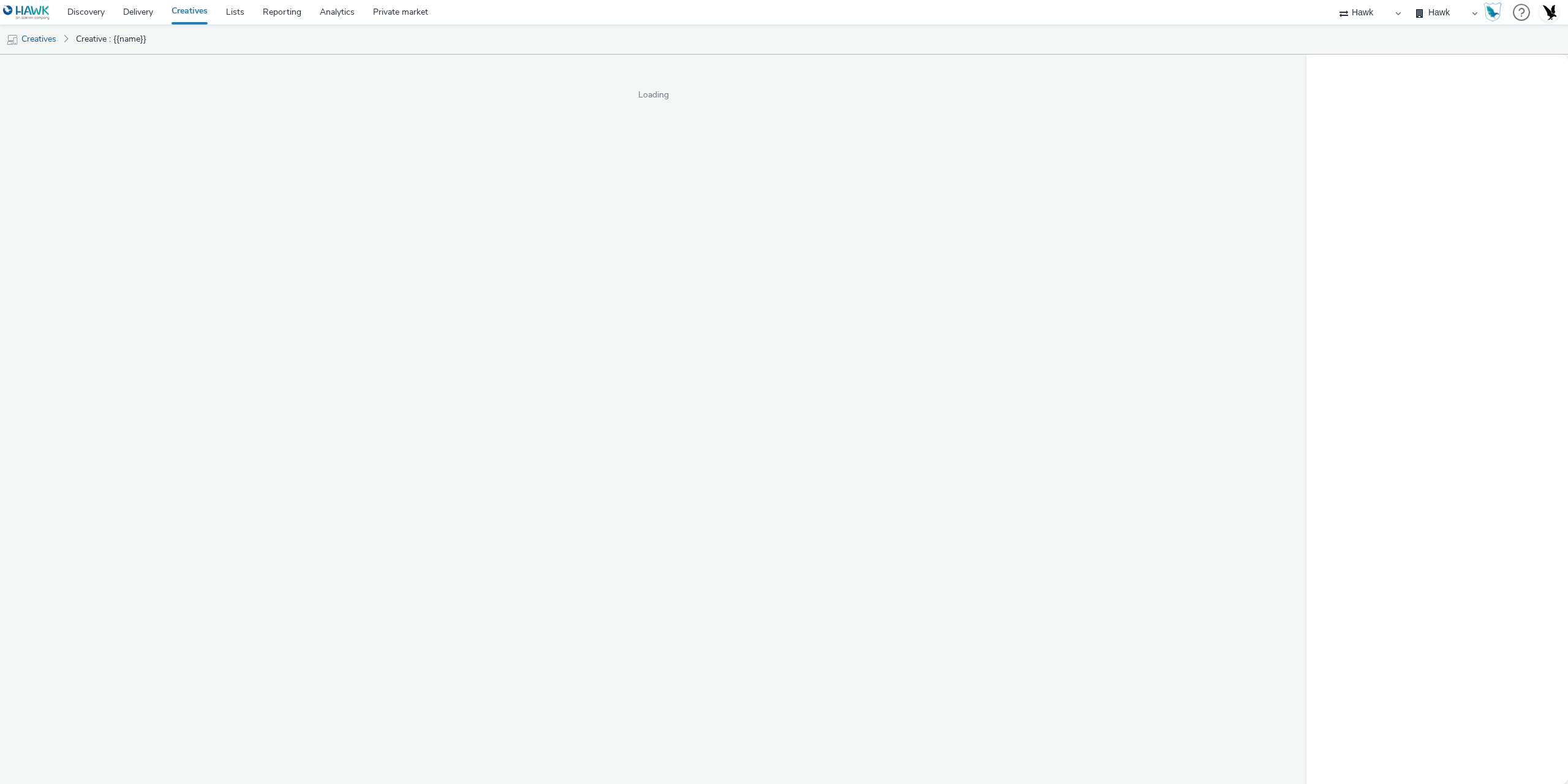
select select "11a7df10-284f-415c-b52a-427acf4c31ae"
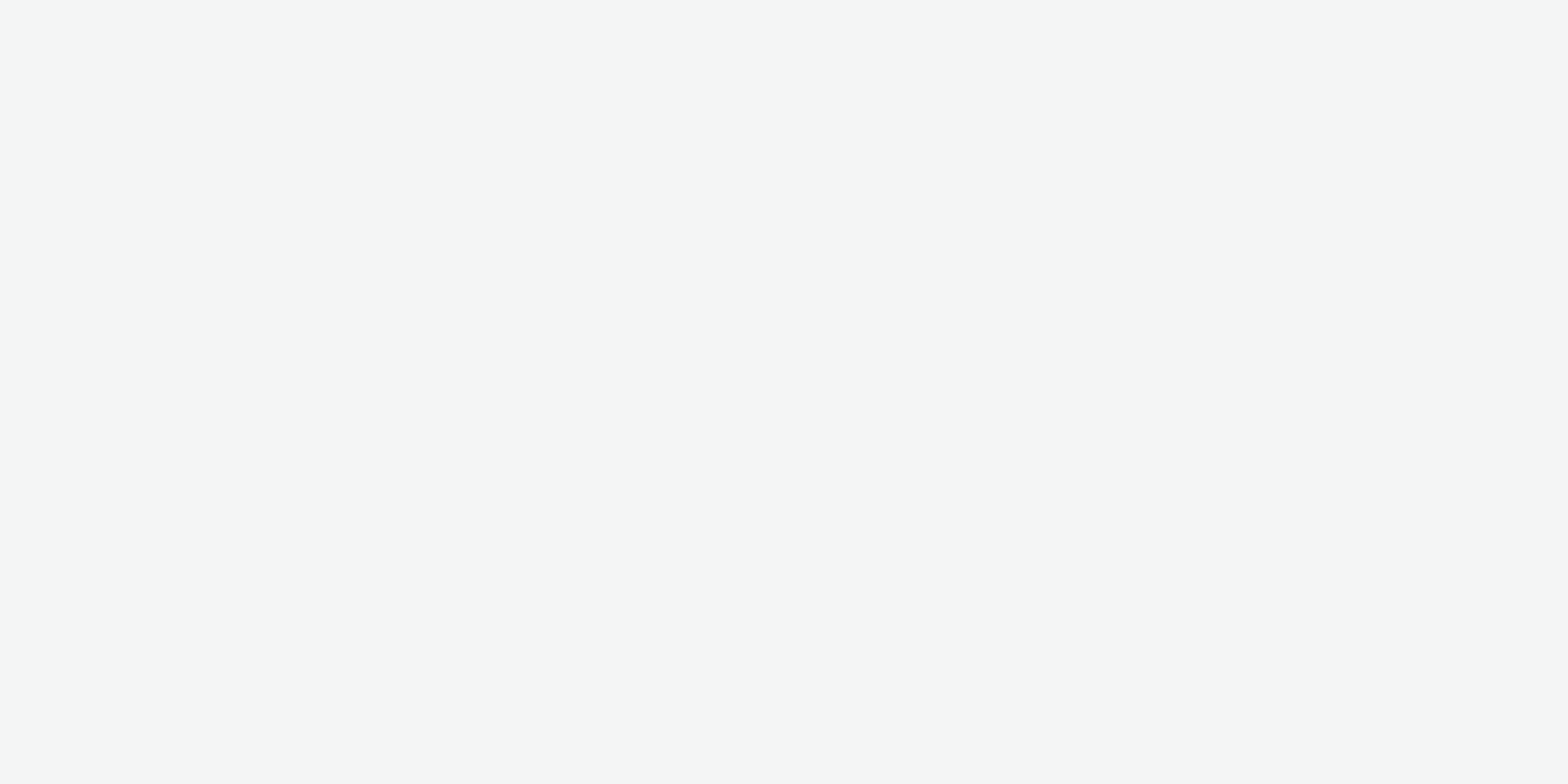
select select "11a7df10-284f-415c-b52a-427acf4c31ae"
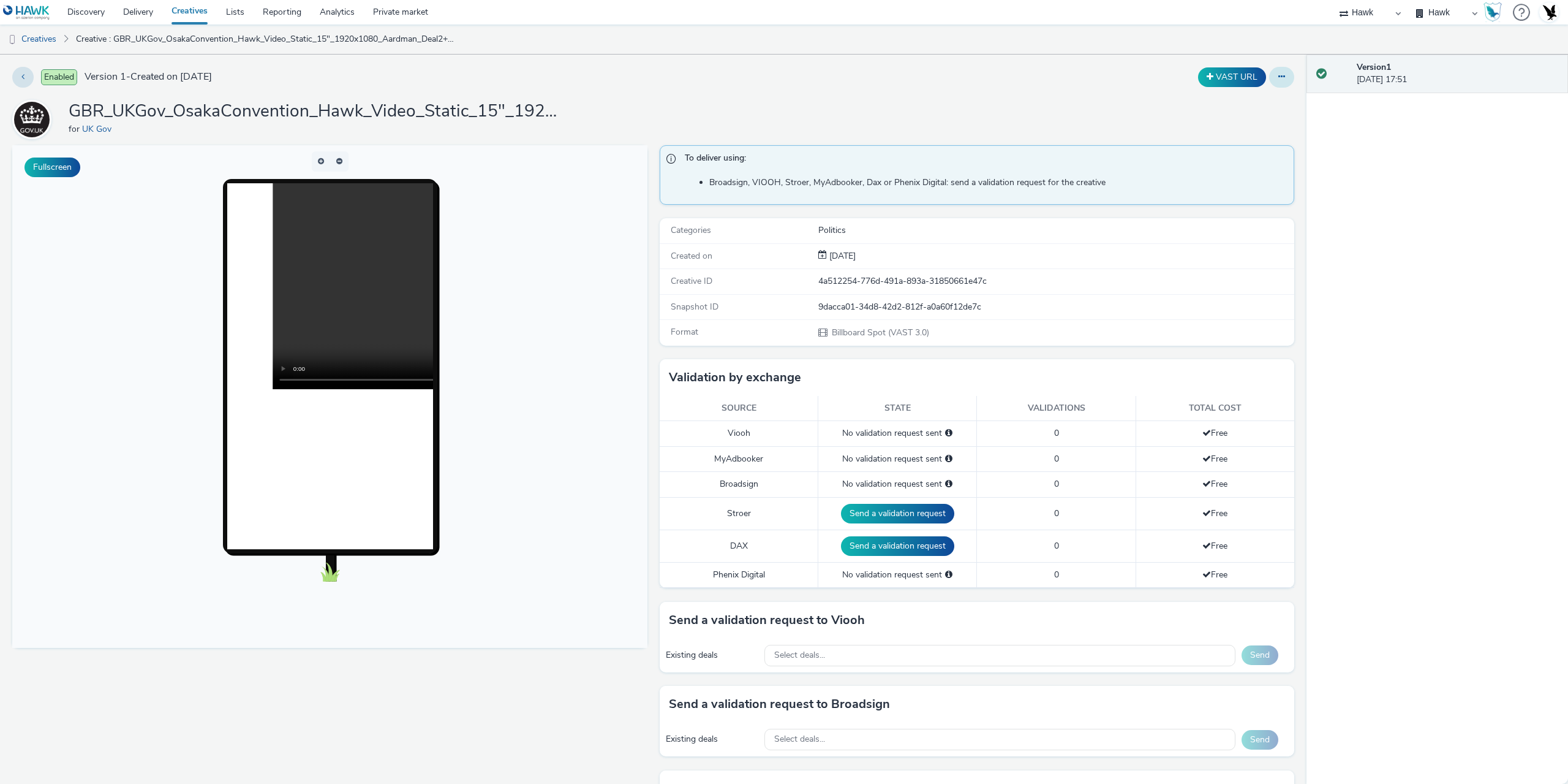
click at [1279, 76] on icon at bounding box center [1282, 76] width 7 height 9
click at [1237, 101] on link "Edit" at bounding box center [1249, 101] width 92 height 25
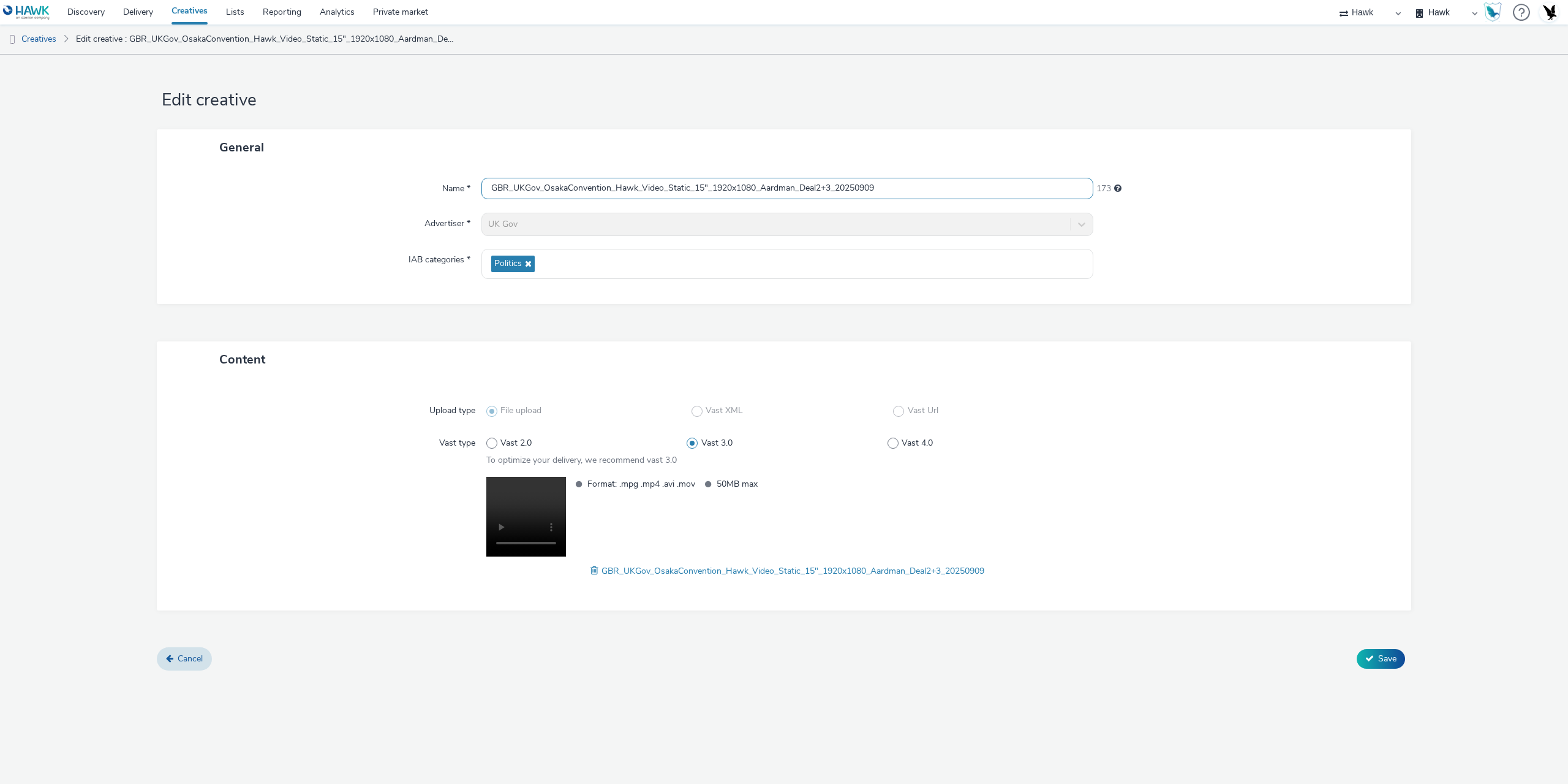
click at [740, 187] on input "GBR_UKGov_OsakaConvention_Hawk_Video_Static_15"_1920x1080_Aardman_Deal2+3_20250…" at bounding box center [787, 188] width 612 height 21
type input "GBR_UKGov_OsakaConvention_Hawk_Video_Static_15"_1080x1920_Aardman_Deal2+3_20250…"
click at [1377, 661] on button "Save" at bounding box center [1381, 659] width 49 height 19
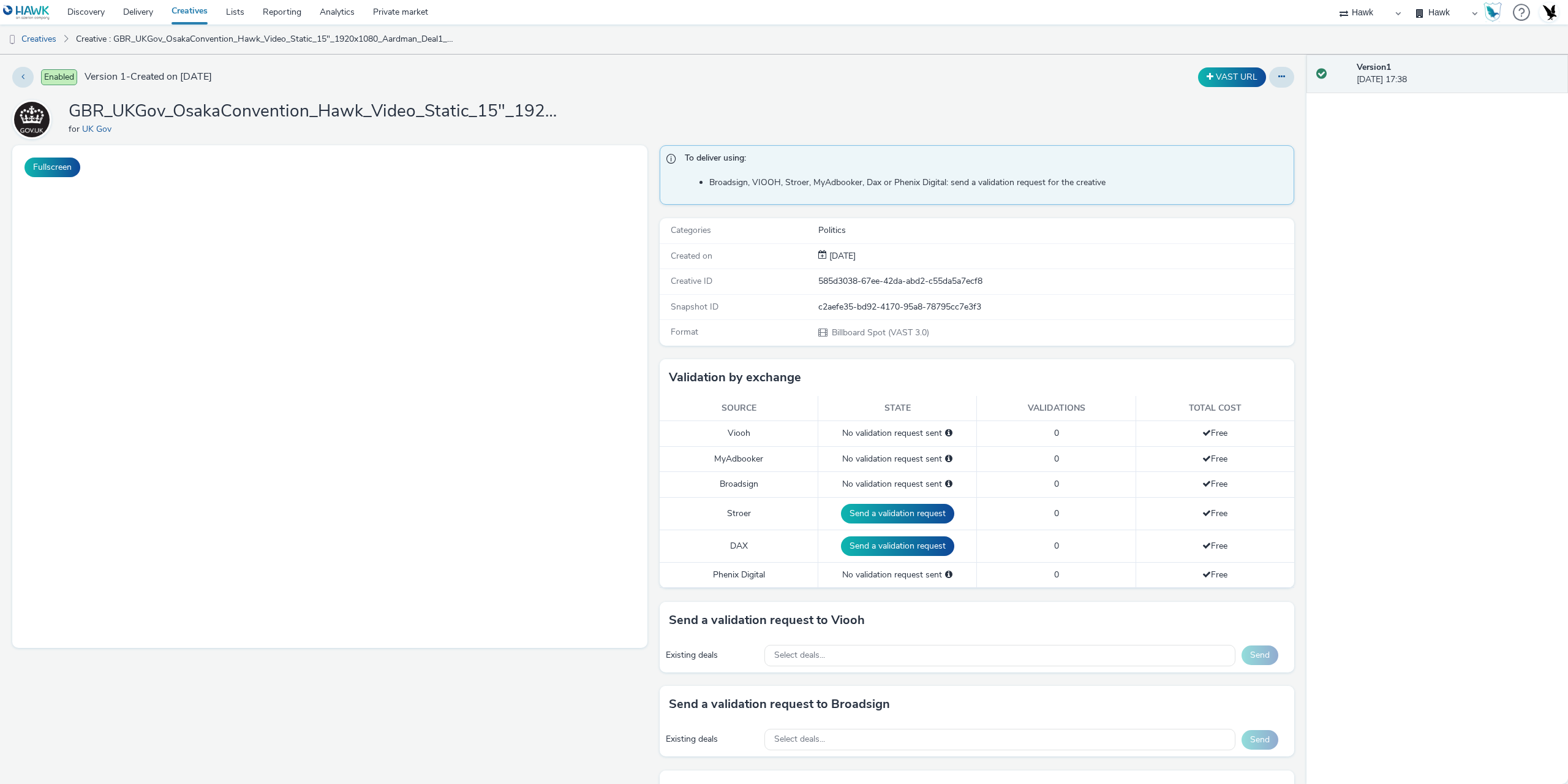
select select "11a7df10-284f-415c-b52a-427acf4c31ae"
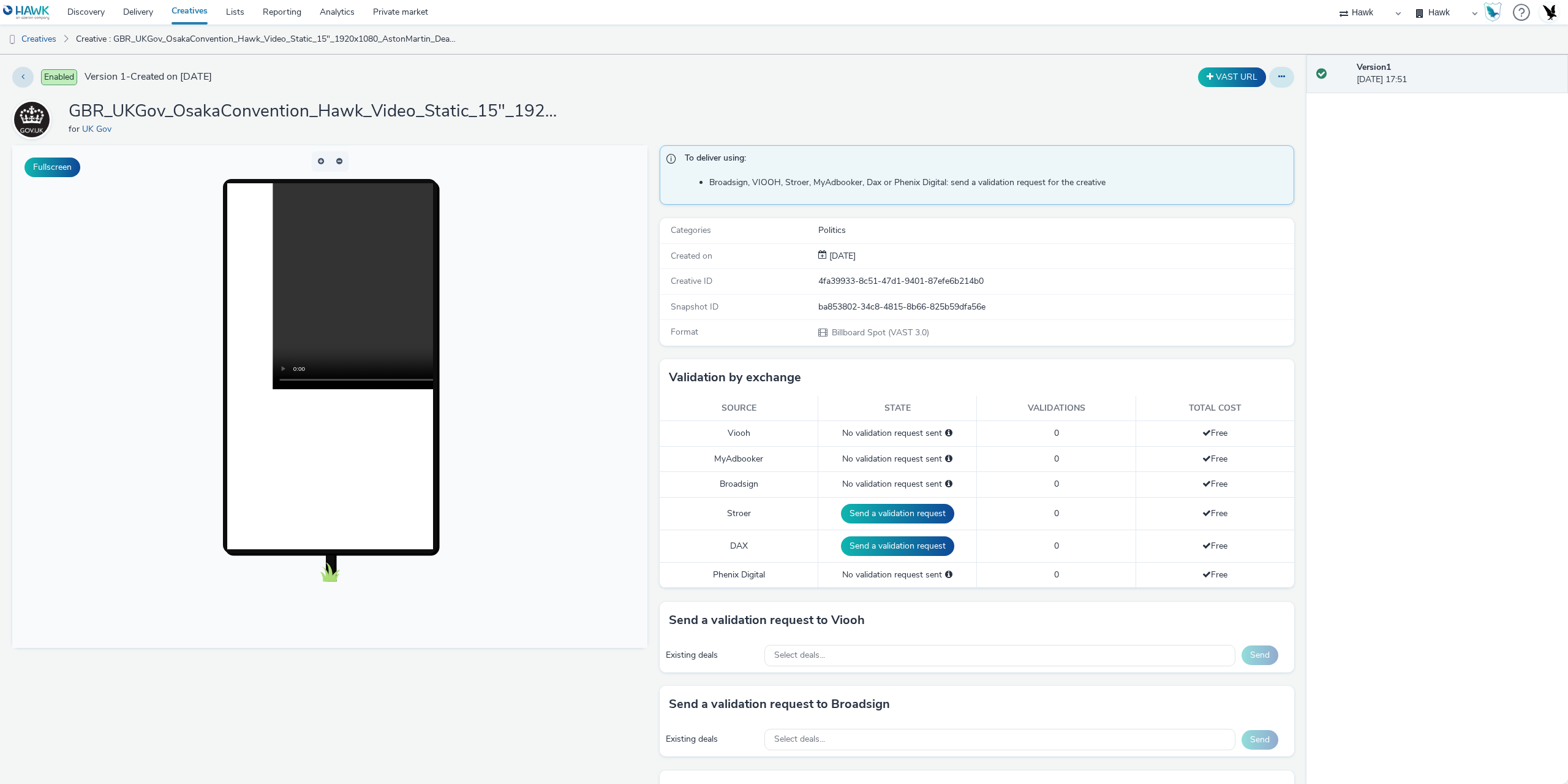
click at [1279, 71] on button at bounding box center [1282, 77] width 25 height 21
click at [1258, 101] on link "Edit" at bounding box center [1249, 101] width 92 height 25
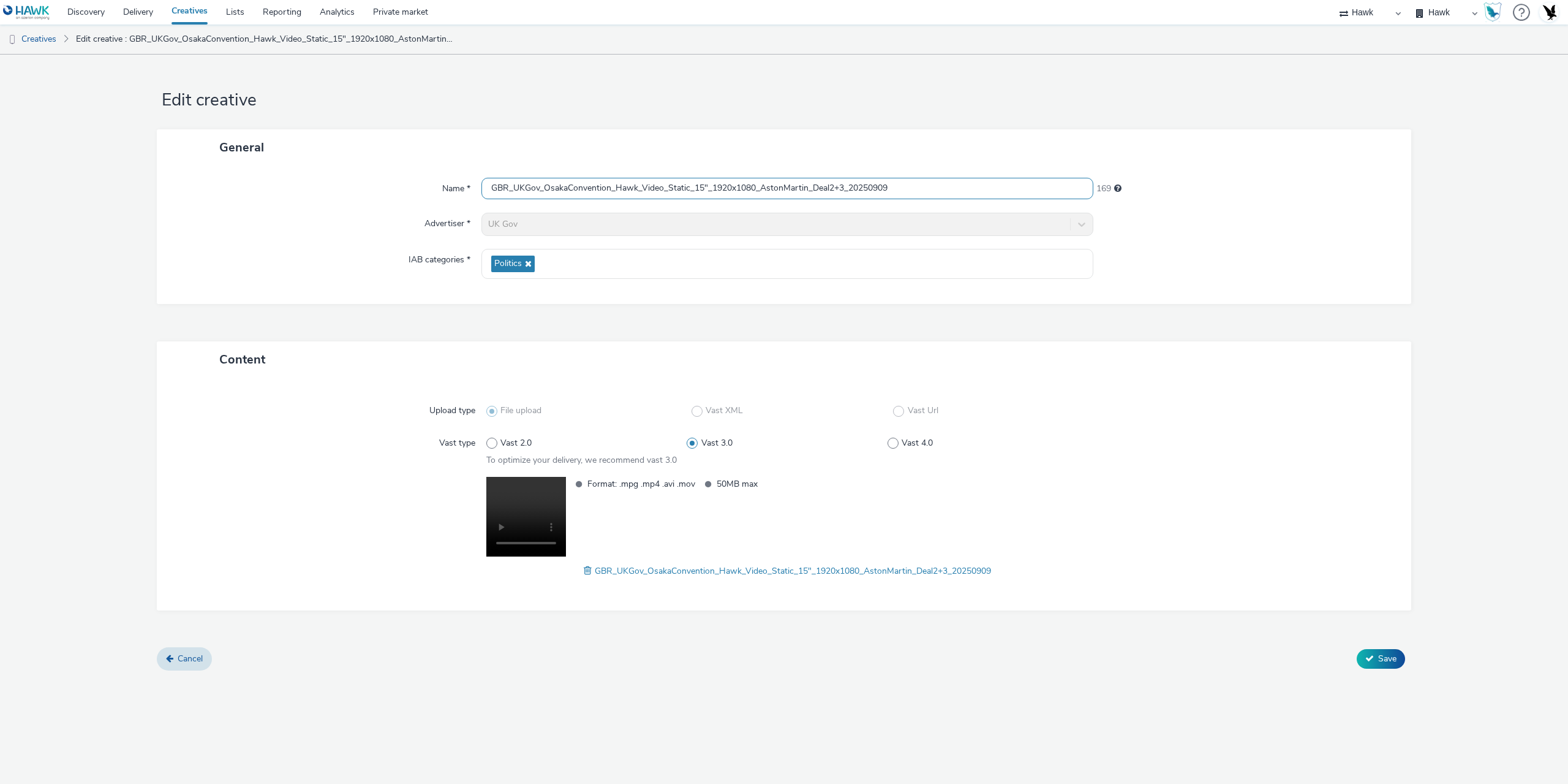
drag, startPoint x: 715, startPoint y: 187, endPoint x: 760, endPoint y: 191, distance: 45.2
click at [760, 191] on input "GBR_UKGov_OsakaConvention_Hawk_Video_Static_15"_1920x1080_AstonMartin_Deal2+3_2…" at bounding box center [787, 188] width 612 height 21
paste input "080x192"
type input "GBR_UKGov_OsakaConvention_Hawk_Video_Static_15"_1080x1920_AstonMartin_Deal2+3_2…"
click at [1401, 660] on button "Save" at bounding box center [1381, 659] width 49 height 19
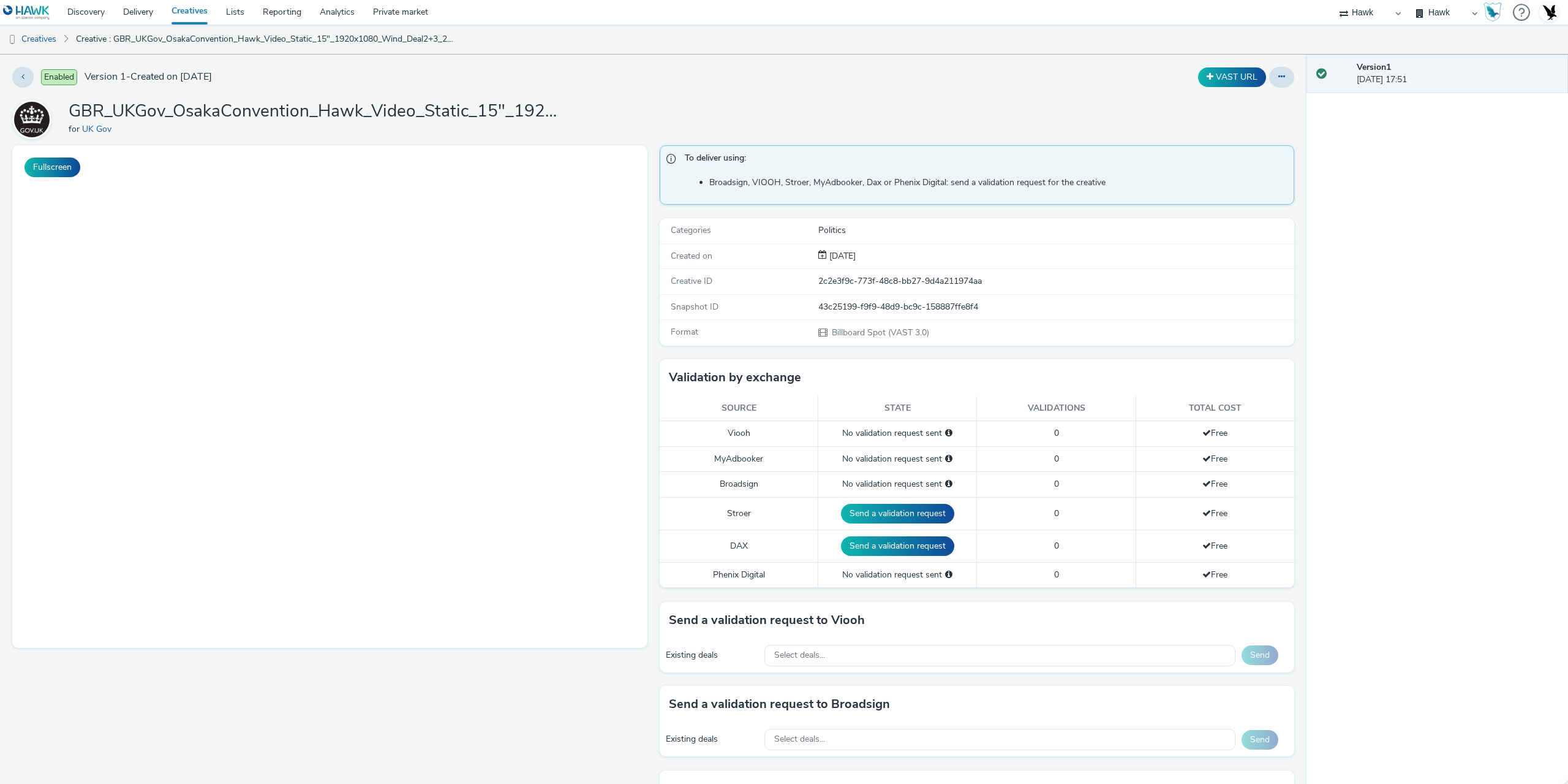
select select "11a7df10-284f-415c-b52a-427acf4c31ae"
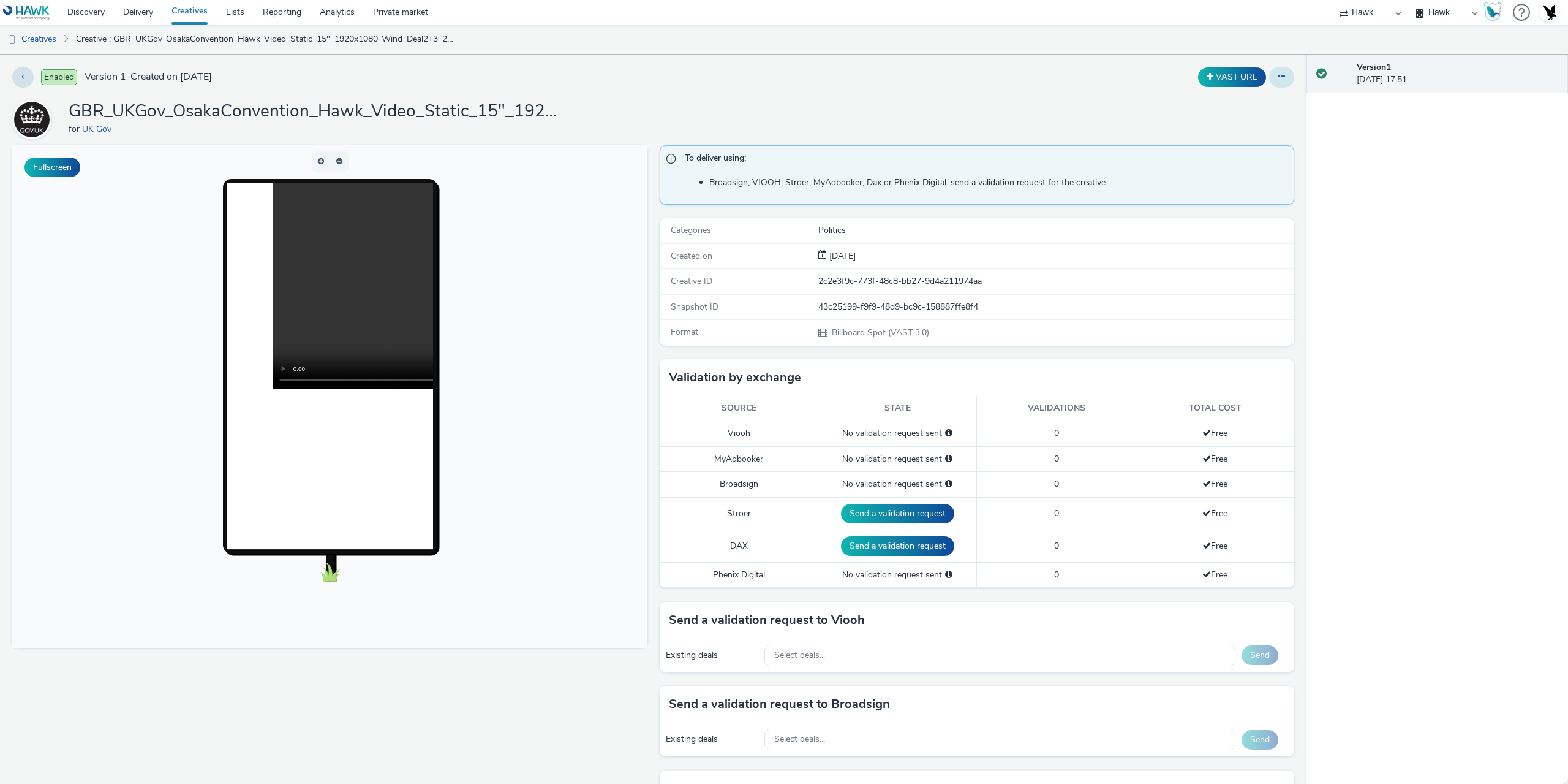
click at [1279, 80] on icon at bounding box center [1282, 76] width 7 height 9
drag, startPoint x: 1267, startPoint y: 87, endPoint x: 1234, endPoint y: 110, distance: 40.2
click at [1248, 110] on link "Edit" at bounding box center [1249, 101] width 92 height 25
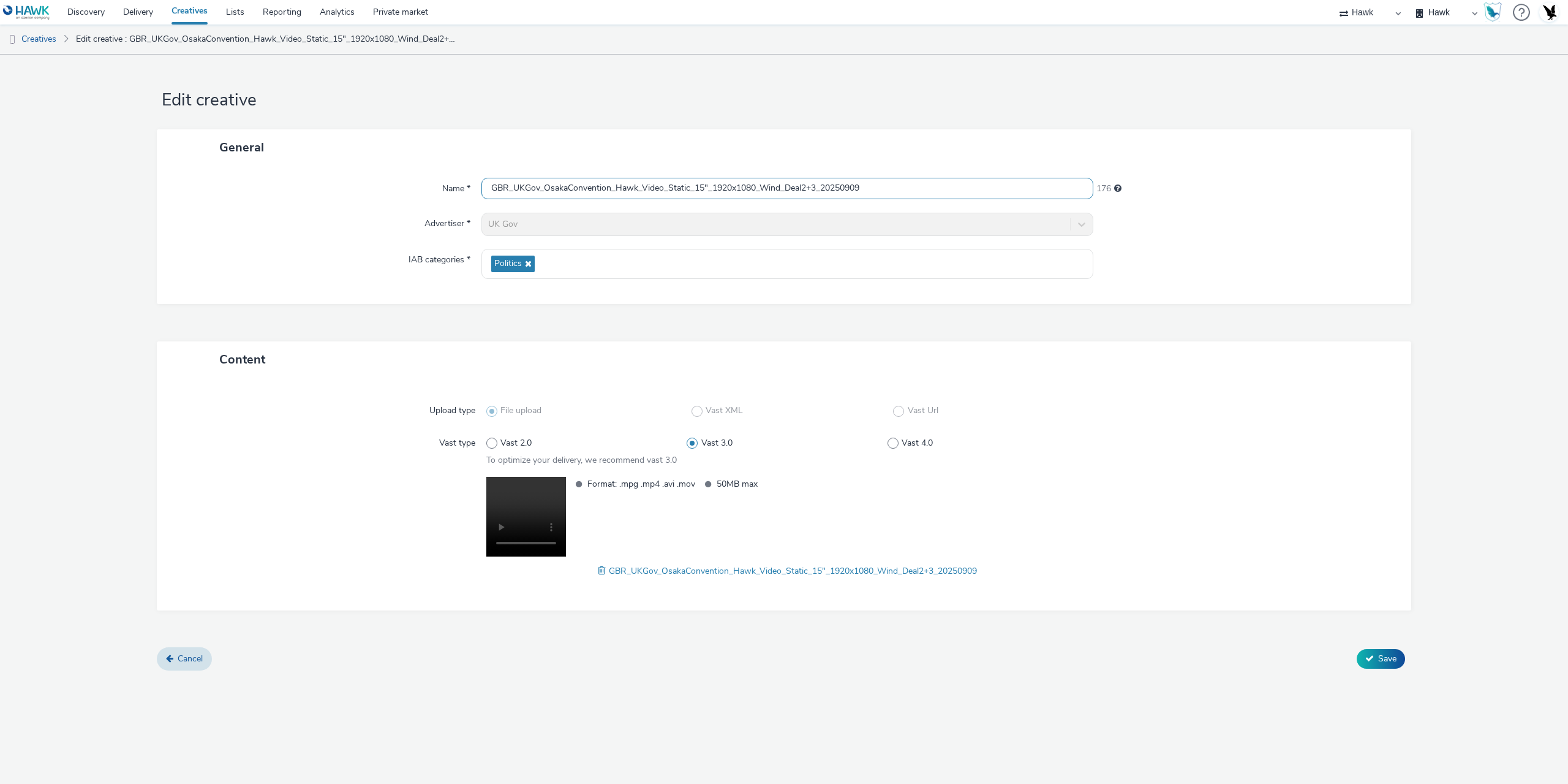
drag, startPoint x: 715, startPoint y: 183, endPoint x: 757, endPoint y: 187, distance: 42.2
click at [757, 187] on input "GBR_UKGov_OsakaConvention_Hawk_Video_Static_15"_1920x1080_Wind_Deal2+3_20250909" at bounding box center [787, 188] width 612 height 21
paste input "080x192"
type input "GBR_UKGov_OsakaConvention_Hawk_Video_Static_15"_1080x1920_Wind_Deal2+3_20250909"
click at [1383, 657] on span "Save" at bounding box center [1387, 658] width 19 height 11
